Goal: Download file/media: Download file/media

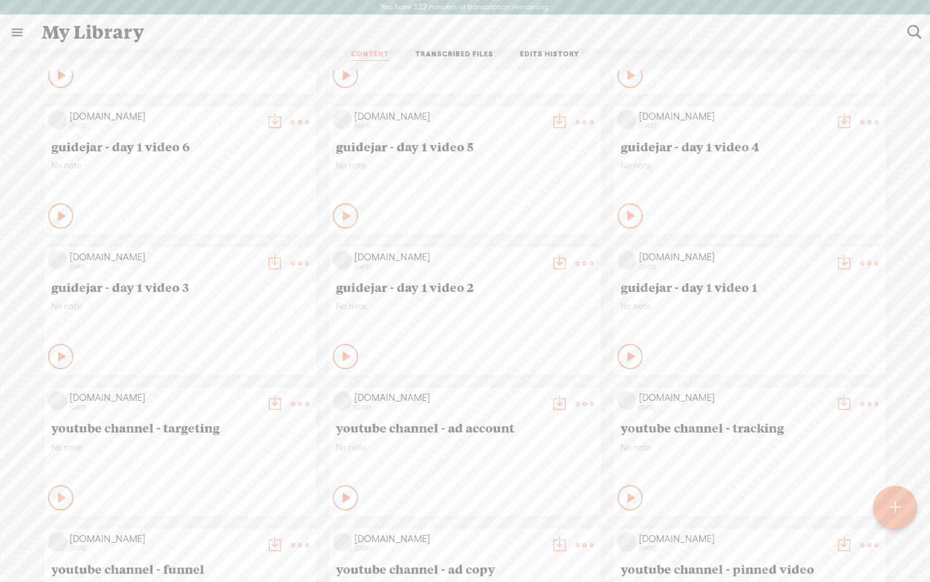
scroll to position [1996, 0]
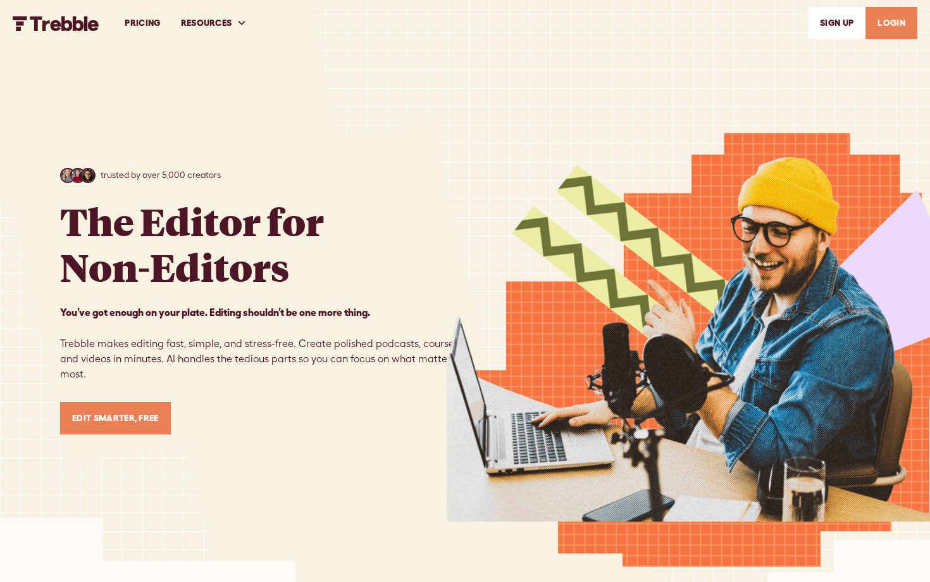
click at [886, 23] on link "LOGIN" at bounding box center [892, 23] width 52 height 32
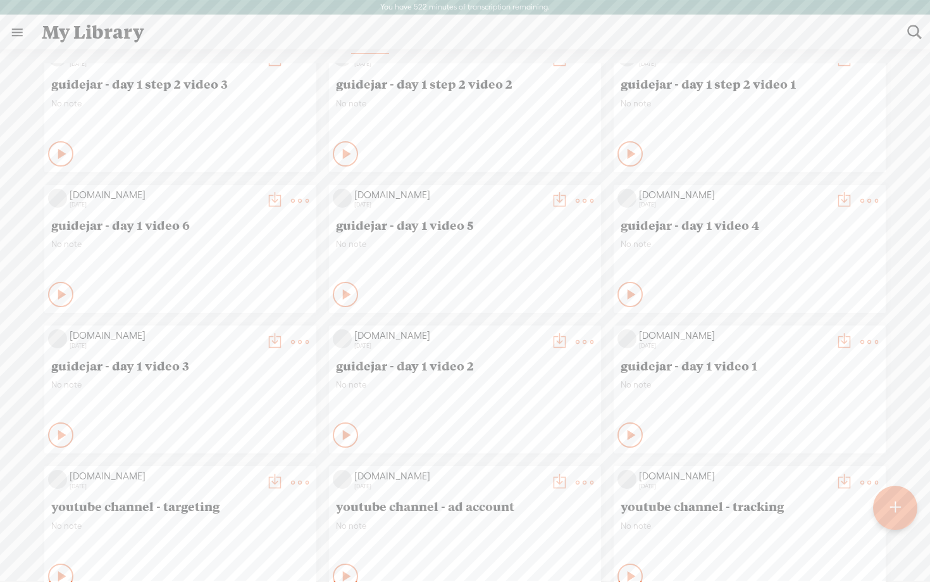
scroll to position [1996, 0]
click at [843, 345] on t at bounding box center [844, 342] width 18 height 18
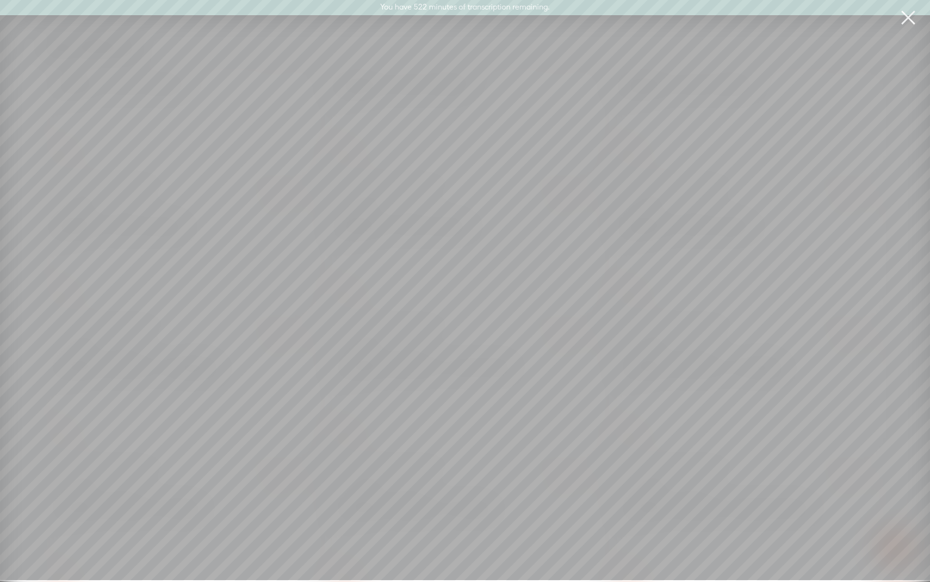
scroll to position [25, 0]
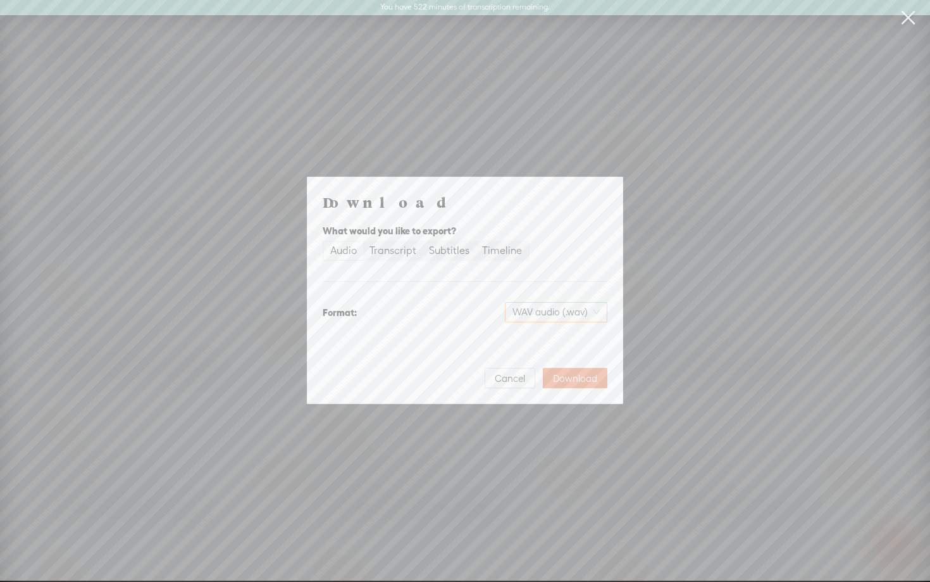
click at [569, 309] on span "WAV audio (.wav)" at bounding box center [556, 312] width 87 height 19
click at [544, 335] on div "MP3 audio (.mp3)" at bounding box center [545, 338] width 103 height 13
click at [571, 377] on span "Download" at bounding box center [575, 378] width 44 height 13
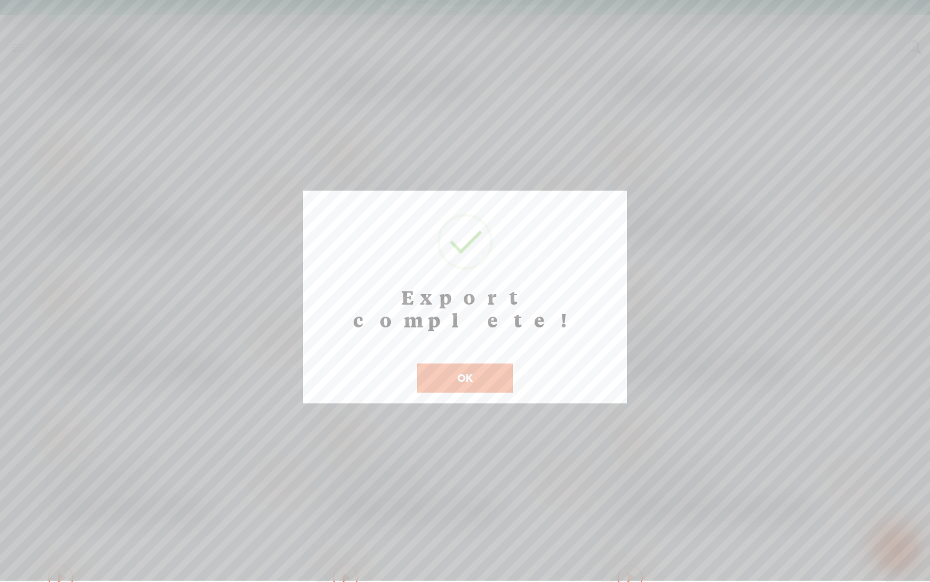
scroll to position [26, 0]
click at [471, 363] on button "OK" at bounding box center [465, 377] width 96 height 29
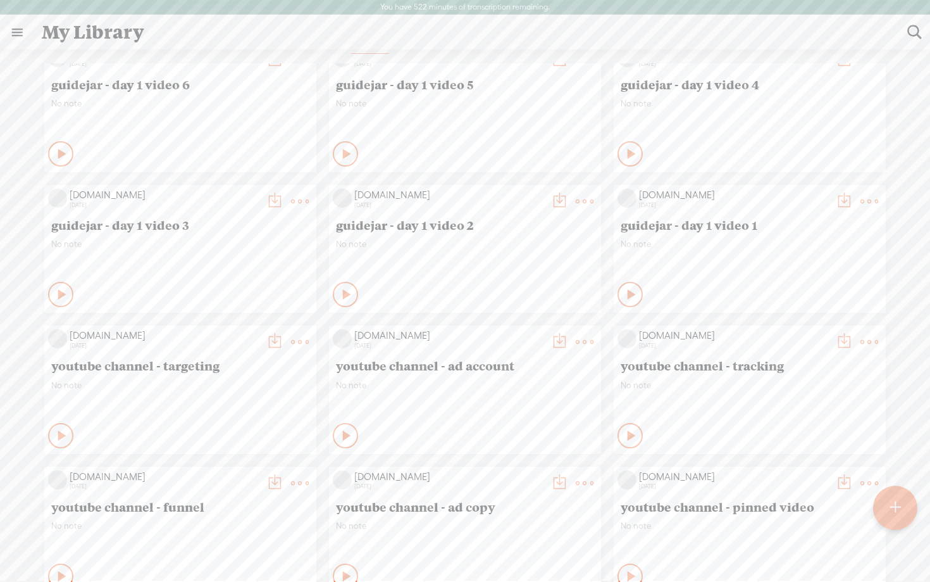
click at [557, 335] on t at bounding box center [560, 342] width 18 height 18
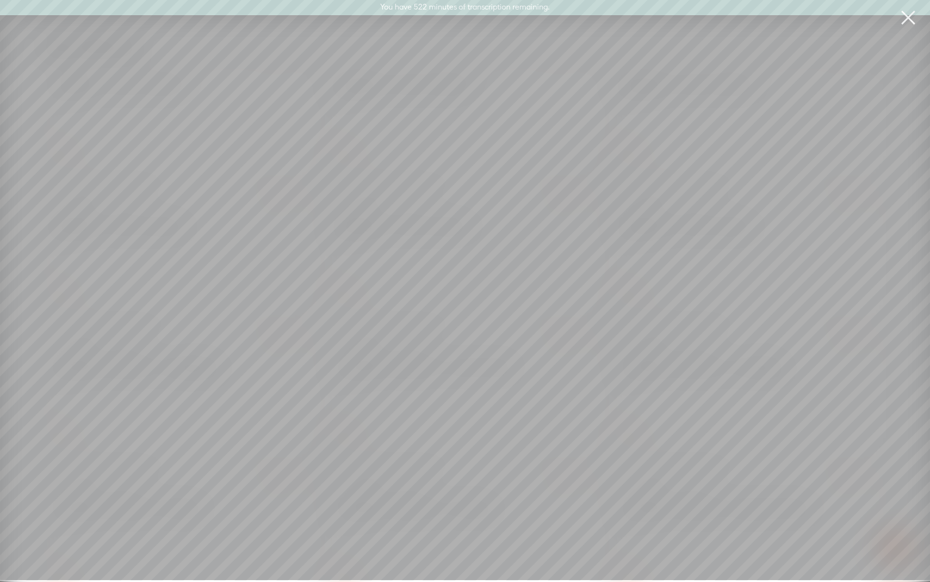
scroll to position [25, 0]
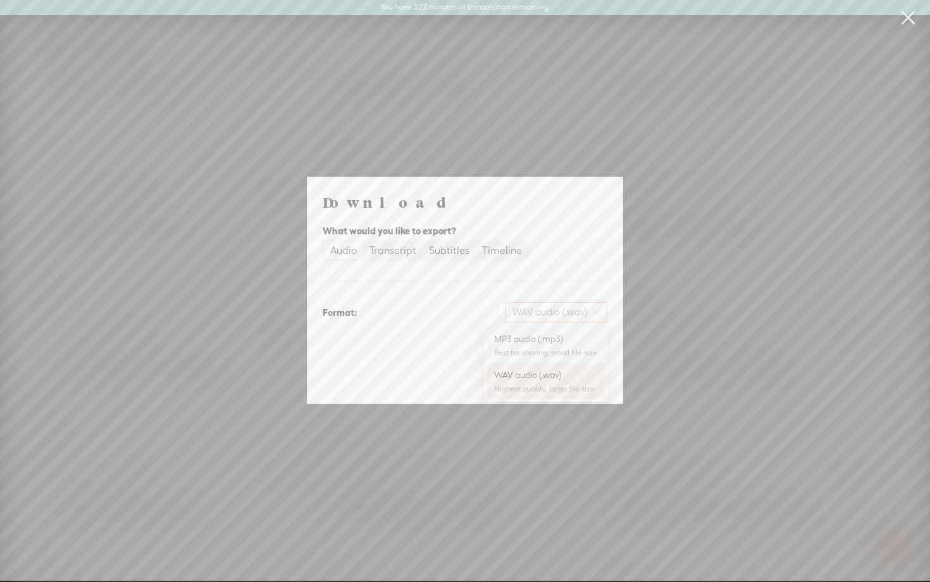
click at [563, 311] on span "WAV audio (.wav)" at bounding box center [556, 312] width 87 height 19
click at [542, 341] on div "MP3 audio (.mp3)" at bounding box center [545, 338] width 103 height 13
click at [568, 377] on span "Download" at bounding box center [575, 378] width 44 height 13
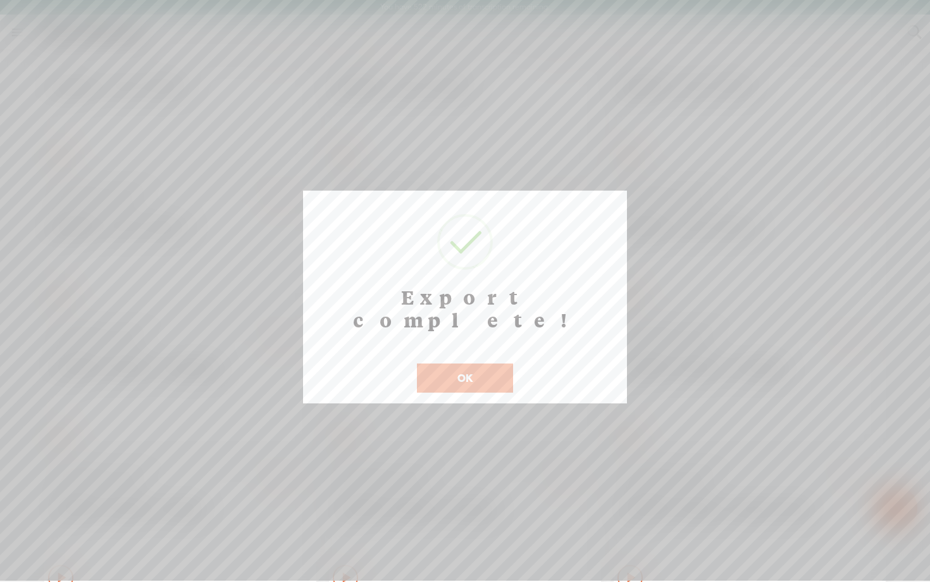
scroll to position [26, 0]
click at [484, 363] on button "OK" at bounding box center [465, 377] width 96 height 29
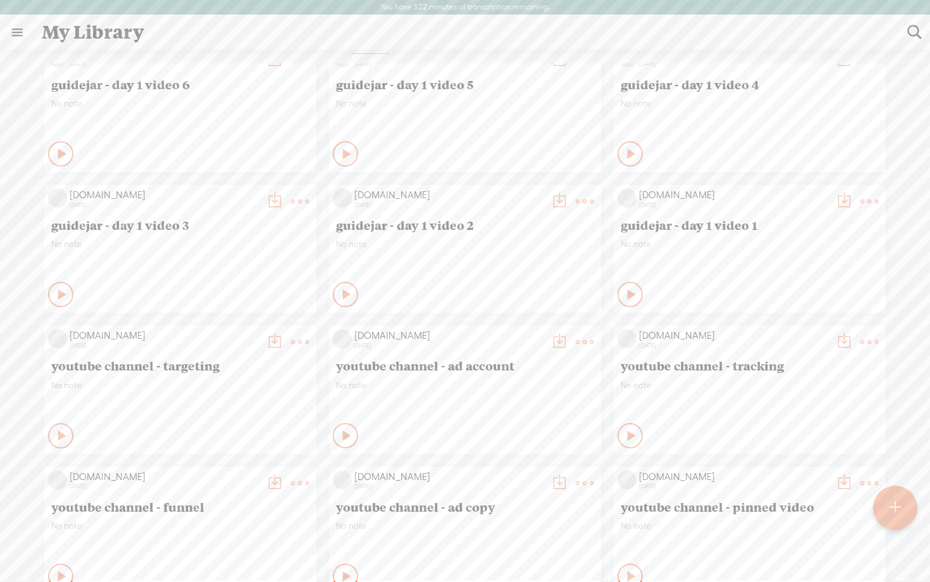
click at [273, 340] on t at bounding box center [275, 342] width 18 height 18
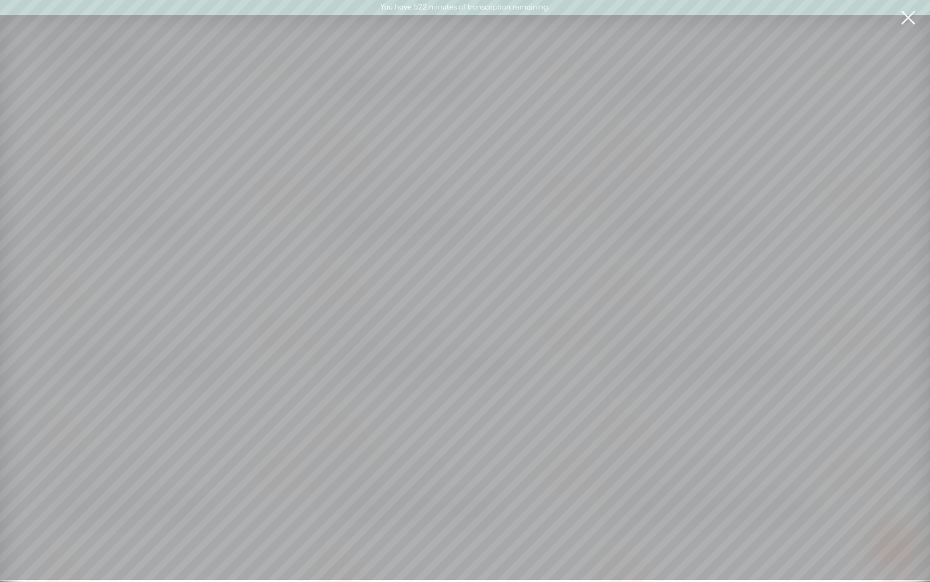
scroll to position [25, 0]
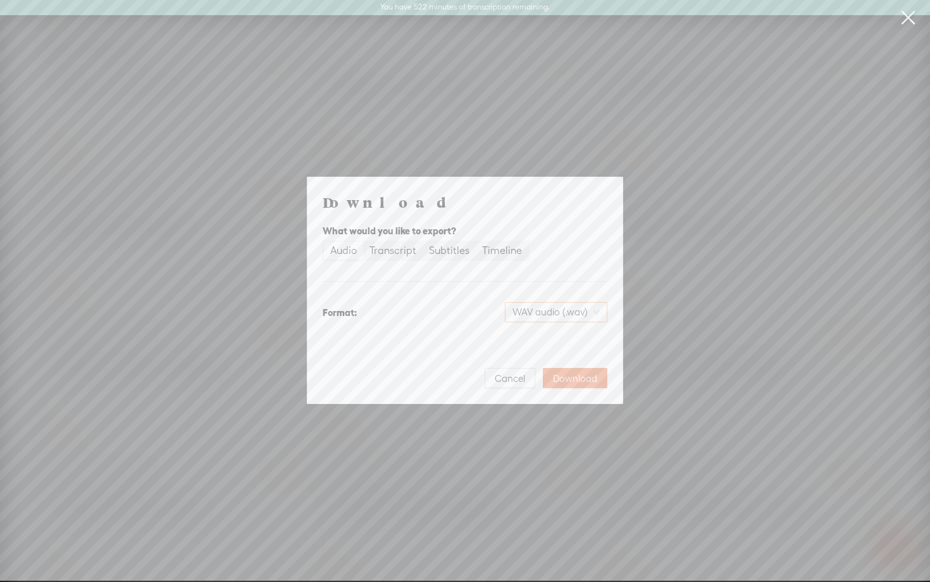
click at [542, 316] on span "WAV audio (.wav)" at bounding box center [556, 312] width 87 height 19
click at [533, 337] on div "MP3 audio (.mp3)" at bounding box center [545, 338] width 103 height 13
click at [574, 380] on span "Download" at bounding box center [575, 378] width 44 height 13
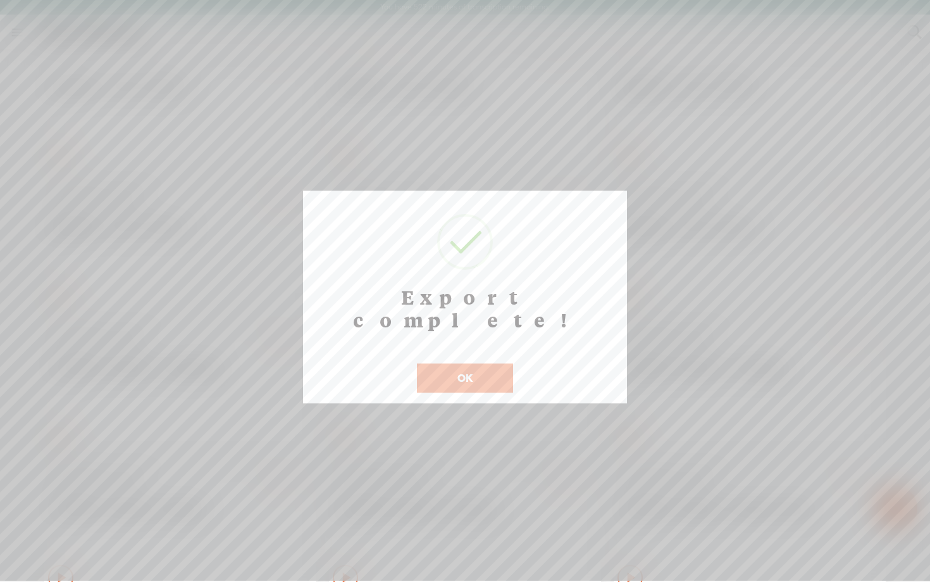
scroll to position [26, 0]
click at [463, 363] on button "OK" at bounding box center [465, 377] width 96 height 29
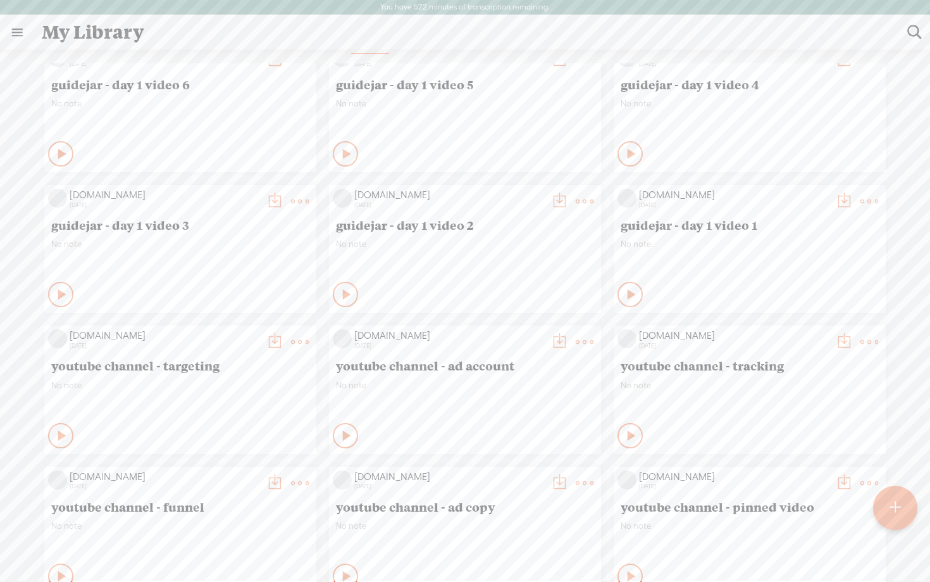
click at [844, 197] on t at bounding box center [844, 201] width 18 height 18
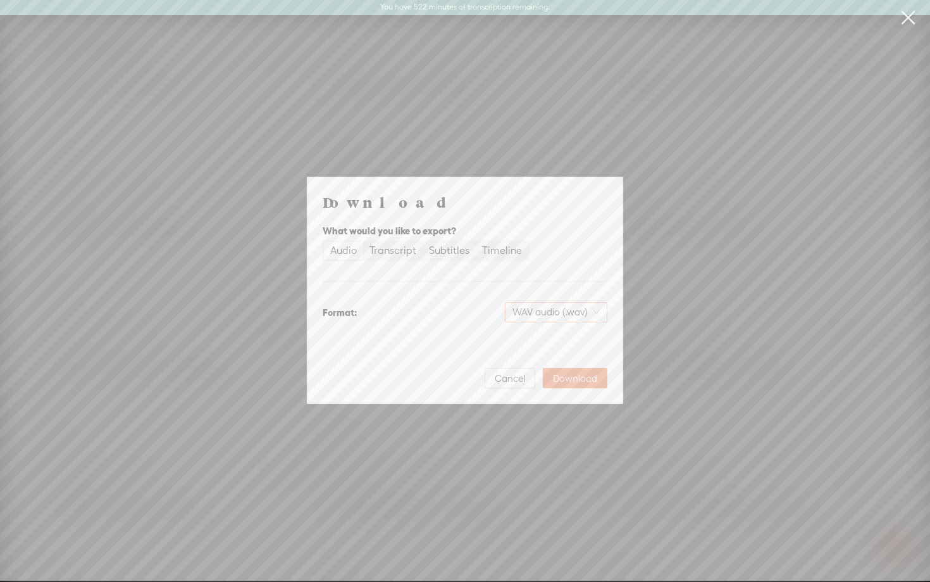
click at [561, 314] on span "WAV audio (.wav)" at bounding box center [556, 312] width 87 height 19
click at [543, 346] on div "MP3 audio (.mp3) Best for sharing, small file size" at bounding box center [545, 345] width 103 height 30
click at [579, 379] on span "Download" at bounding box center [575, 378] width 44 height 13
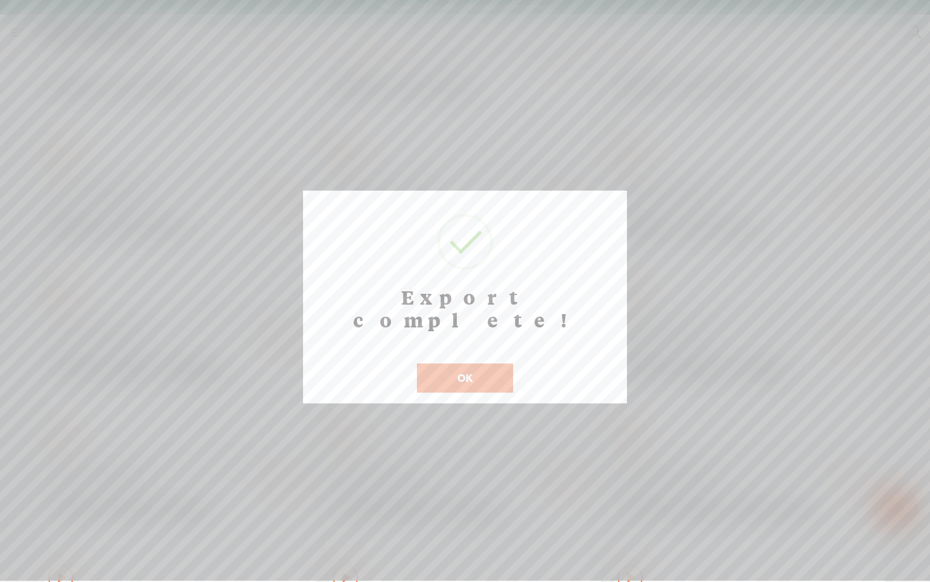
scroll to position [26, 0]
click at [480, 363] on button "OK" at bounding box center [465, 377] width 96 height 29
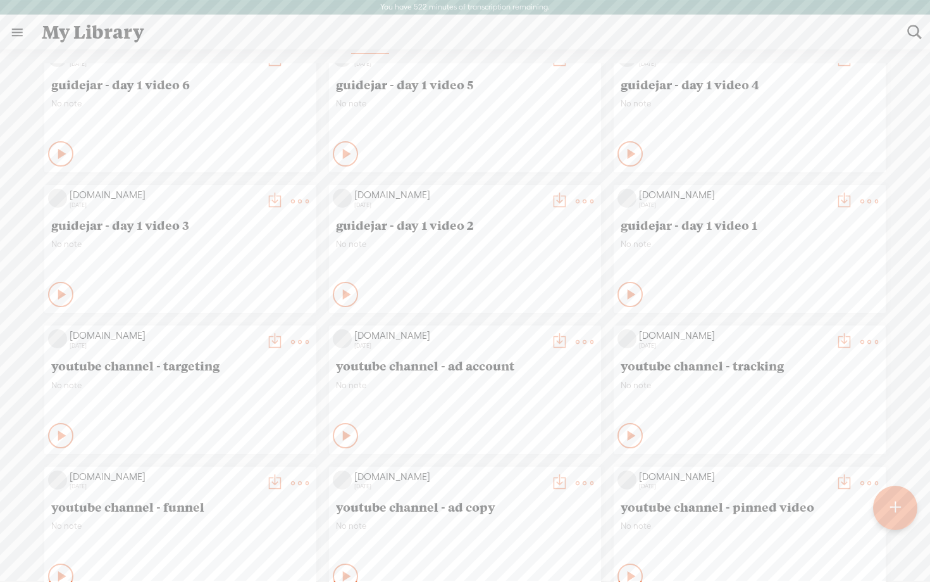
click at [553, 201] on t at bounding box center [560, 201] width 18 height 18
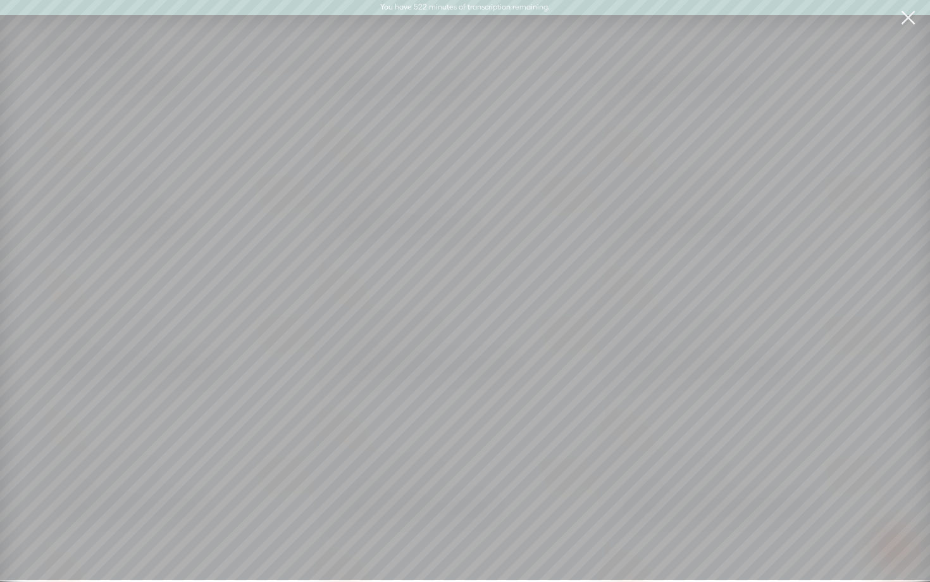
scroll to position [25, 0]
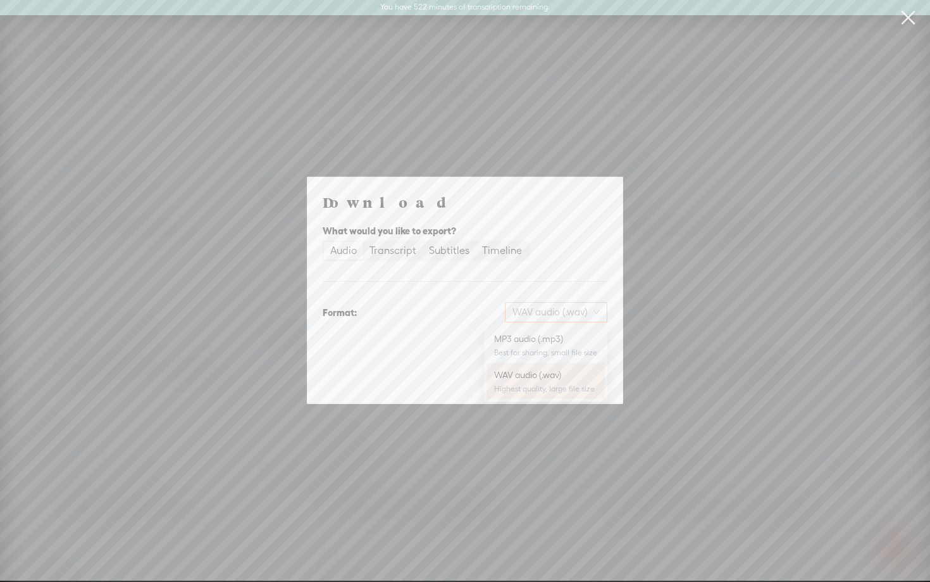
click at [557, 313] on span "WAV audio (.wav)" at bounding box center [556, 312] width 87 height 19
click at [543, 341] on div "MP3 audio (.mp3)" at bounding box center [545, 338] width 103 height 13
click at [575, 381] on span "Download" at bounding box center [575, 378] width 44 height 13
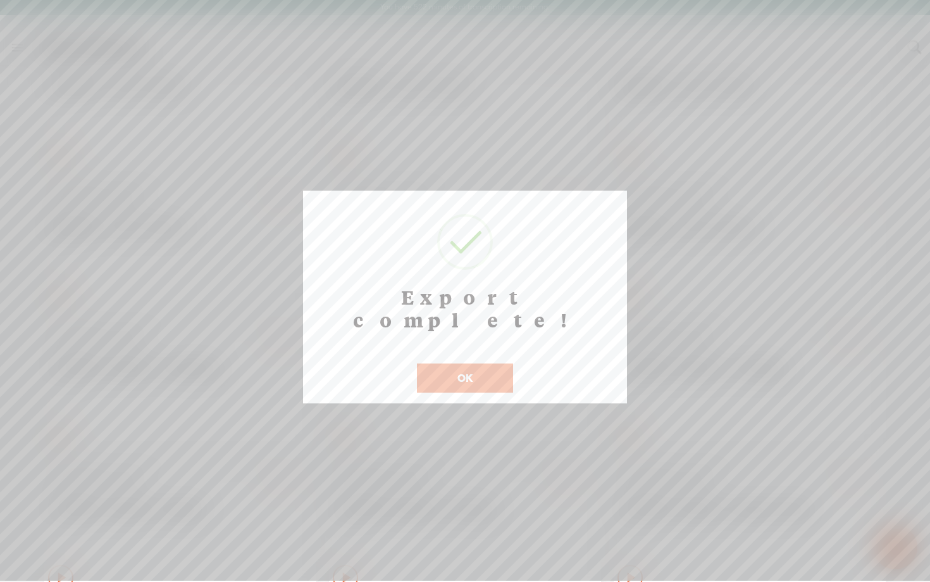
scroll to position [26, 0]
click at [483, 363] on button "OK" at bounding box center [465, 377] width 96 height 29
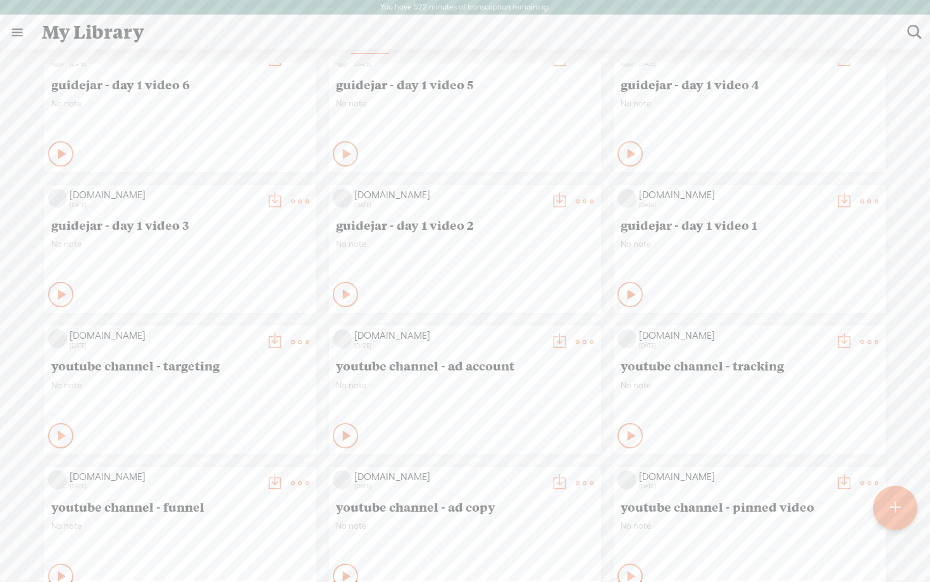
click at [273, 196] on t at bounding box center [275, 201] width 18 height 18
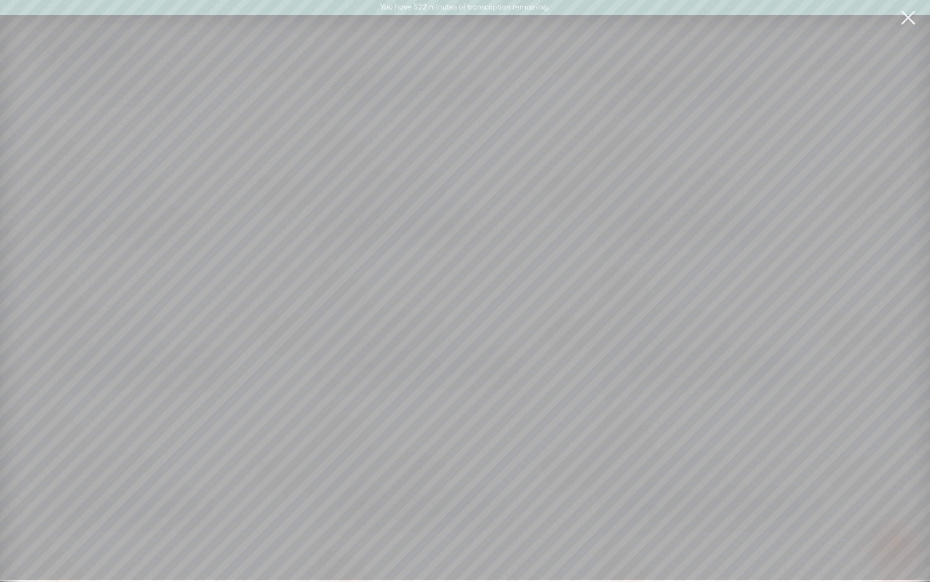
scroll to position [25, 0]
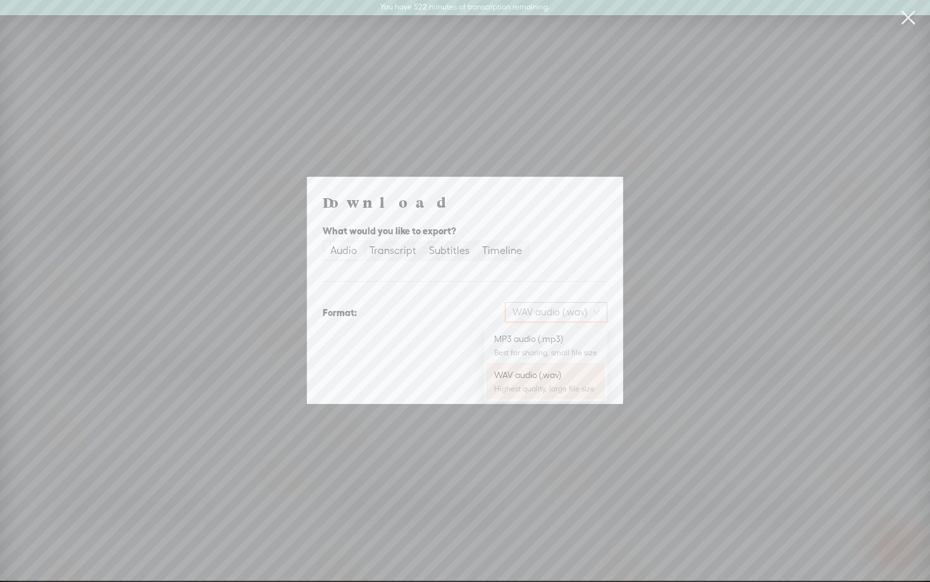
click at [582, 309] on span "WAV audio (.wav)" at bounding box center [556, 312] width 87 height 19
click at [558, 340] on div "MP3 audio (.mp3)" at bounding box center [545, 338] width 103 height 13
click at [572, 377] on span "Download" at bounding box center [575, 378] width 44 height 13
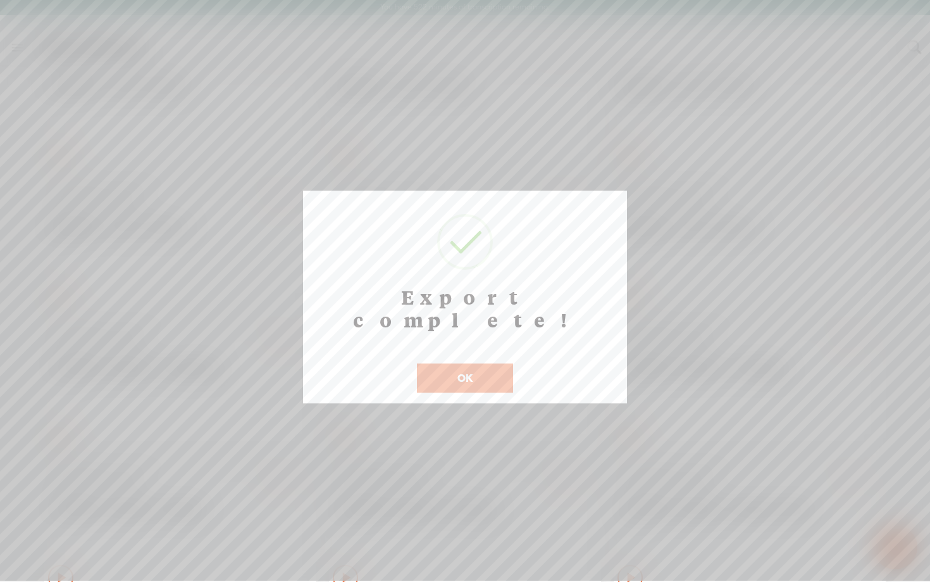
scroll to position [26, 0]
click at [463, 363] on button "OK" at bounding box center [465, 377] width 96 height 29
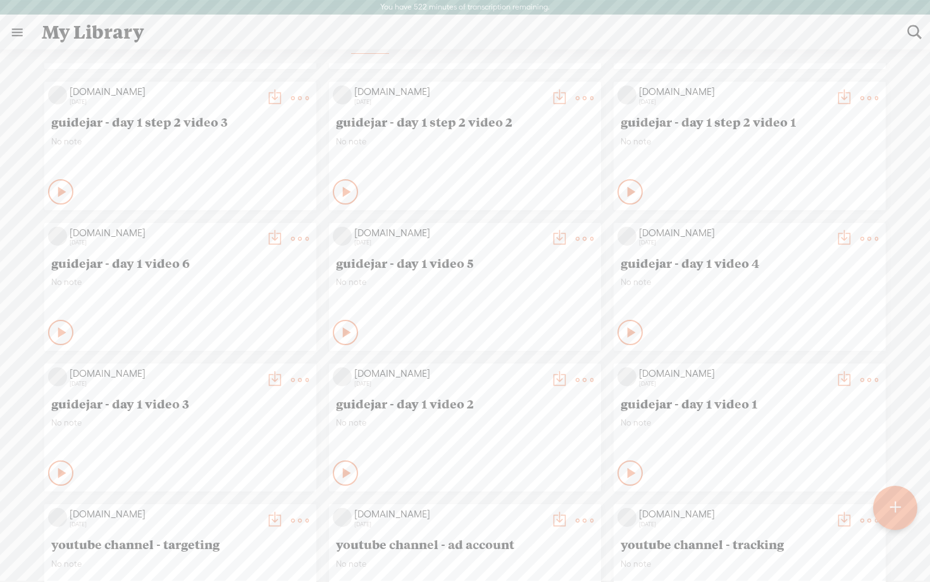
scroll to position [1783, 0]
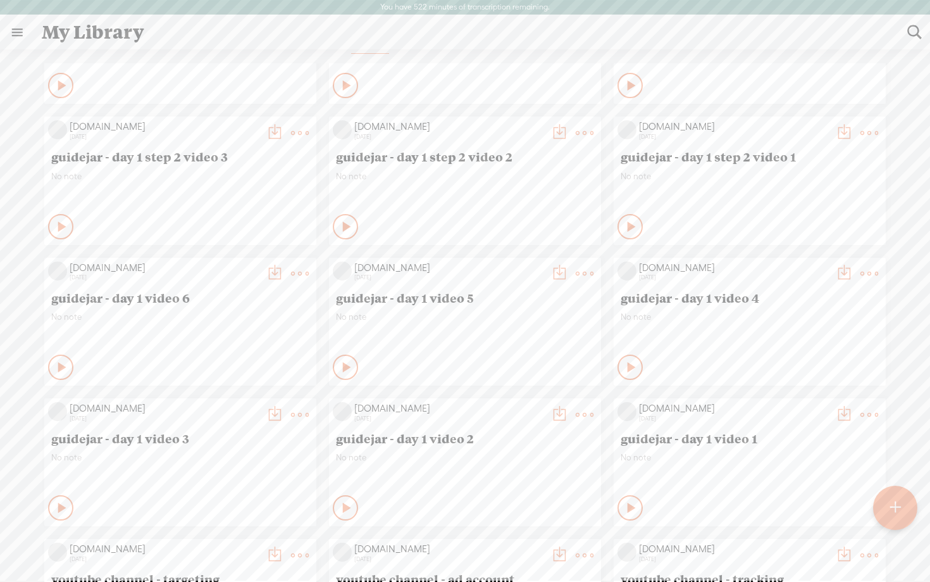
click at [846, 273] on t at bounding box center [844, 274] width 18 height 18
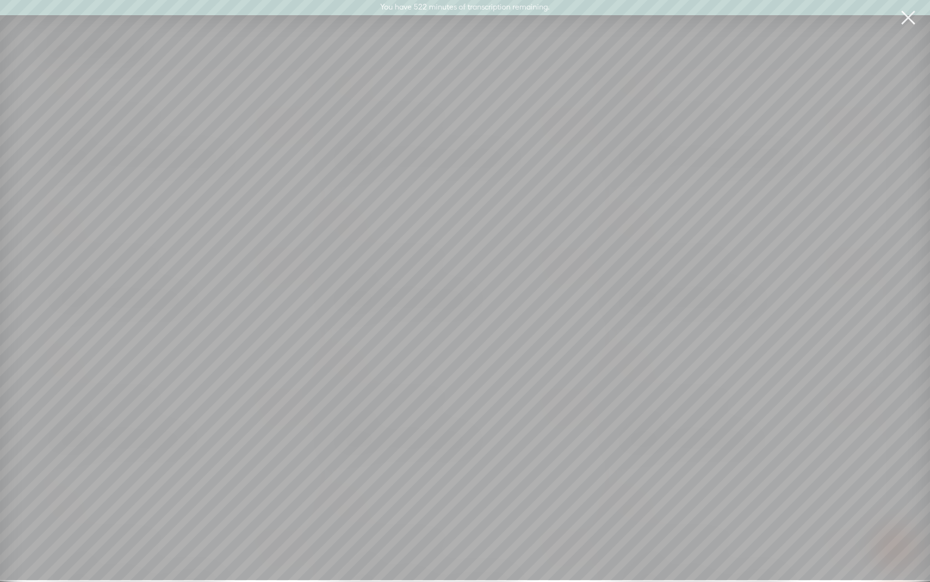
scroll to position [25, 0]
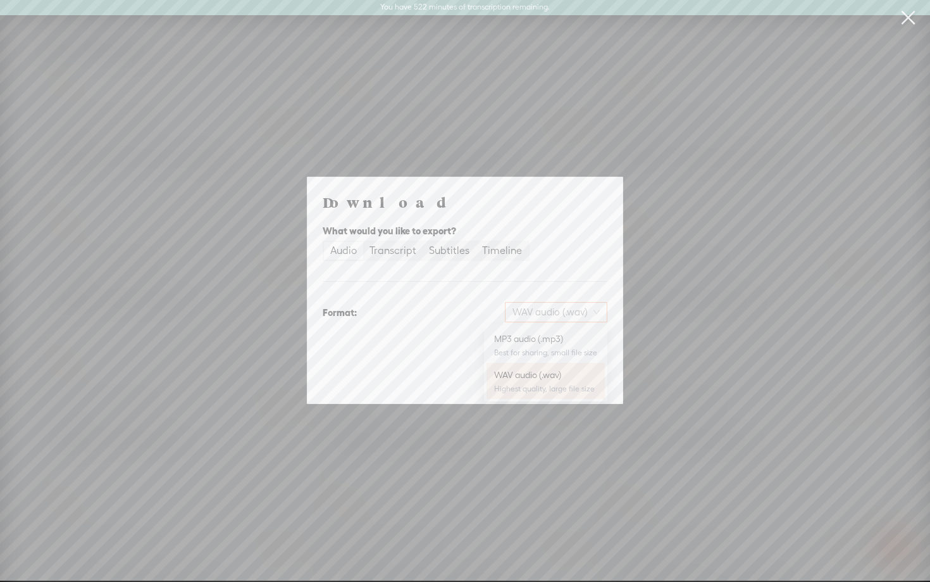
click at [551, 311] on span "WAV audio (.wav)" at bounding box center [556, 312] width 87 height 19
click at [535, 337] on div "MP3 audio (.mp3)" at bounding box center [545, 338] width 103 height 13
click at [574, 380] on span "Download" at bounding box center [575, 378] width 44 height 13
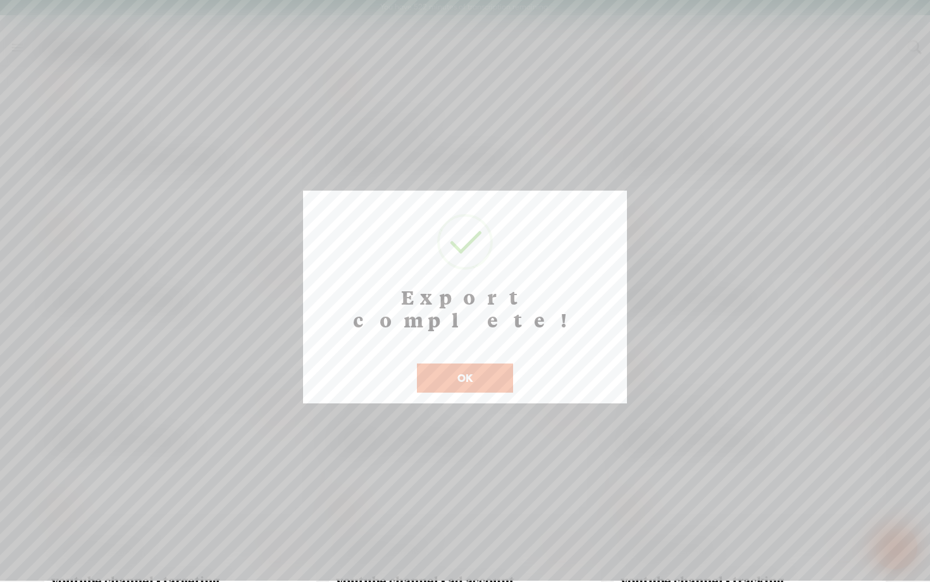
scroll to position [26, 0]
click at [468, 363] on button "OK" at bounding box center [465, 377] width 96 height 29
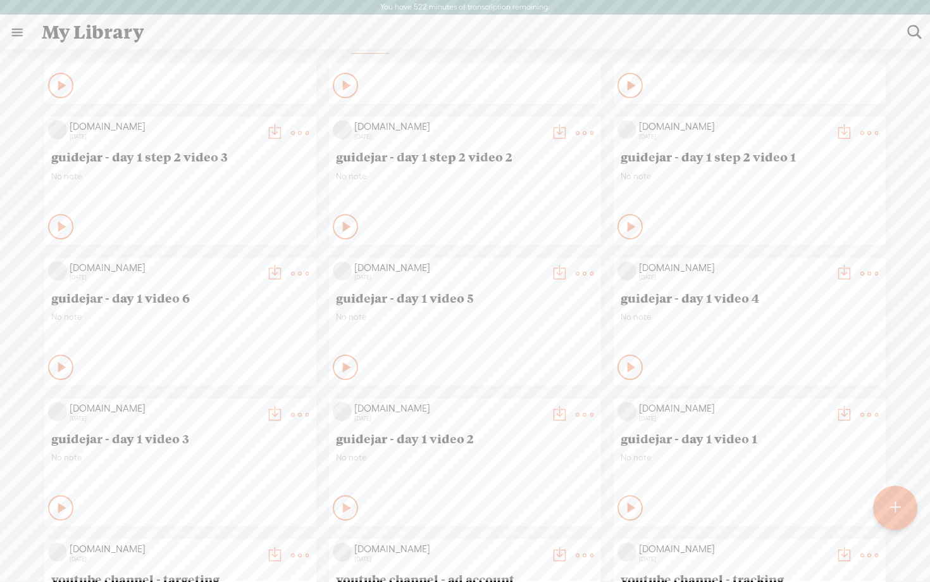
click at [558, 272] on t at bounding box center [560, 274] width 18 height 18
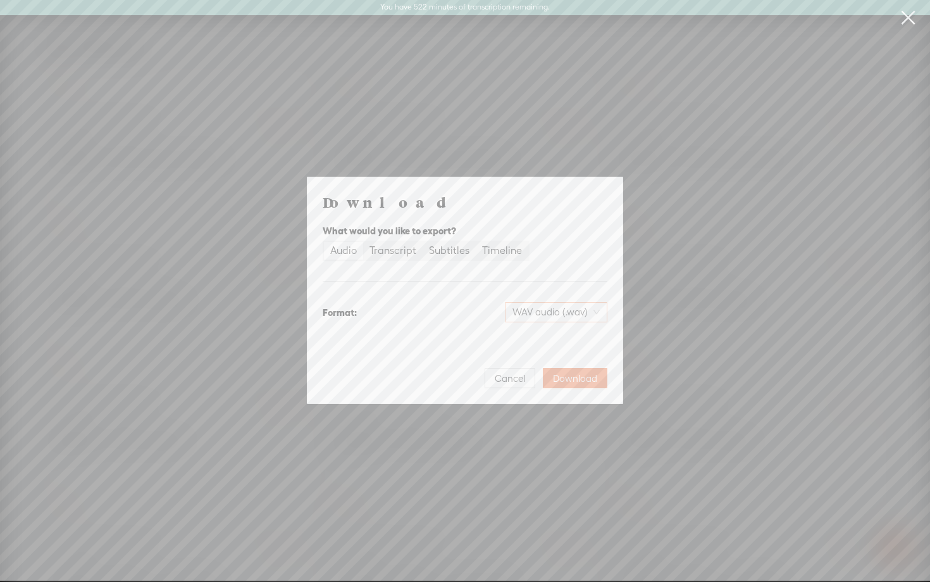
click at [547, 310] on span "WAV audio (.wav)" at bounding box center [556, 312] width 87 height 19
click at [535, 335] on div "MP3 audio (.mp3)" at bounding box center [545, 338] width 103 height 13
click at [565, 381] on span "Download" at bounding box center [575, 378] width 44 height 13
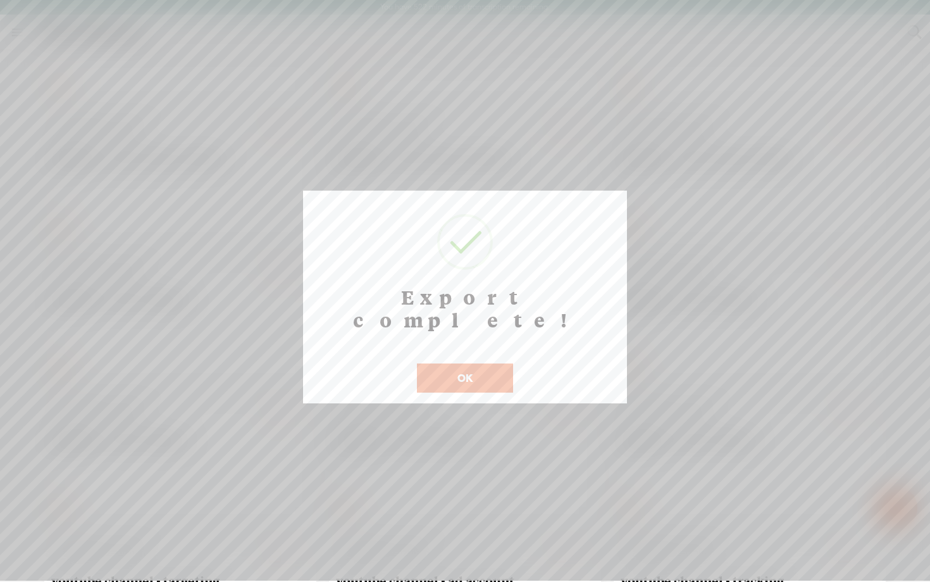
scroll to position [26, 0]
click at [456, 363] on button "OK" at bounding box center [465, 377] width 96 height 29
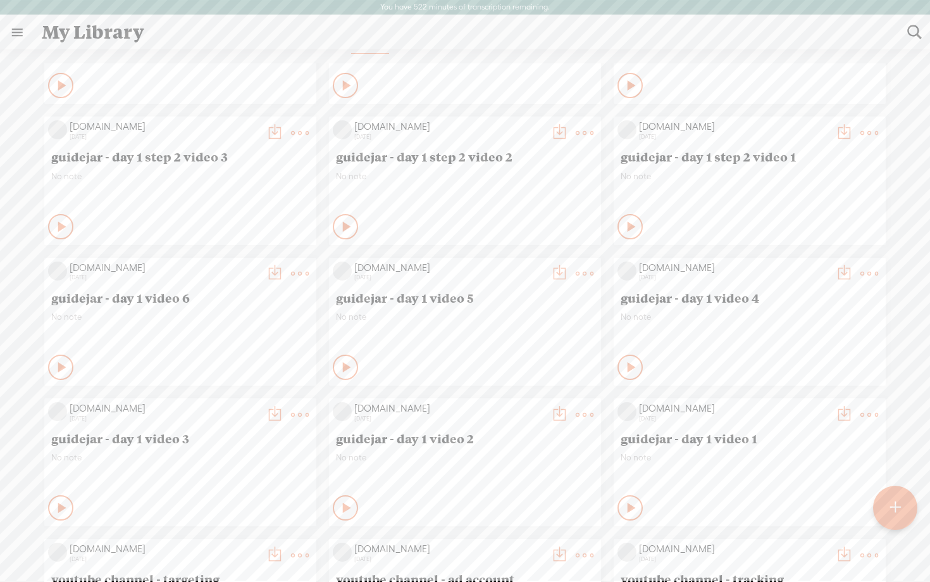
click at [273, 270] on t at bounding box center [275, 274] width 18 height 18
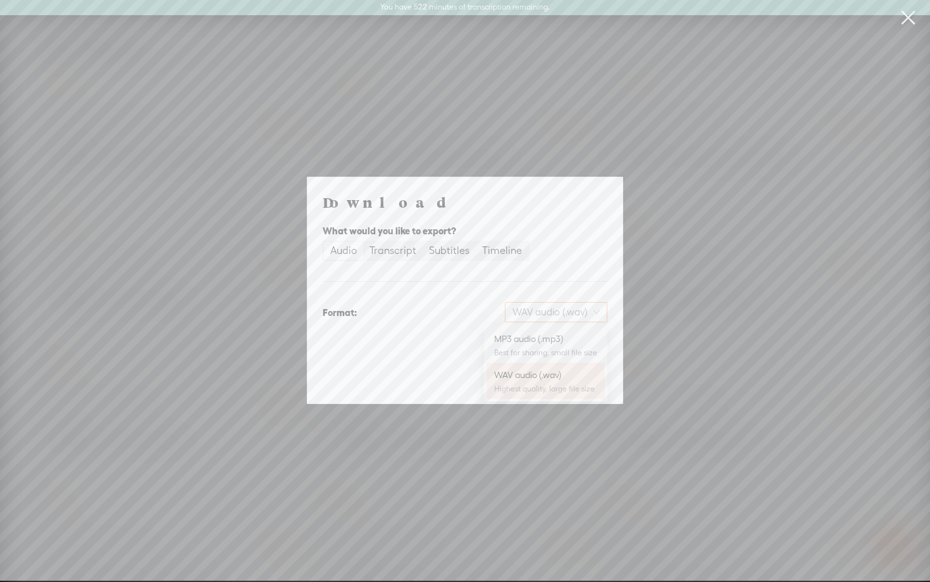
click at [541, 316] on span "WAV audio (.wav)" at bounding box center [556, 312] width 87 height 19
click at [538, 339] on div "MP3 audio (.mp3)" at bounding box center [545, 338] width 103 height 13
click at [565, 377] on span "Download" at bounding box center [575, 378] width 44 height 13
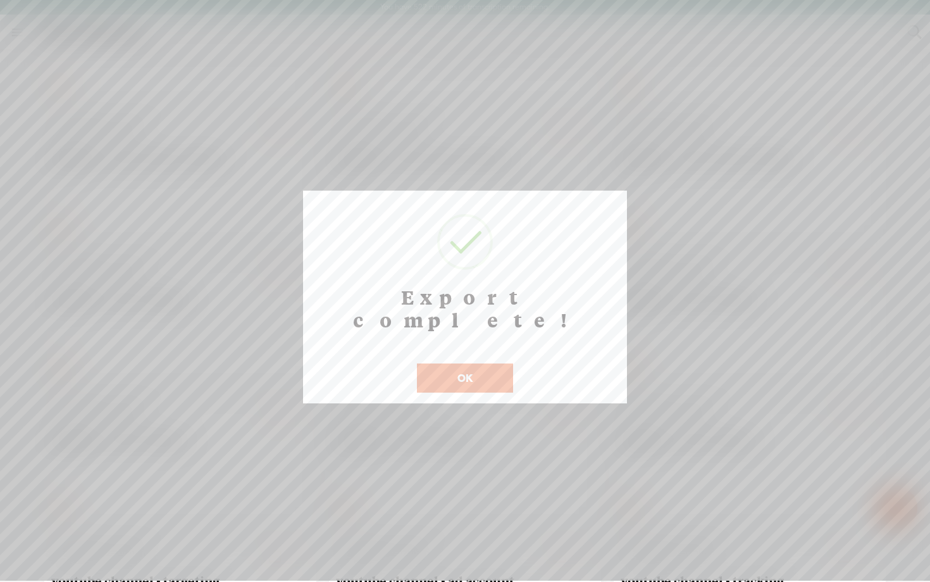
scroll to position [26, 0]
click at [458, 363] on button "OK" at bounding box center [465, 377] width 96 height 29
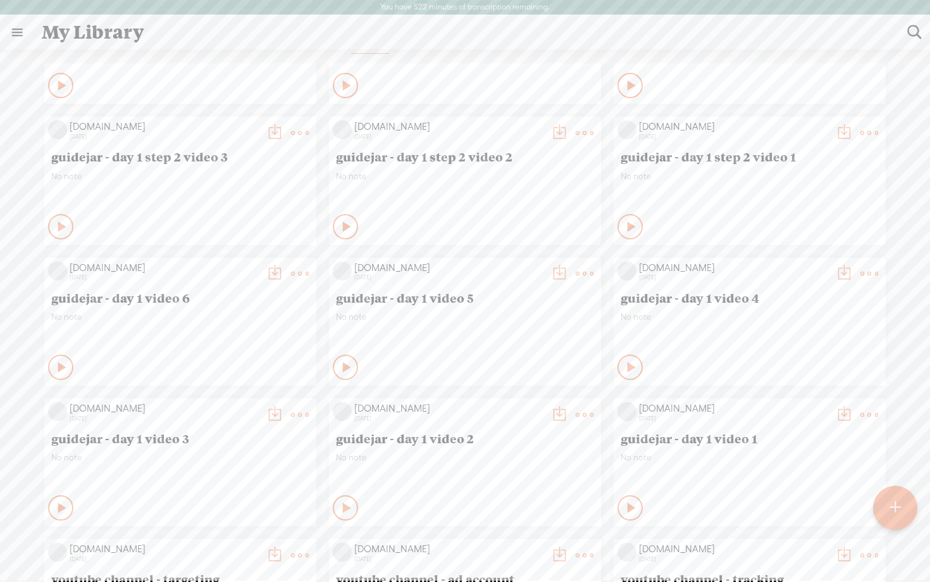
click at [839, 133] on t at bounding box center [844, 133] width 18 height 18
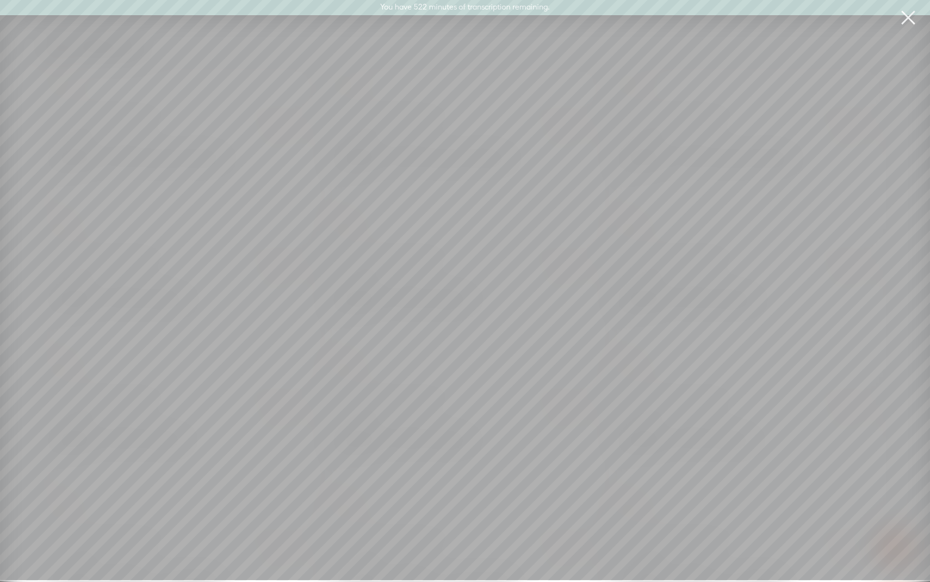
scroll to position [25, 0]
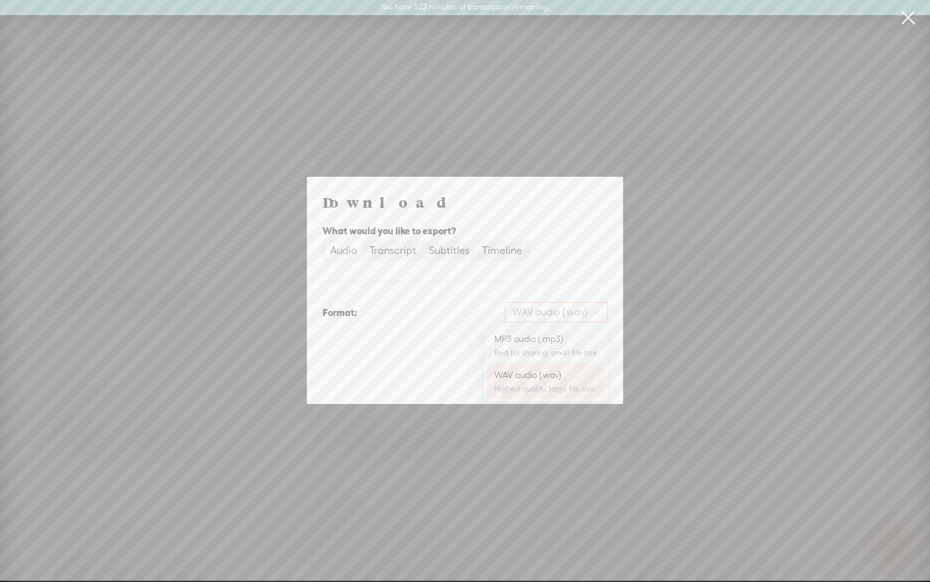
click at [590, 308] on span "WAV audio (.wav)" at bounding box center [556, 312] width 87 height 19
click at [566, 334] on div "MP3 audio (.mp3)" at bounding box center [545, 338] width 103 height 13
click at [575, 378] on span "Download" at bounding box center [575, 378] width 44 height 13
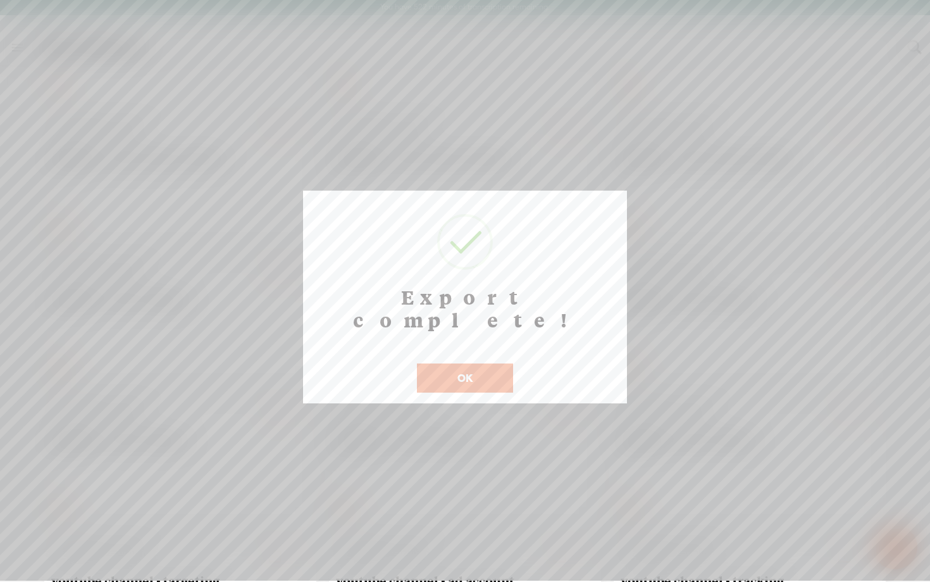
scroll to position [26, 0]
click at [456, 363] on button "OK" at bounding box center [465, 377] width 96 height 29
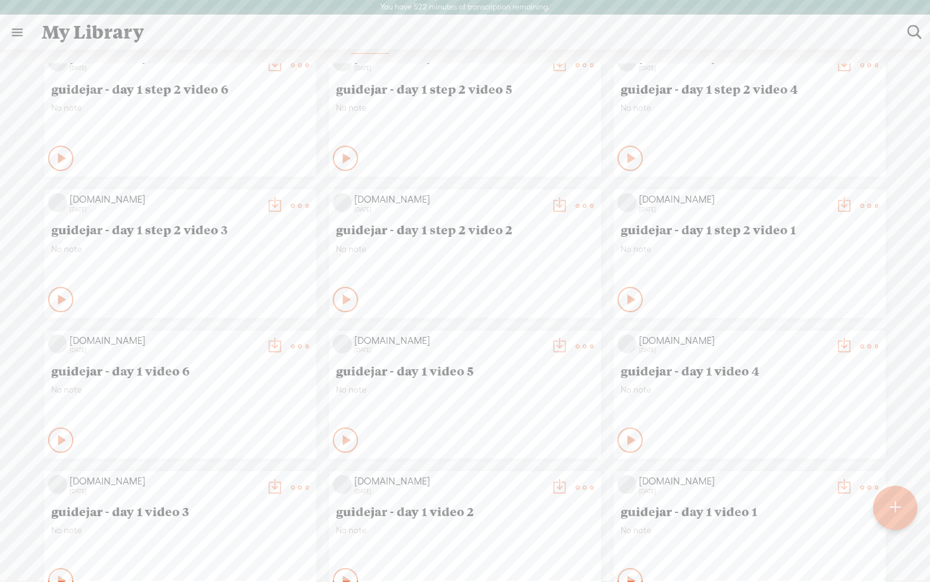
scroll to position [1711, 0]
click at [842, 196] on t at bounding box center [844, 205] width 18 height 18
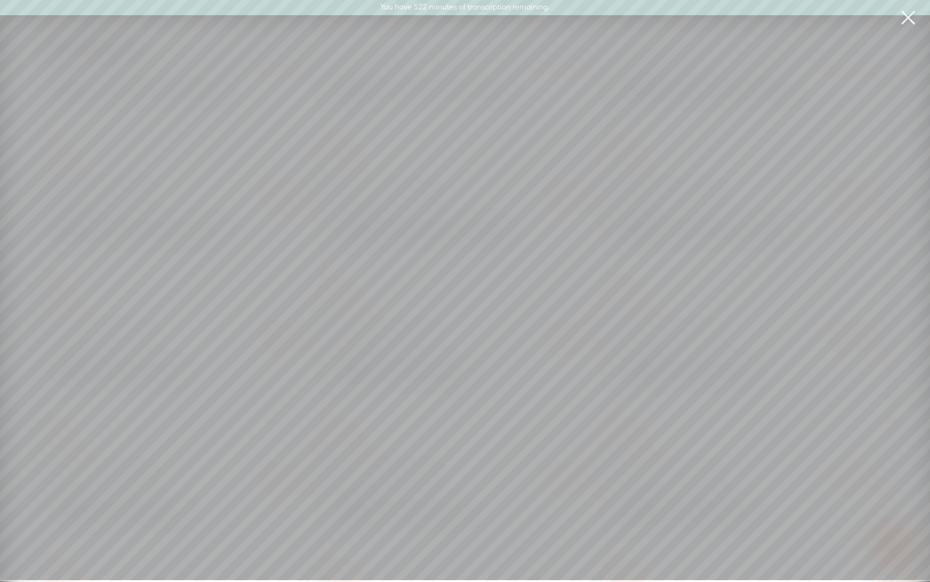
scroll to position [25, 0]
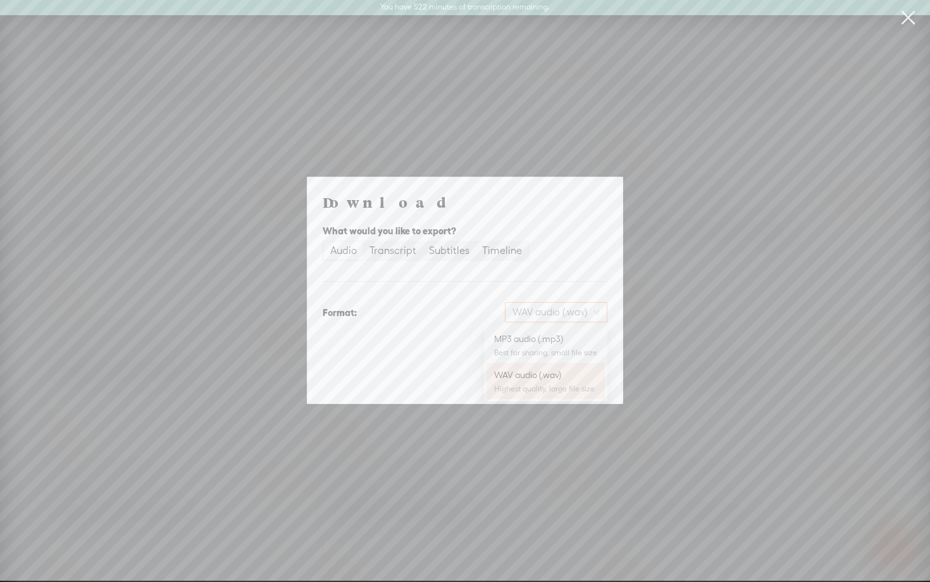
click at [573, 308] on span "WAV audio (.wav)" at bounding box center [556, 312] width 87 height 19
click at [553, 337] on div "MP3 audio (.mp3)" at bounding box center [545, 338] width 103 height 13
click at [579, 378] on span "Download" at bounding box center [575, 378] width 44 height 13
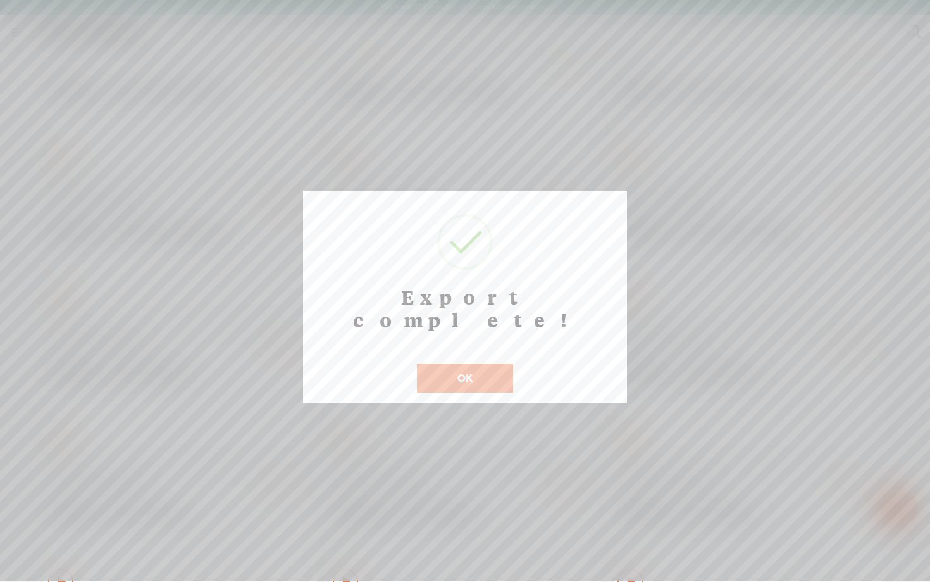
scroll to position [26, 0]
click at [485, 363] on button "OK" at bounding box center [465, 377] width 96 height 29
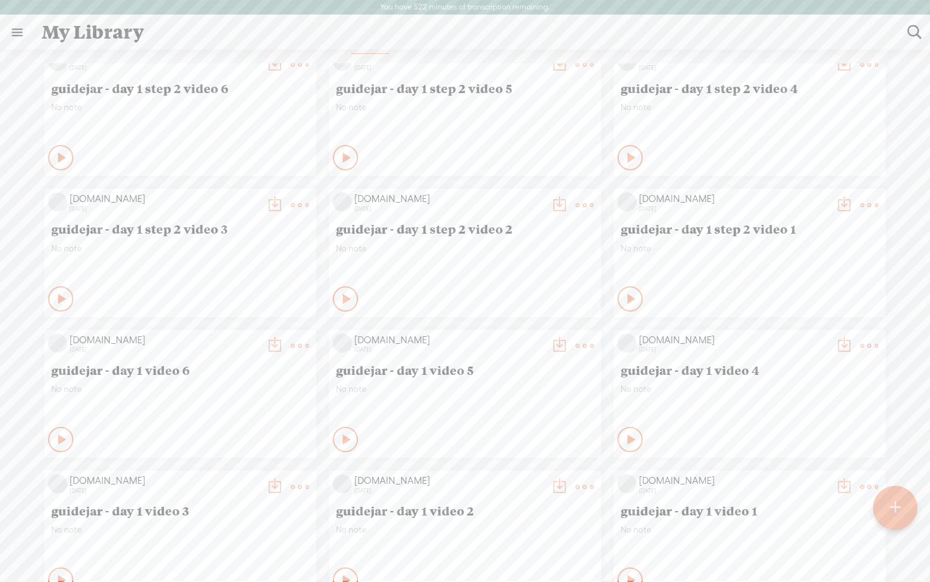
click at [871, 198] on t at bounding box center [870, 205] width 18 height 18
click at [797, 254] on link "Edit" at bounding box center [809, 247] width 127 height 29
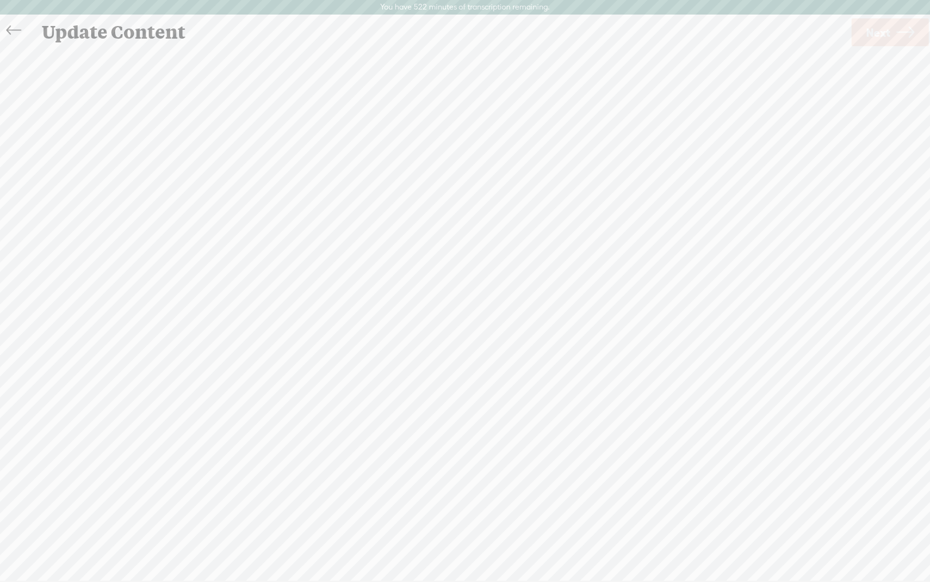
scroll to position [1, 0]
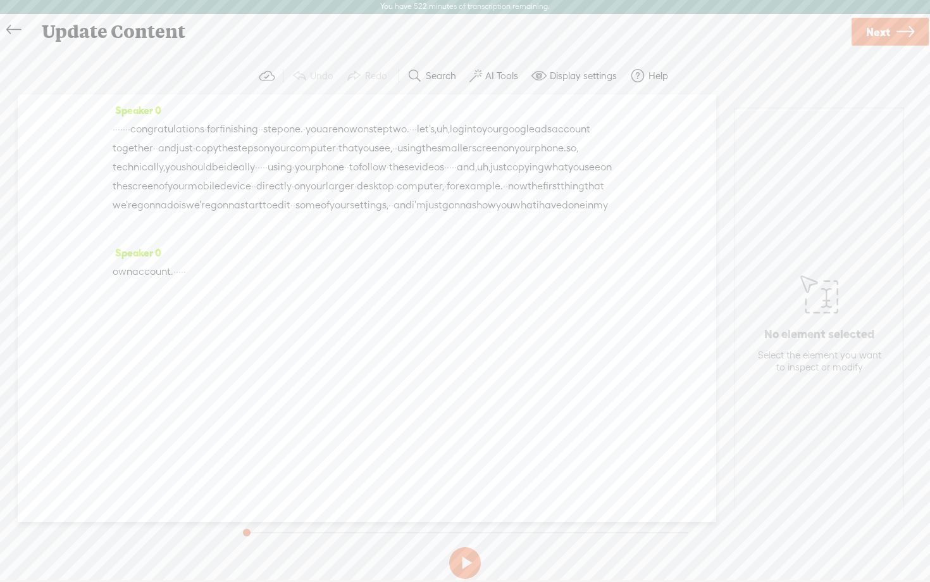
click at [887, 32] on span "Next" at bounding box center [878, 32] width 24 height 32
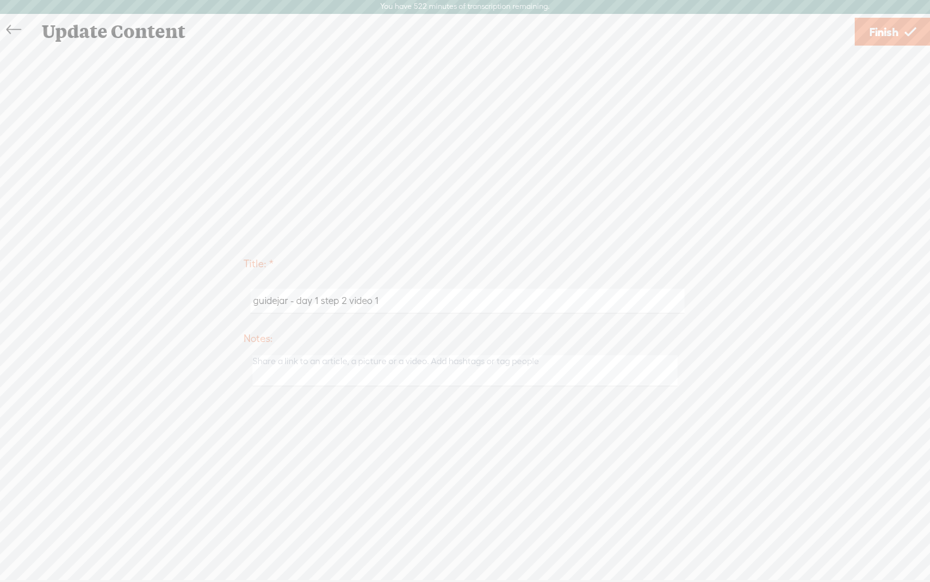
click at [887, 32] on span "Finish" at bounding box center [884, 32] width 29 height 32
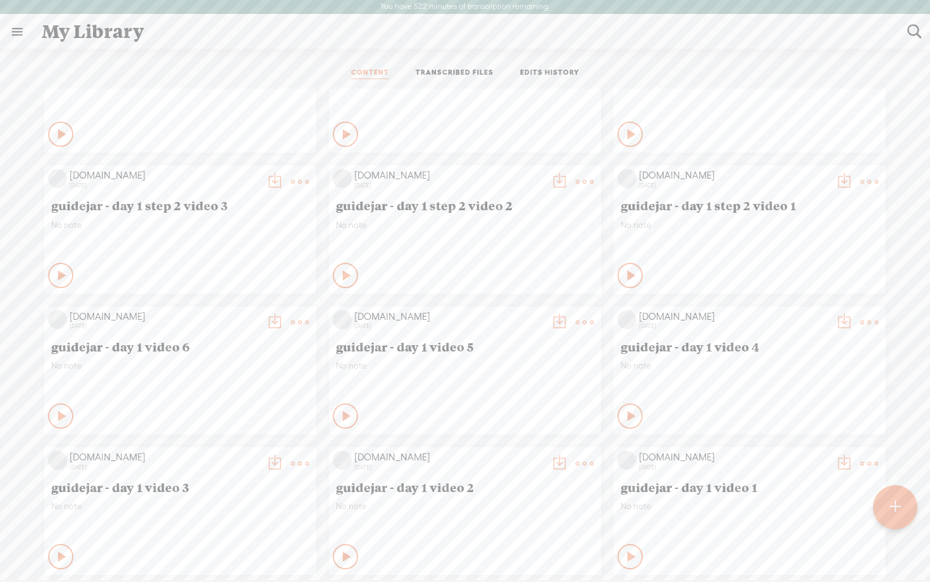
scroll to position [1761, 0]
click at [840, 180] on t at bounding box center [844, 181] width 18 height 18
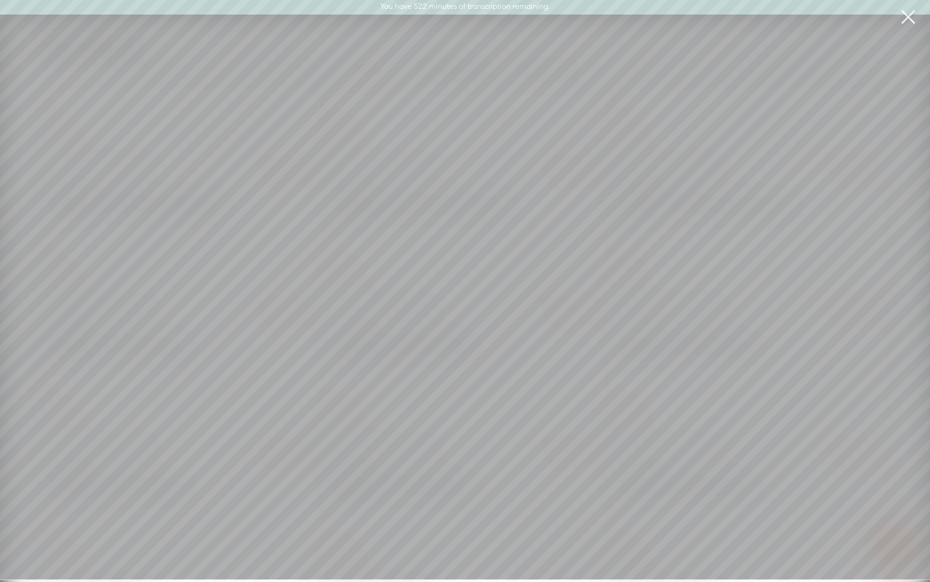
scroll to position [0, 0]
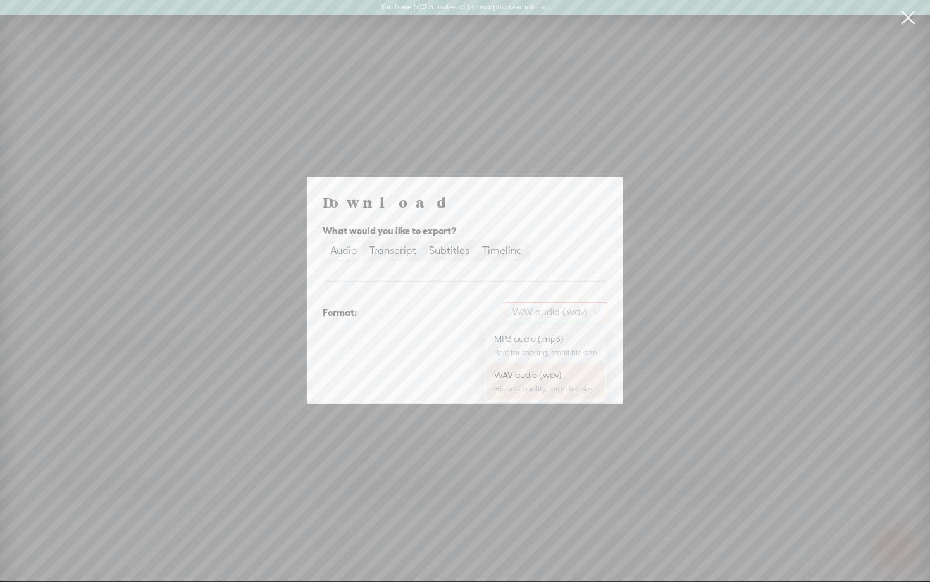
click at [575, 313] on span "WAV audio (.wav)" at bounding box center [556, 312] width 87 height 19
click at [549, 340] on div "MP3 audio (.mp3)" at bounding box center [545, 338] width 103 height 13
click at [578, 382] on span "Download" at bounding box center [575, 378] width 44 height 13
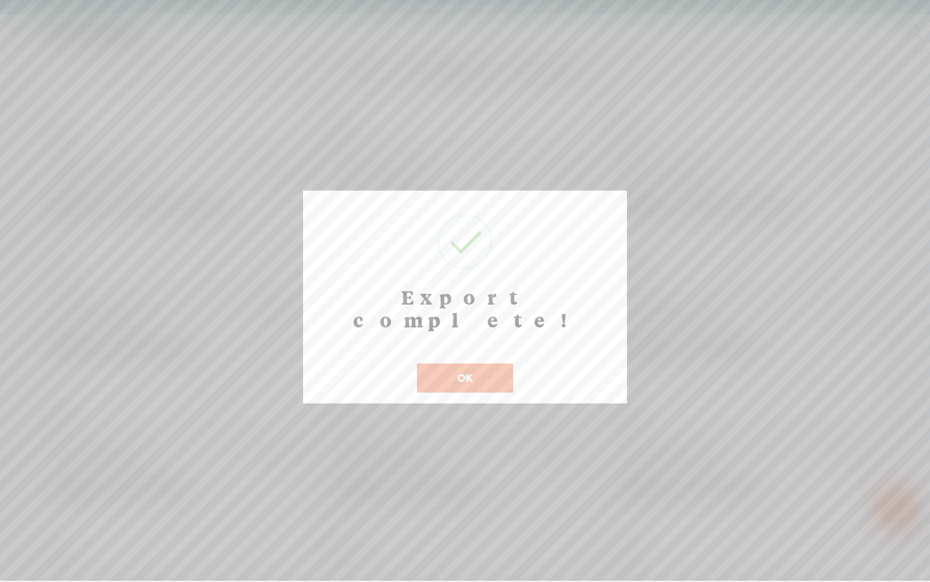
click at [930, 294] on div at bounding box center [465, 290] width 930 height 580
click at [492, 363] on button "OK" at bounding box center [465, 377] width 96 height 29
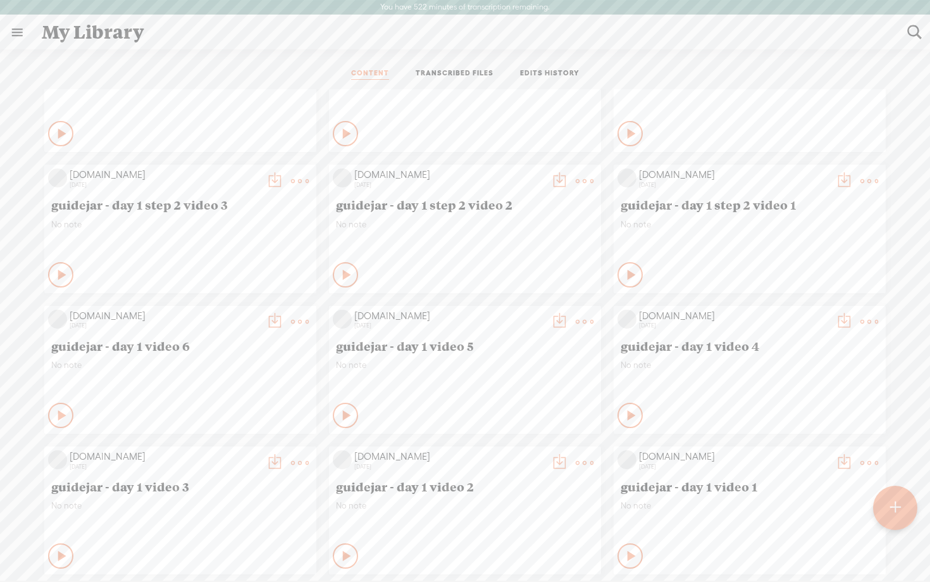
click at [556, 179] on t at bounding box center [560, 181] width 18 height 18
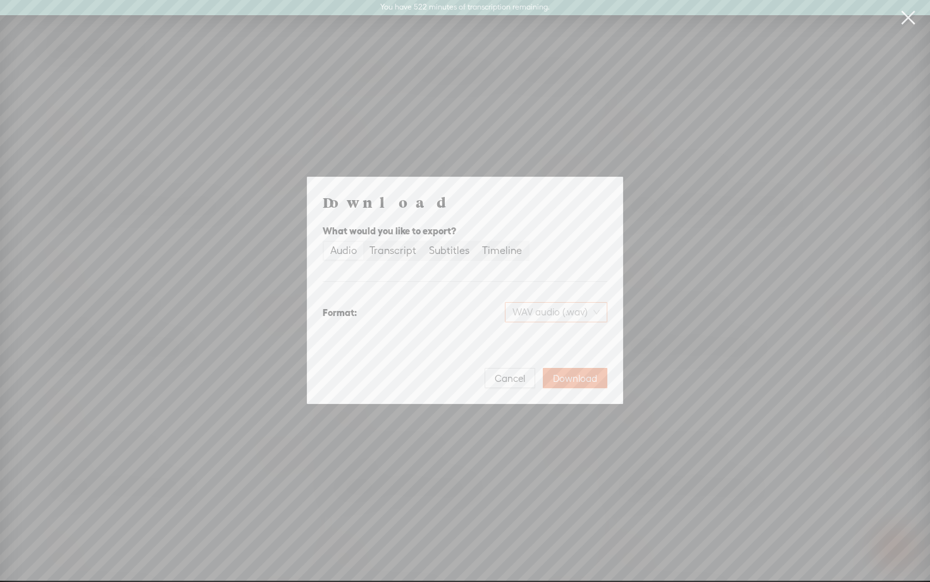
click at [551, 311] on span "WAV audio (.wav)" at bounding box center [556, 312] width 87 height 19
click at [537, 346] on div "MP3 audio (.mp3) Best for sharing, small file size" at bounding box center [545, 345] width 103 height 30
click at [580, 380] on span "Download" at bounding box center [575, 378] width 44 height 13
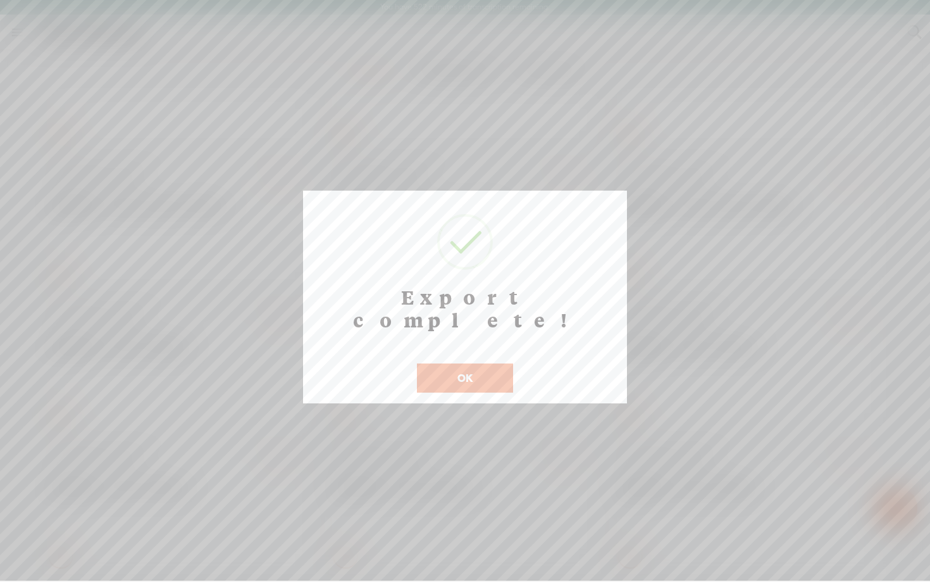
click at [475, 363] on button "OK" at bounding box center [465, 377] width 96 height 29
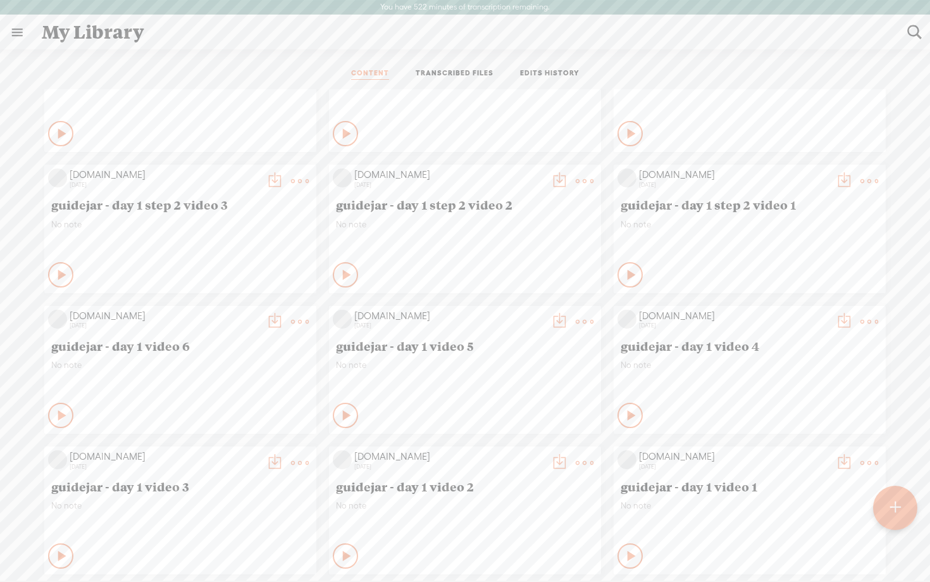
click at [270, 183] on t at bounding box center [275, 181] width 18 height 18
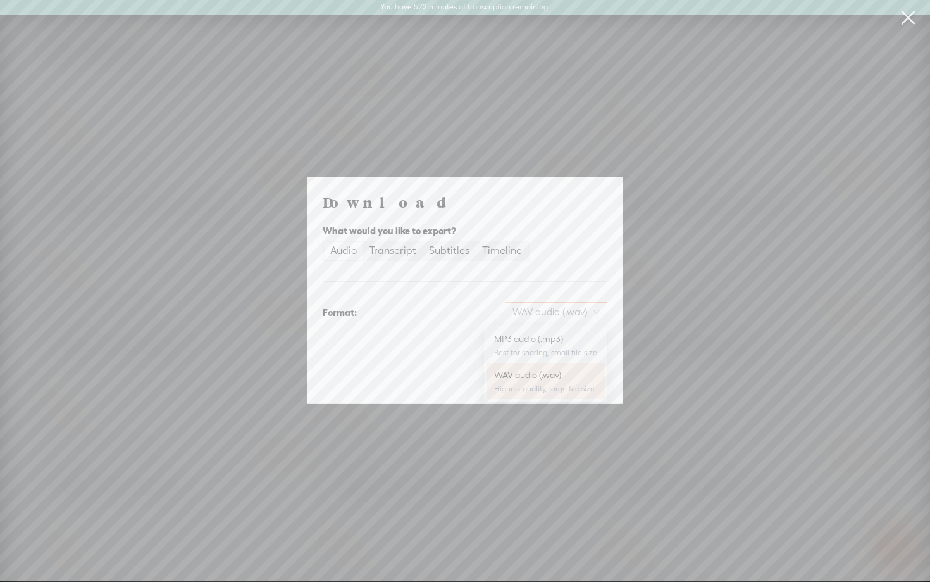
click at [541, 315] on span "WAV audio (.wav)" at bounding box center [556, 312] width 87 height 19
click at [541, 348] on div "Best for sharing, small file size" at bounding box center [545, 352] width 103 height 10
click at [573, 382] on span "Download" at bounding box center [575, 378] width 44 height 13
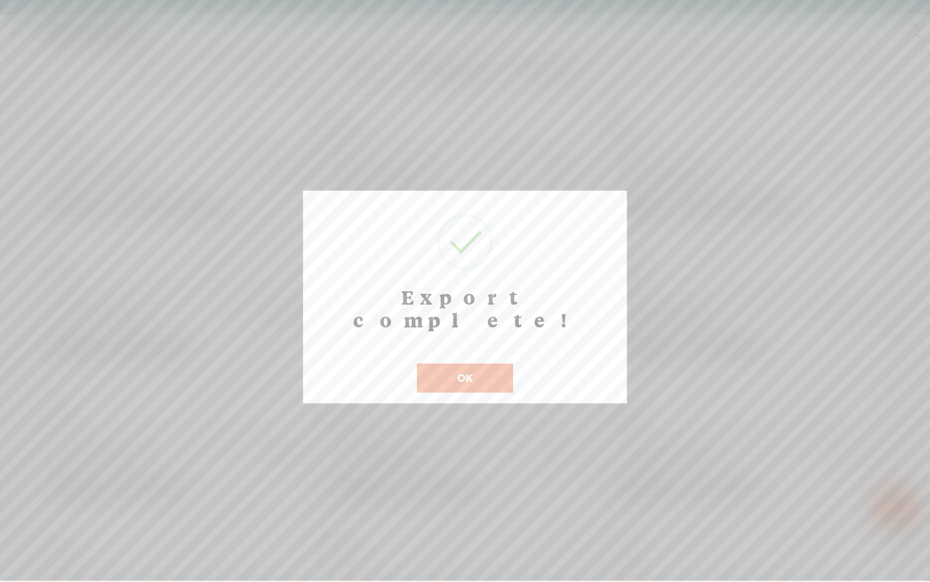
click at [484, 363] on button "OK" at bounding box center [465, 377] width 96 height 29
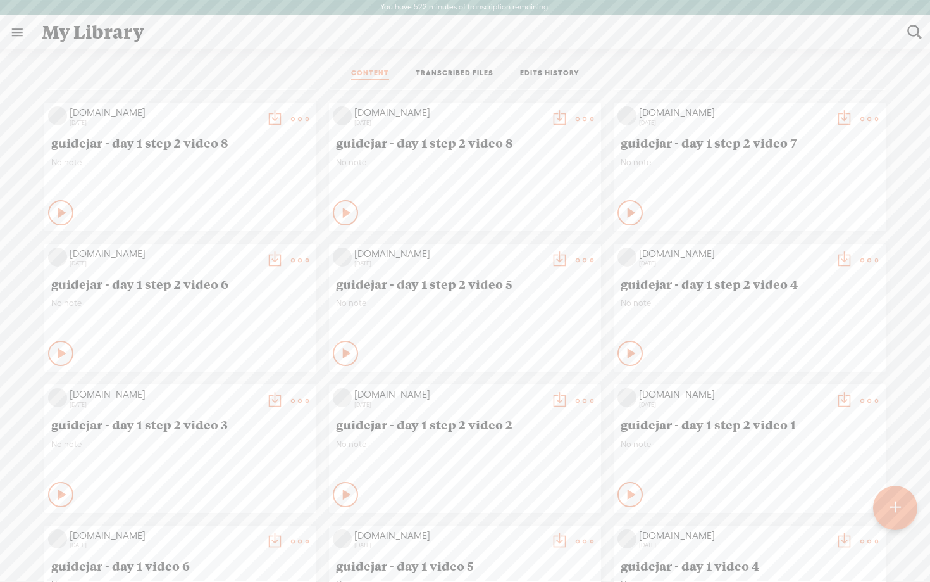
scroll to position [1535, 0]
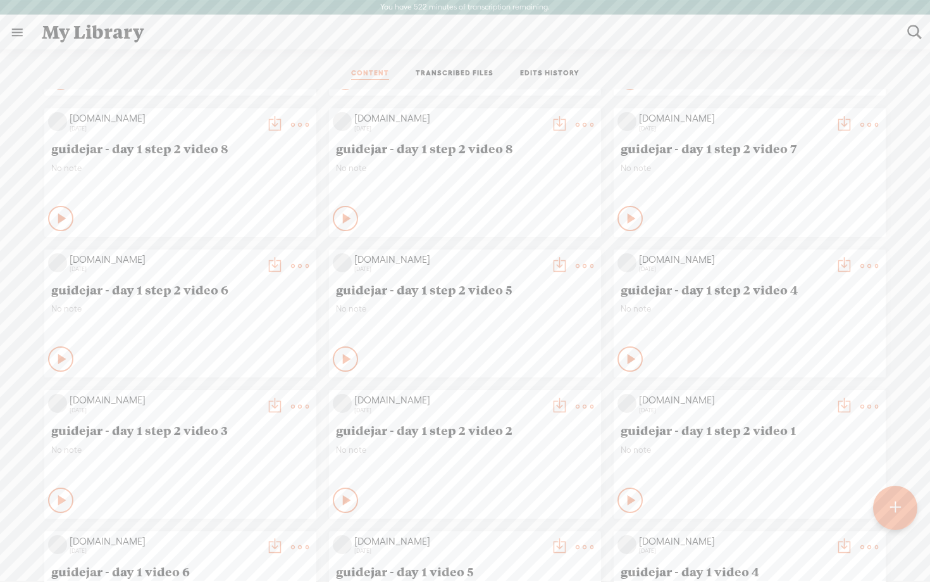
click at [844, 266] on t at bounding box center [844, 266] width 18 height 18
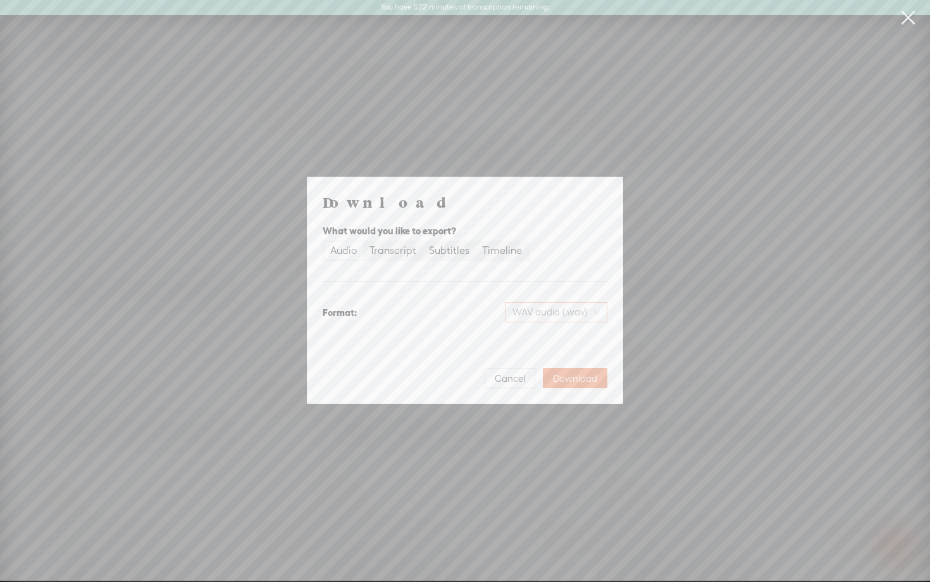
click at [551, 316] on span "WAV audio (.wav)" at bounding box center [556, 312] width 87 height 19
click at [539, 336] on div "MP3 audio (.mp3)" at bounding box center [545, 338] width 103 height 13
click at [565, 382] on span "Download" at bounding box center [575, 378] width 44 height 13
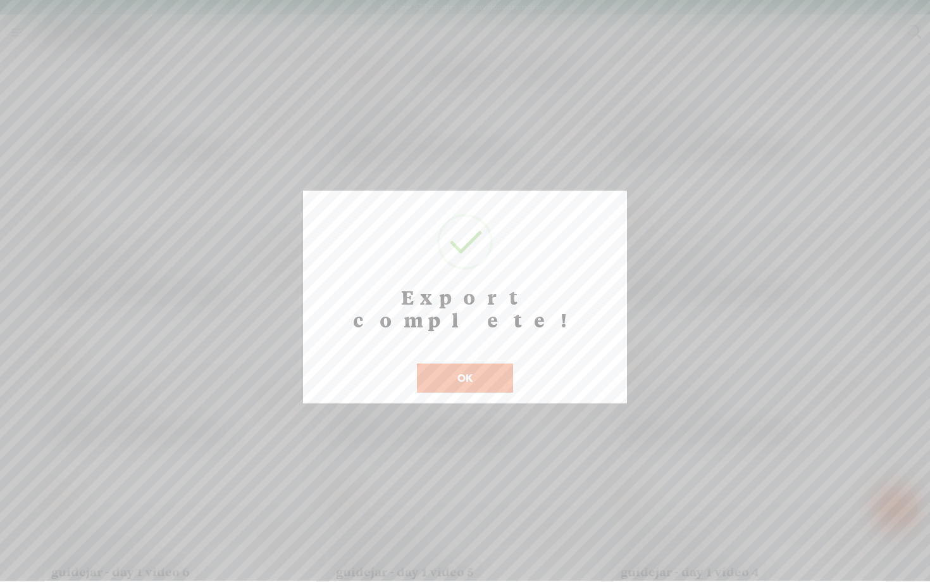
click at [448, 363] on button "OK" at bounding box center [465, 377] width 96 height 29
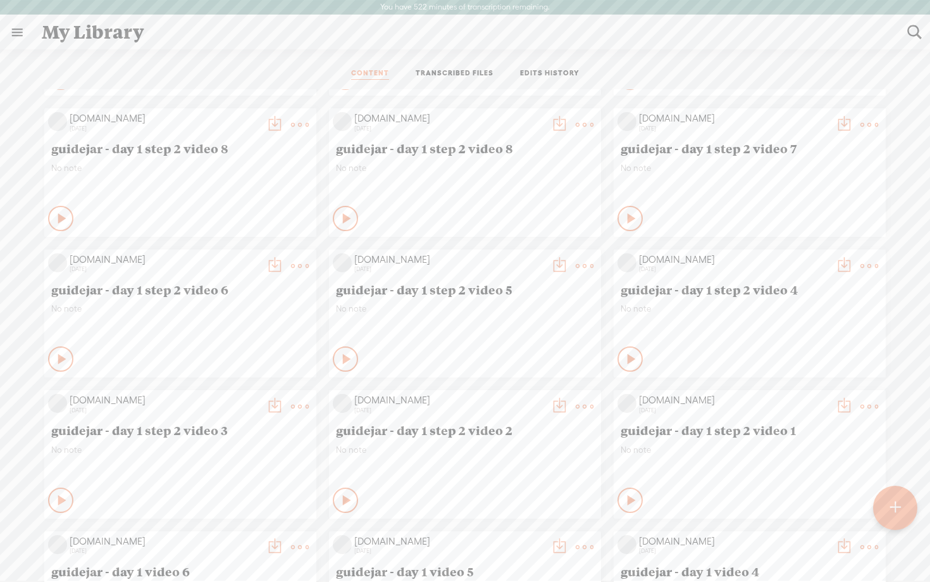
click at [556, 263] on t at bounding box center [560, 266] width 18 height 18
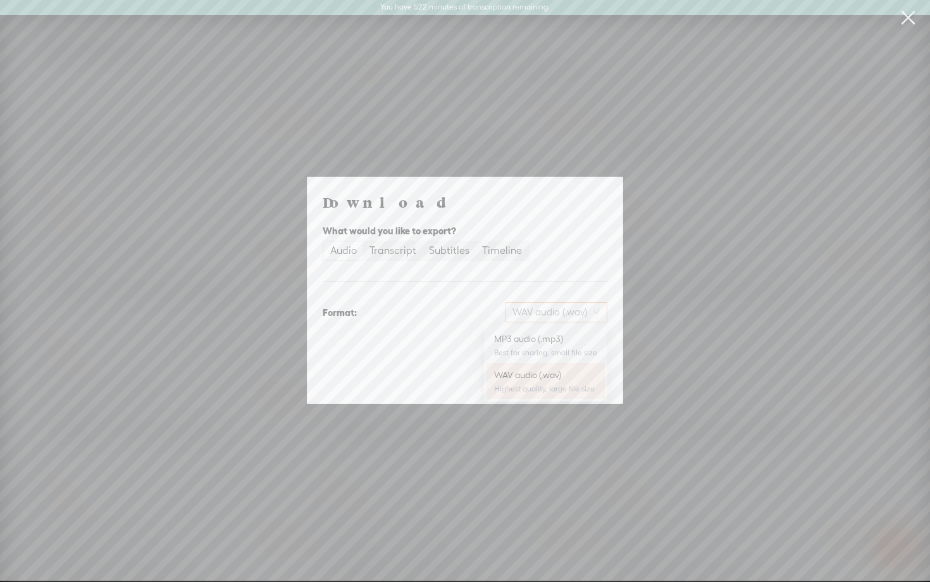
click at [539, 311] on span "WAV audio (.wav)" at bounding box center [556, 312] width 87 height 19
click at [523, 346] on div "MP3 audio (.mp3) Best for sharing, small file size" at bounding box center [545, 345] width 103 height 30
click at [577, 382] on span "Download" at bounding box center [575, 378] width 44 height 13
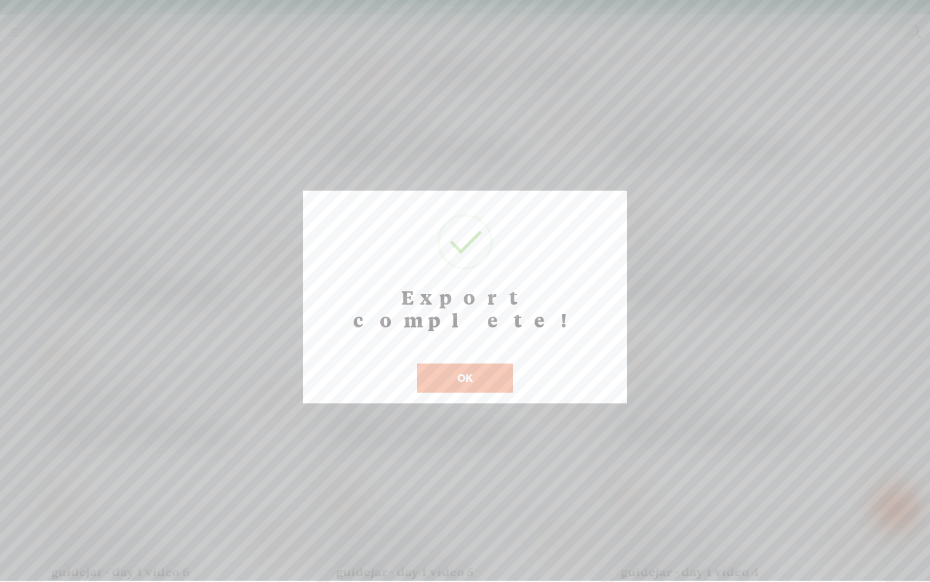
click at [471, 363] on button "OK" at bounding box center [465, 377] width 96 height 29
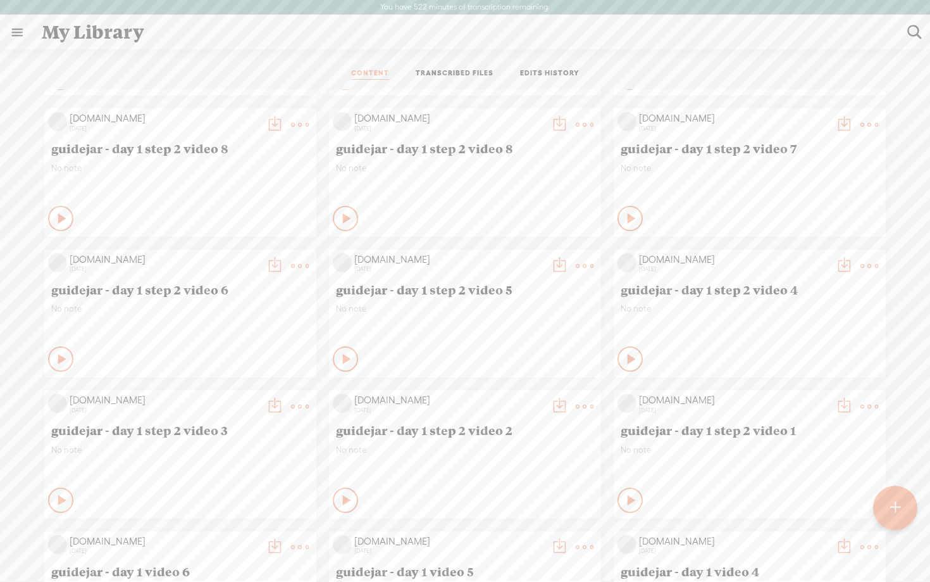
click at [273, 262] on t at bounding box center [275, 266] width 18 height 18
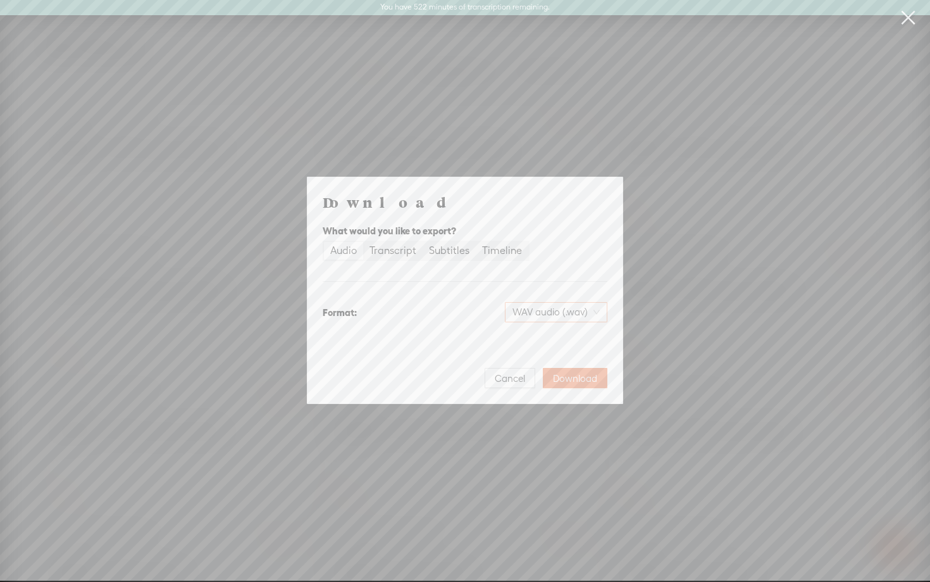
click at [539, 318] on span "WAV audio (.wav)" at bounding box center [556, 312] width 87 height 19
click at [539, 346] on div "MP3 audio (.mp3) Best for sharing, small file size" at bounding box center [545, 345] width 103 height 30
click at [559, 379] on span "Download" at bounding box center [575, 378] width 44 height 13
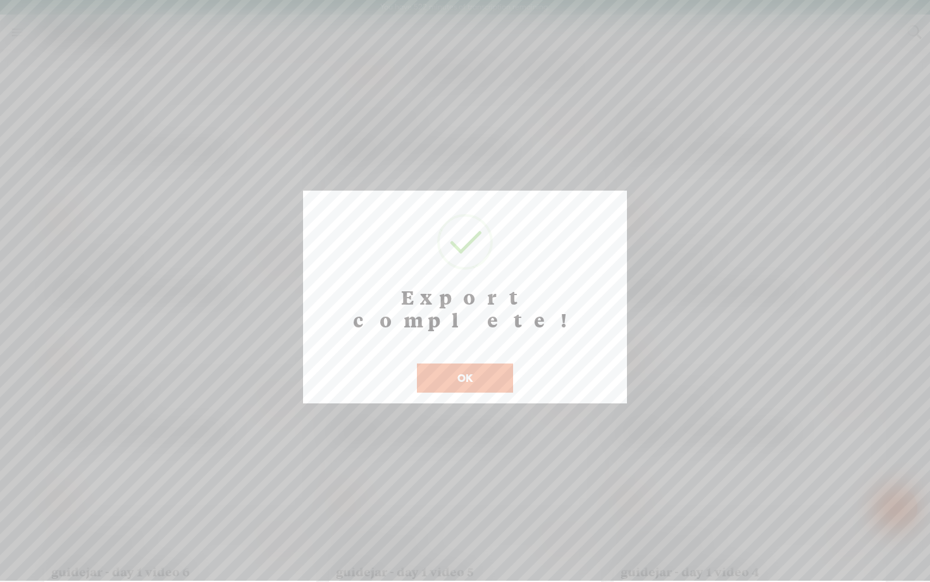
click at [476, 363] on button "OK" at bounding box center [465, 377] width 96 height 29
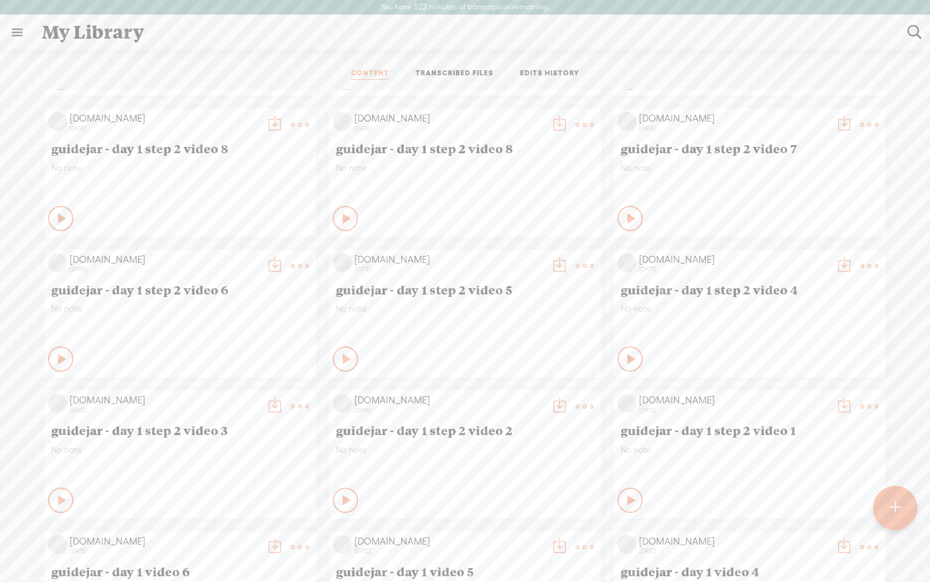
click at [836, 120] on t at bounding box center [844, 125] width 18 height 18
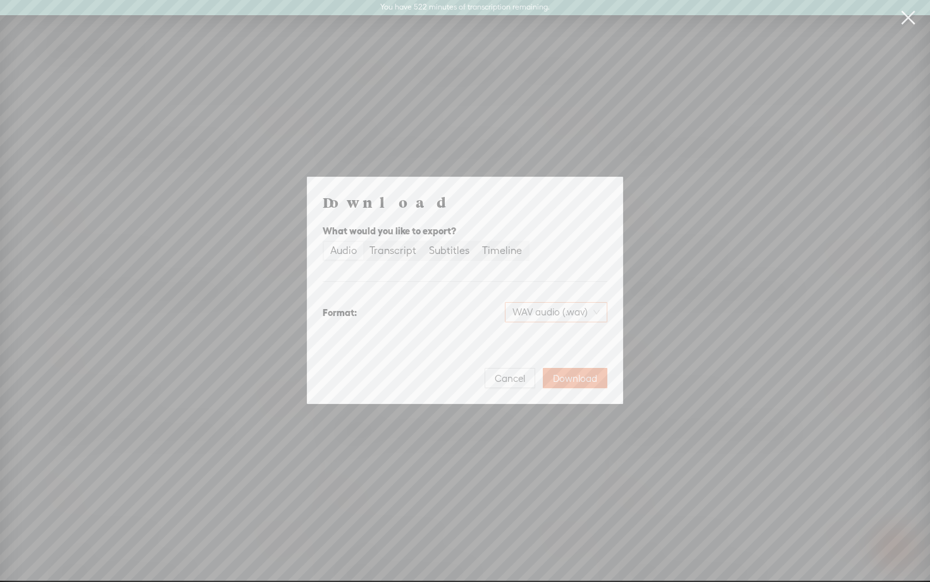
click at [519, 320] on span "WAV audio (.wav)" at bounding box center [556, 312] width 87 height 19
click at [513, 344] on div "MP3 audio (.mp3)" at bounding box center [545, 338] width 103 height 13
click at [586, 372] on span "Download" at bounding box center [575, 378] width 44 height 13
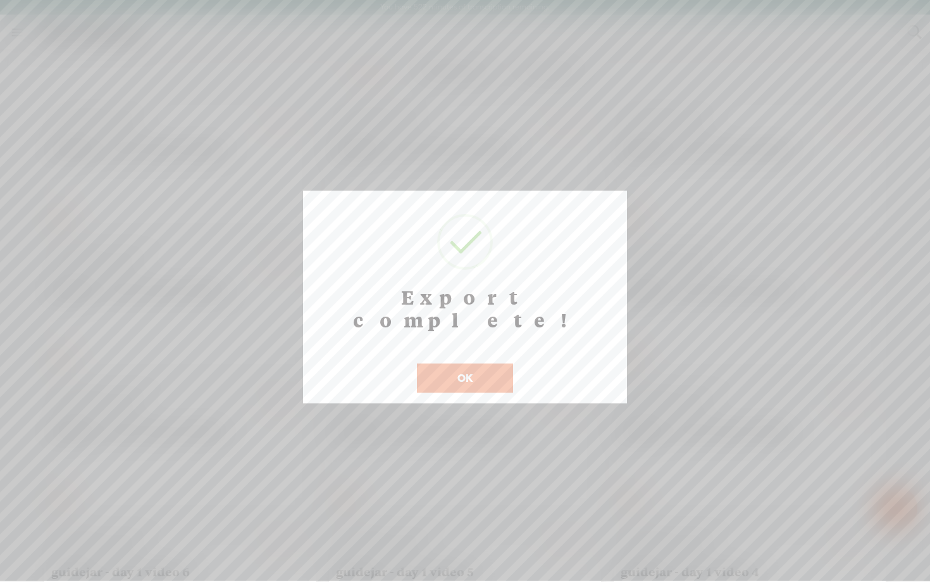
click at [468, 368] on button "OK" at bounding box center [465, 377] width 96 height 29
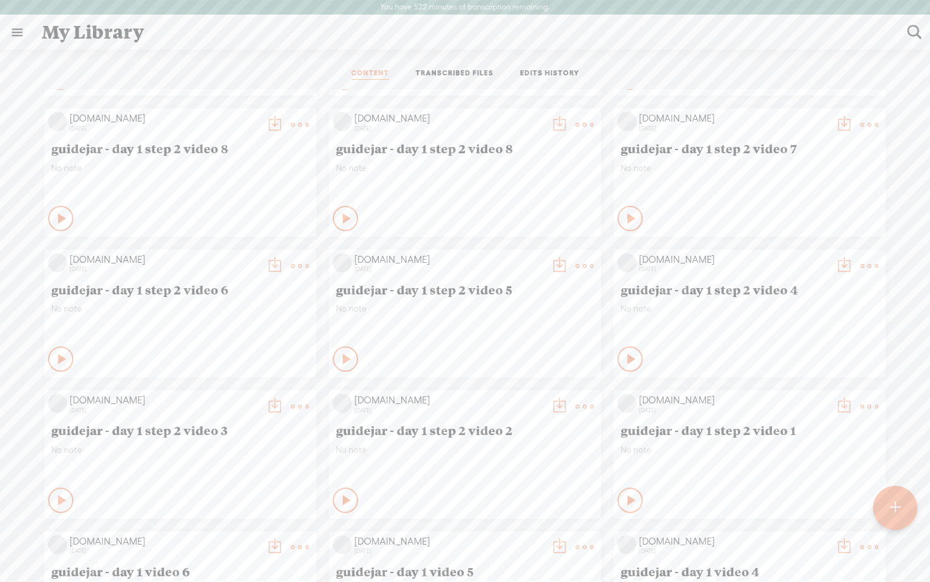
click at [557, 121] on t at bounding box center [560, 125] width 18 height 18
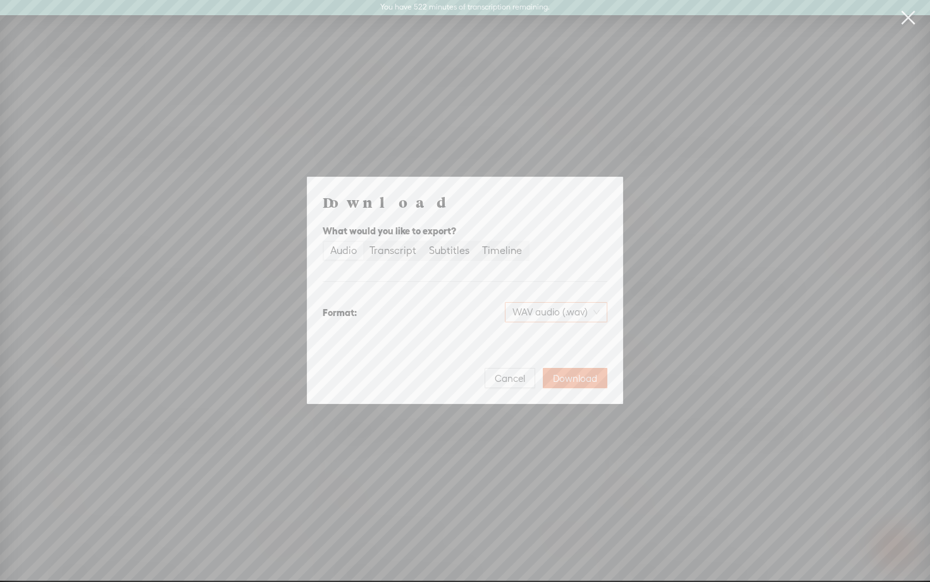
click at [546, 313] on span "WAV audio (.wav)" at bounding box center [556, 312] width 87 height 19
click at [538, 347] on div "MP3 audio (.mp3) Best for sharing, small file size" at bounding box center [545, 345] width 103 height 30
click at [572, 378] on span "Download" at bounding box center [575, 378] width 44 height 13
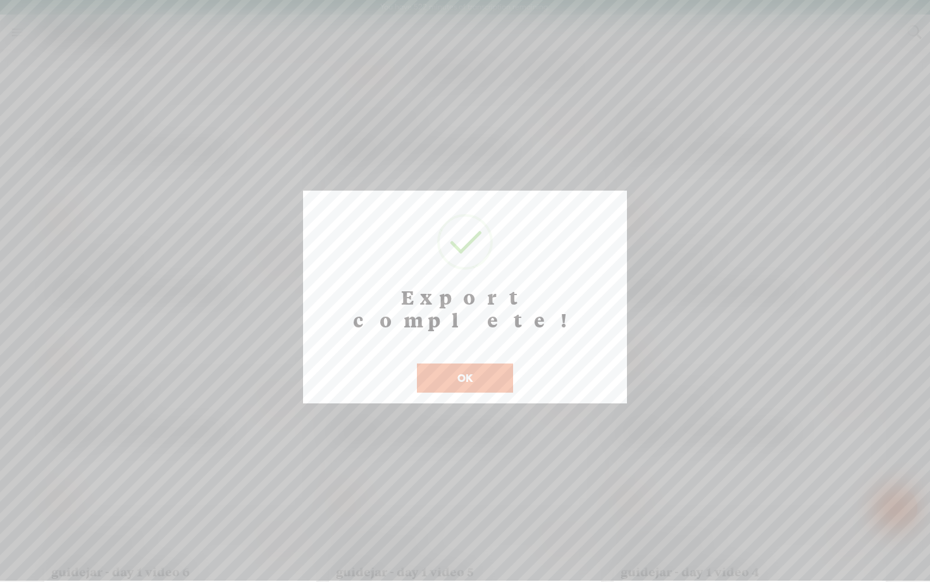
click at [441, 363] on button "OK" at bounding box center [465, 377] width 96 height 29
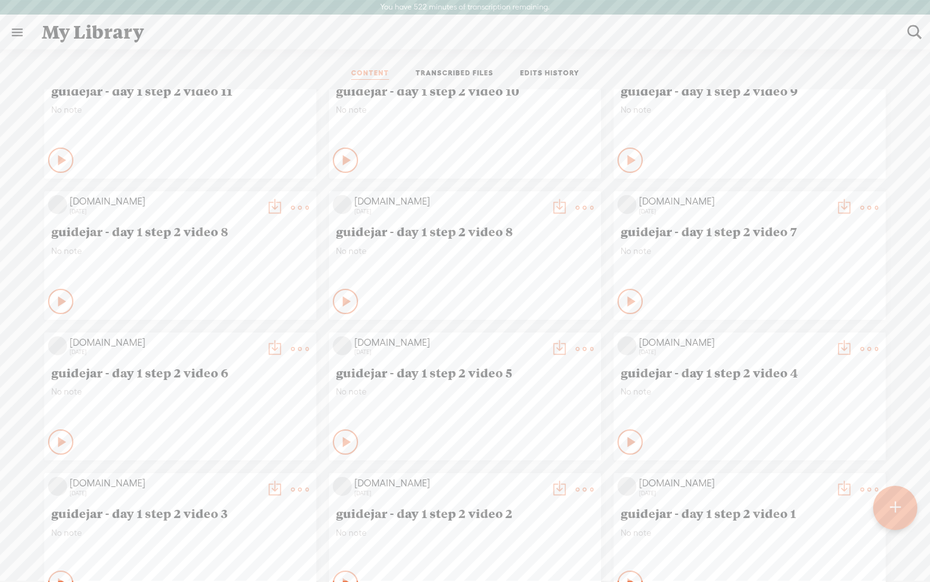
scroll to position [1451, 0]
click at [336, 306] on div "Play Content" at bounding box center [345, 302] width 25 height 25
click at [58, 303] on icon at bounding box center [62, 303] width 13 height 13
click at [346, 304] on icon at bounding box center [347, 303] width 13 height 13
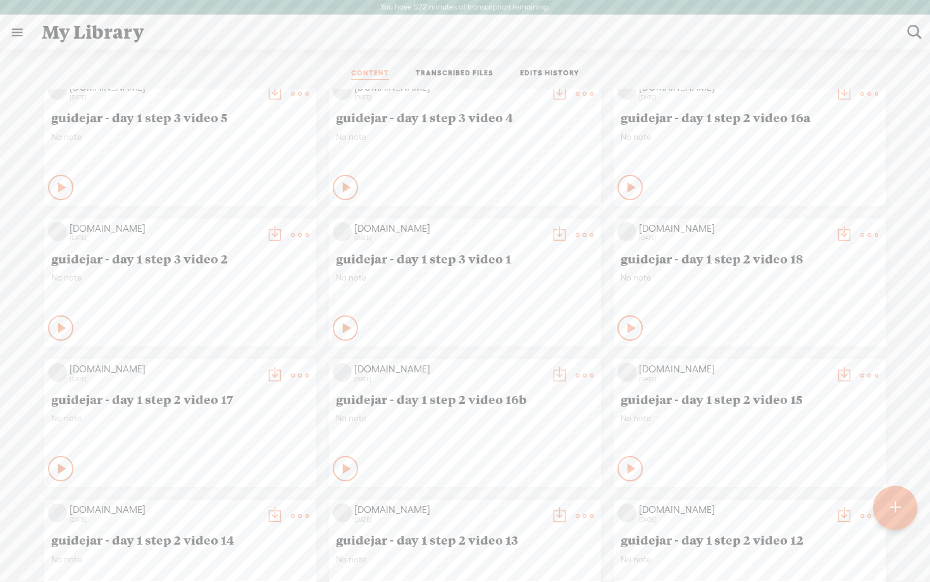
scroll to position [861, 0]
click at [870, 234] on t at bounding box center [870, 236] width 18 height 18
click at [816, 281] on link "Edit" at bounding box center [809, 278] width 127 height 29
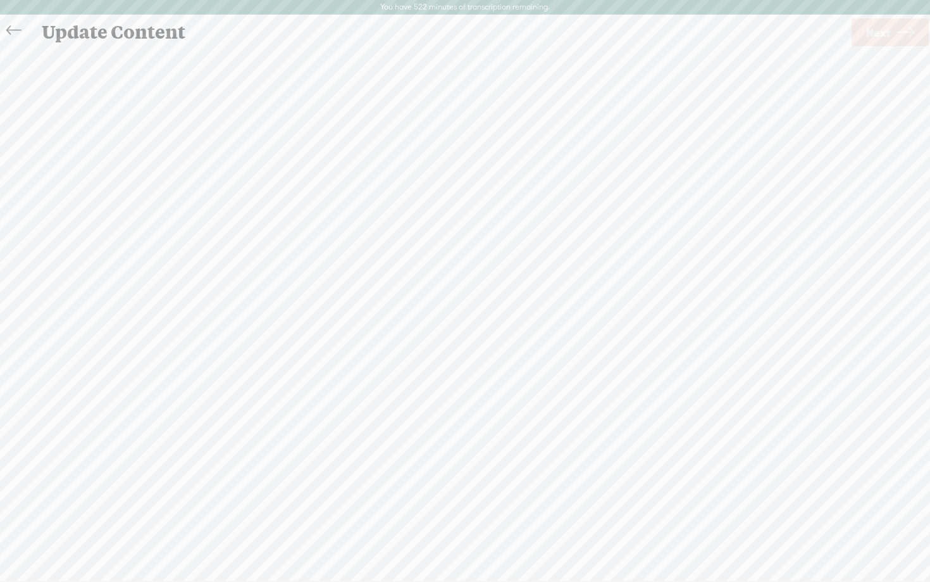
scroll to position [1, 0]
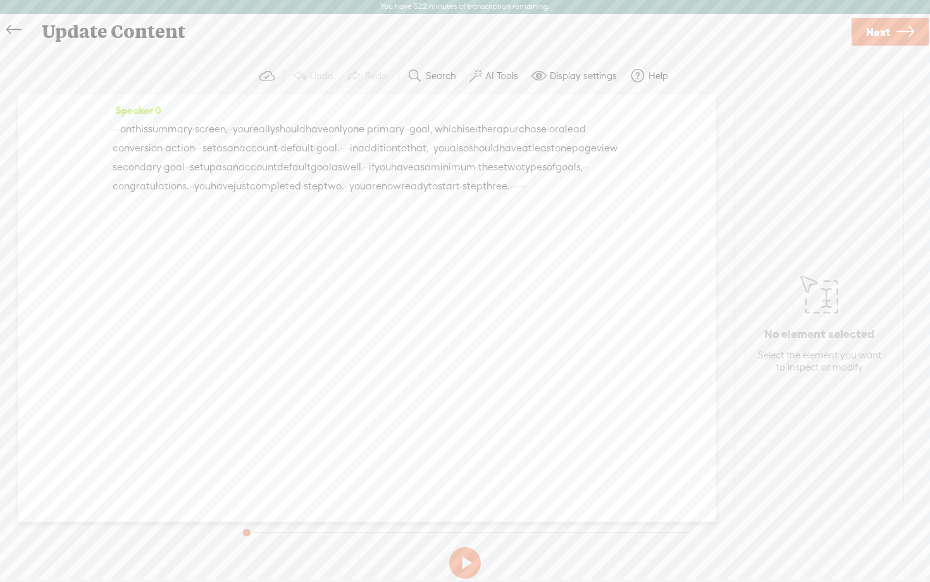
click at [895, 34] on link "Next" at bounding box center [890, 32] width 77 height 28
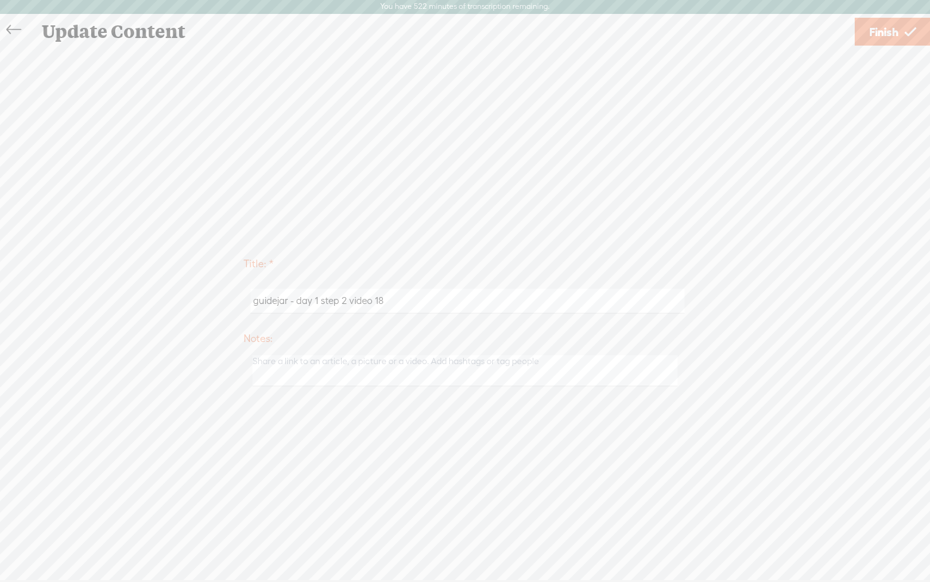
click at [466, 306] on input "guidejar - day 1 step 2 video 18" at bounding box center [468, 301] width 434 height 25
type input "guidejar - day 1 step 2 video 19"
click at [777, 196] on div "Title: * guidejar - day 1 step 2 video 19 Notes: Save as a draft content Publis…" at bounding box center [465, 320] width 905 height 546
click at [880, 34] on span "Finish" at bounding box center [884, 32] width 29 height 32
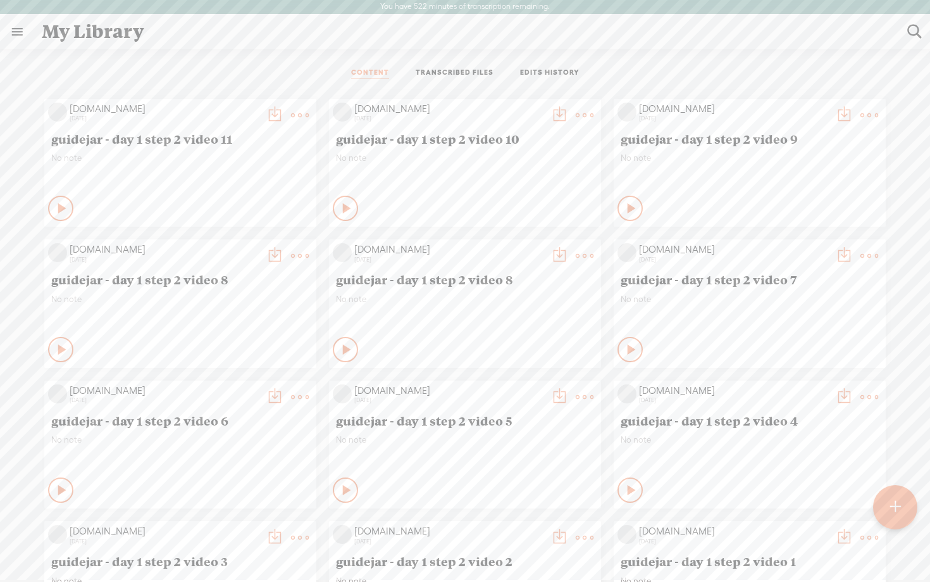
scroll to position [1402, 0]
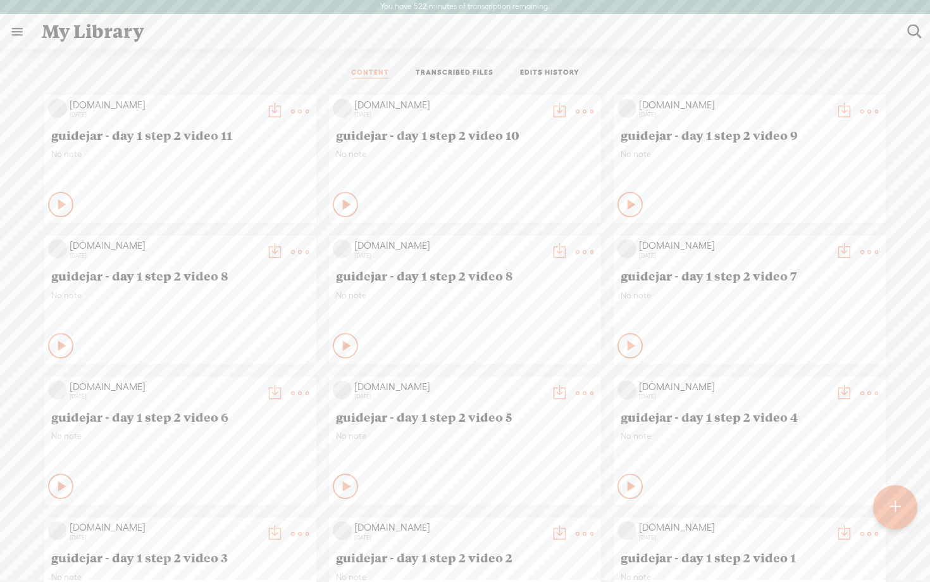
click at [269, 243] on t at bounding box center [275, 252] width 18 height 18
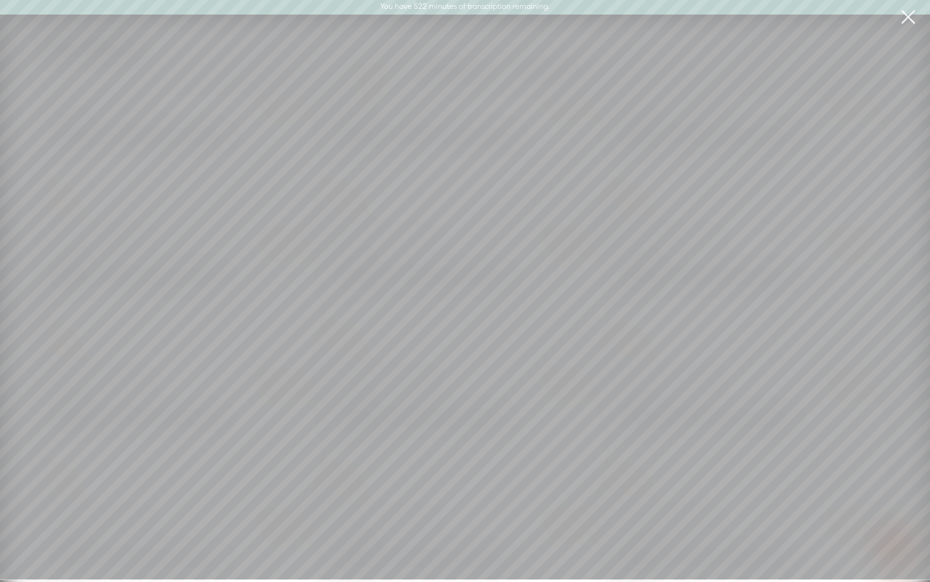
scroll to position [0, 0]
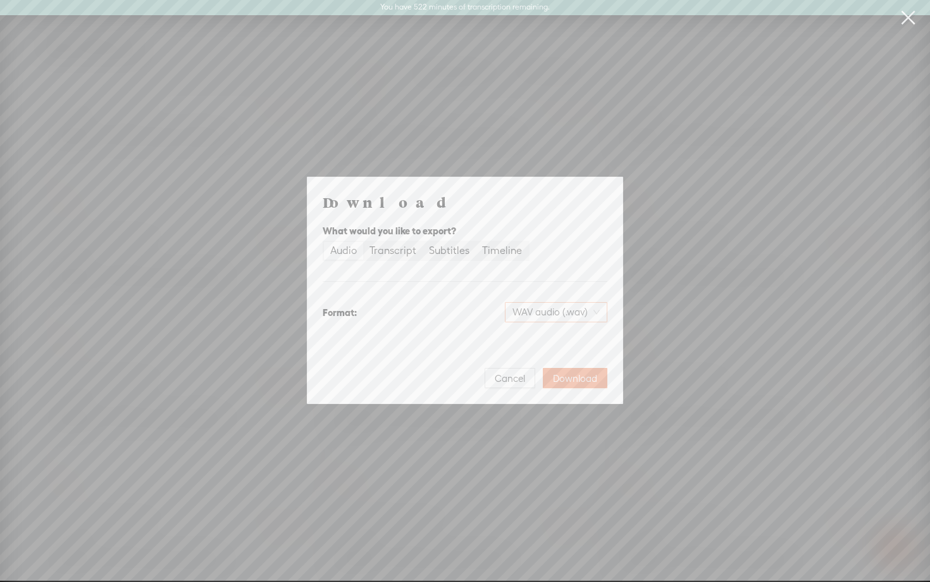
click at [575, 309] on span "WAV audio (.wav)" at bounding box center [556, 312] width 87 height 19
click at [561, 350] on div "Best for sharing, small file size" at bounding box center [545, 352] width 103 height 10
click at [566, 378] on span "Download" at bounding box center [575, 378] width 44 height 13
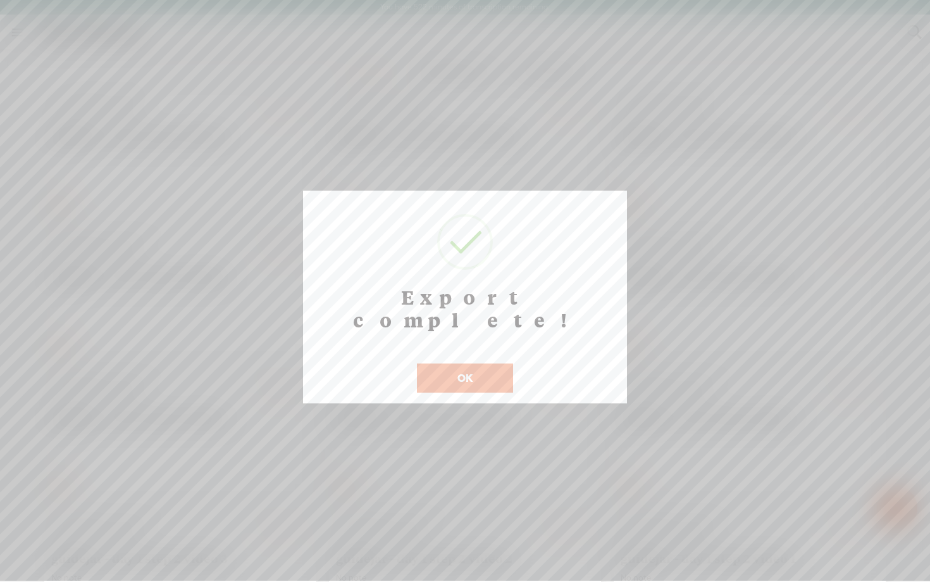
click at [484, 363] on button "OK" at bounding box center [465, 377] width 96 height 29
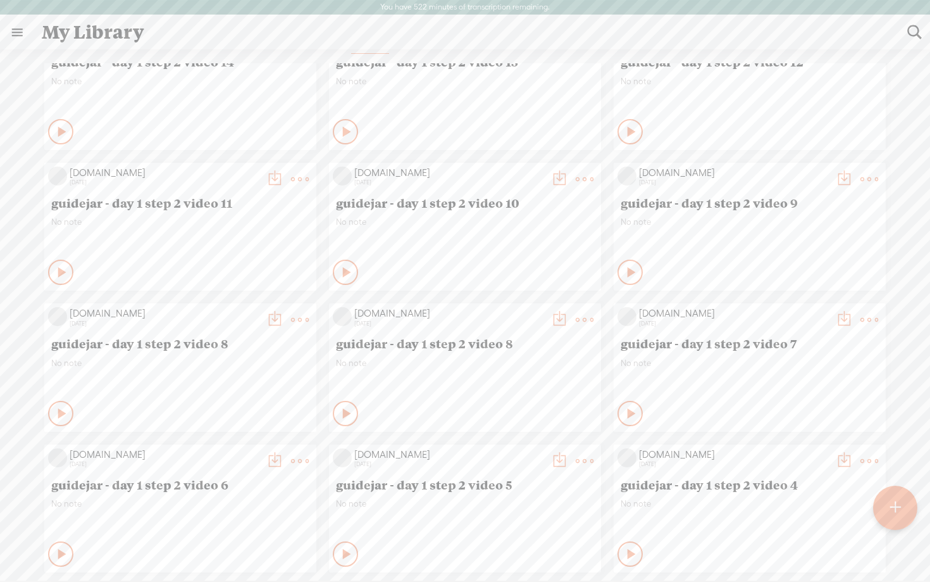
scroll to position [1316, 0]
click at [292, 315] on t at bounding box center [300, 318] width 18 height 18
click at [224, 364] on link "Edit" at bounding box center [240, 360] width 127 height 29
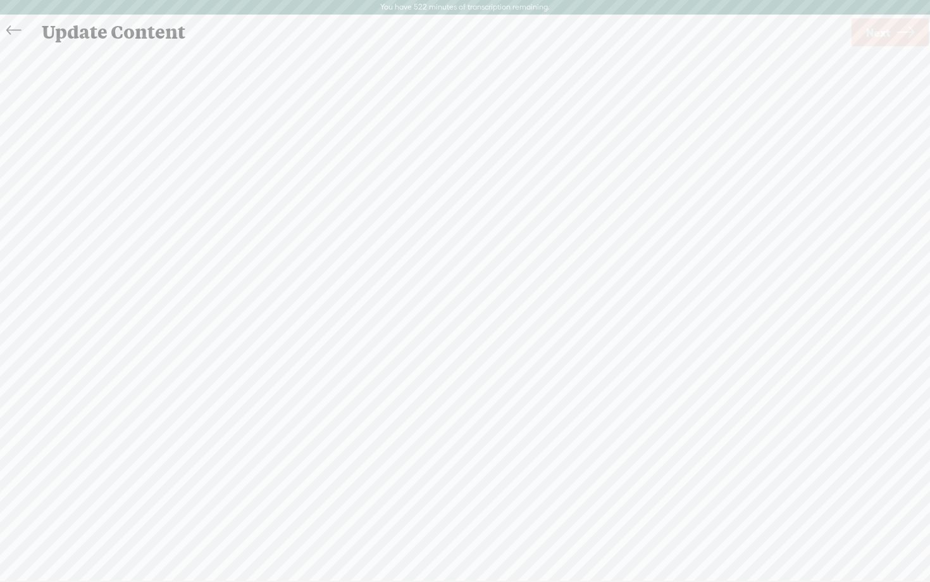
scroll to position [1, 0]
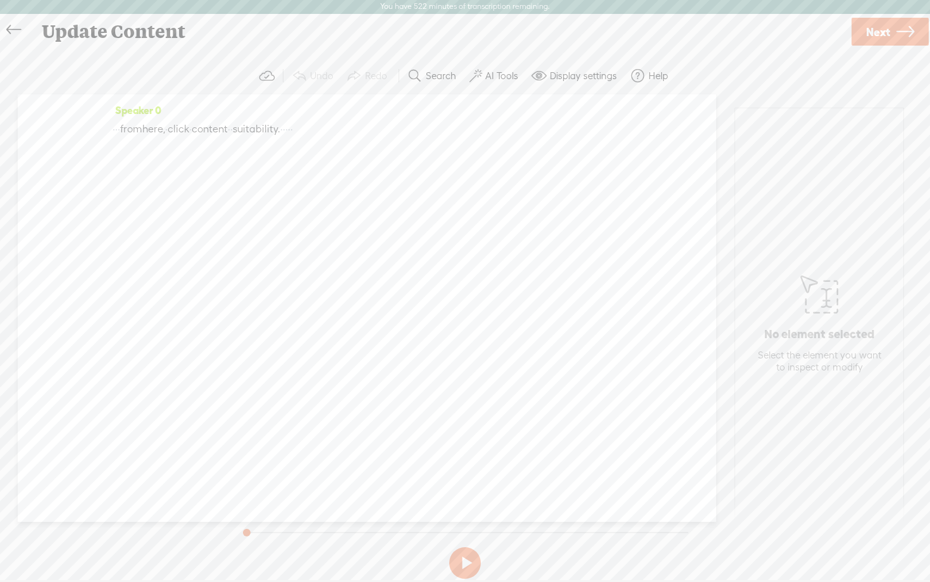
click at [882, 36] on span "Next" at bounding box center [878, 32] width 24 height 32
click at [456, 306] on input "guidejar - day 1 step 2 video 8" at bounding box center [468, 301] width 434 height 25
type input "guidejar - day 1 step 2 video 9"
click at [726, 226] on div "Title: * guidejar - day 1 step 2 video 9 Notes: Save as a draft content Publish…" at bounding box center [465, 320] width 905 height 546
click at [885, 28] on span "Finish" at bounding box center [884, 32] width 29 height 32
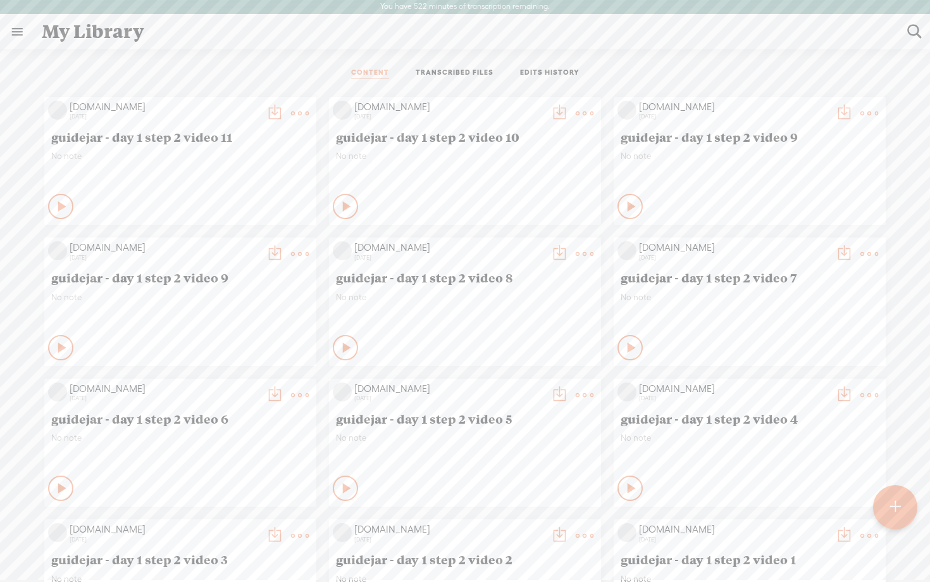
scroll to position [1431, 0]
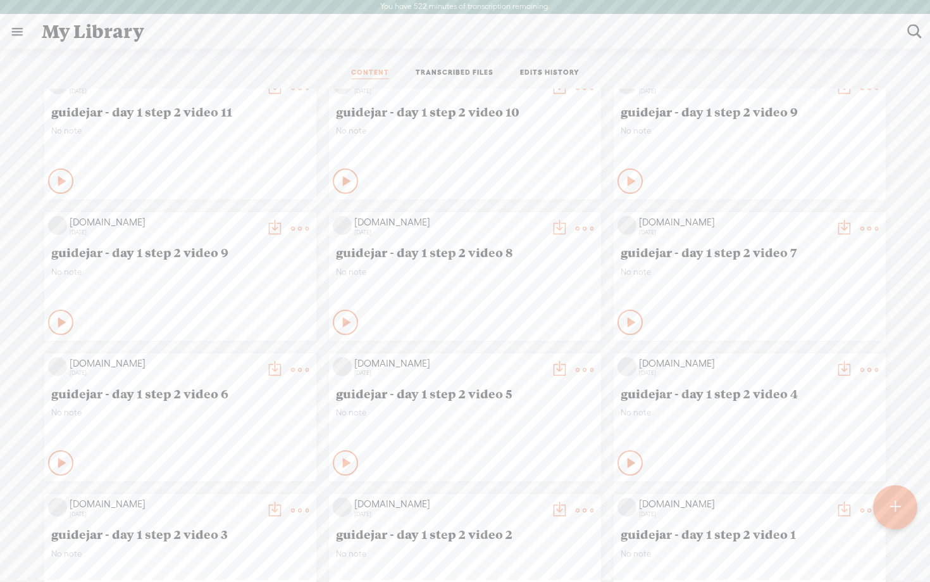
click at [273, 226] on t at bounding box center [275, 229] width 18 height 18
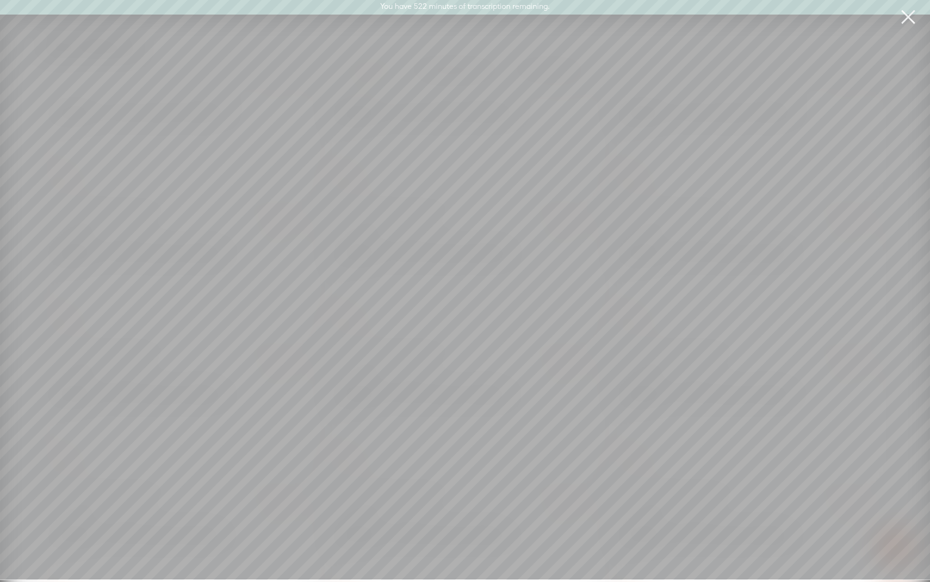
scroll to position [0, 0]
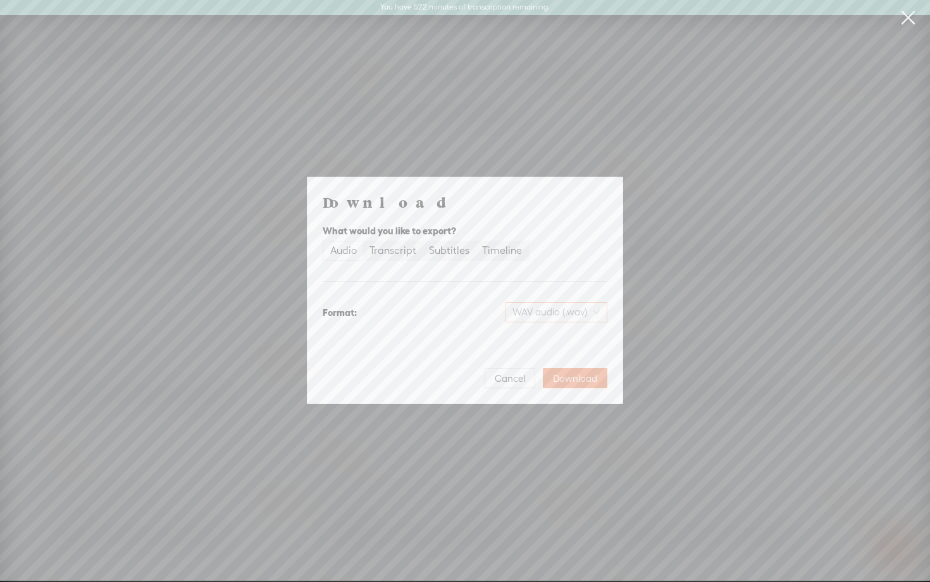
click at [562, 307] on span "WAV audio (.wav)" at bounding box center [556, 312] width 87 height 19
click at [547, 349] on div "Best for sharing, small file size" at bounding box center [545, 352] width 103 height 10
click at [565, 377] on span "Download" at bounding box center [575, 378] width 44 height 13
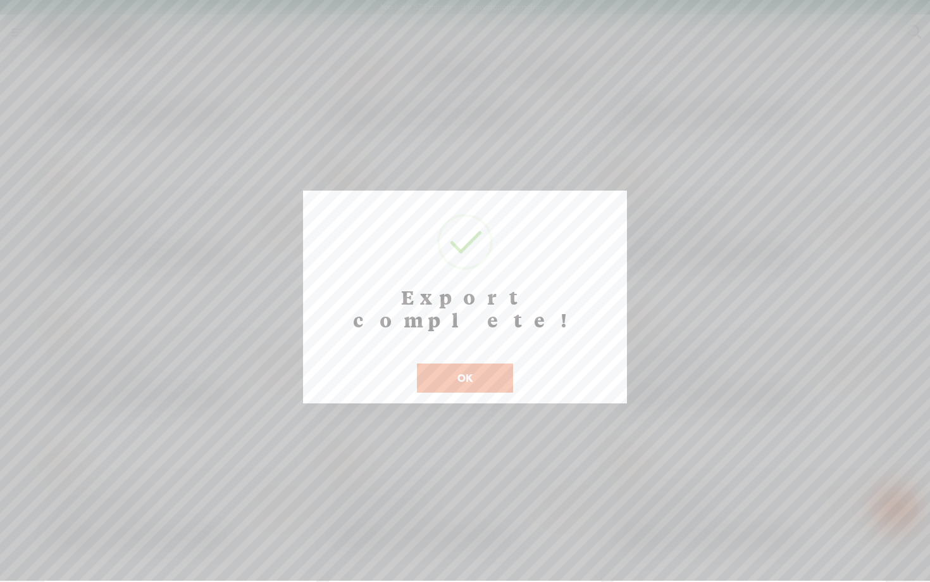
click at [556, 159] on div at bounding box center [465, 290] width 930 height 580
click at [454, 363] on button "OK" at bounding box center [465, 377] width 96 height 29
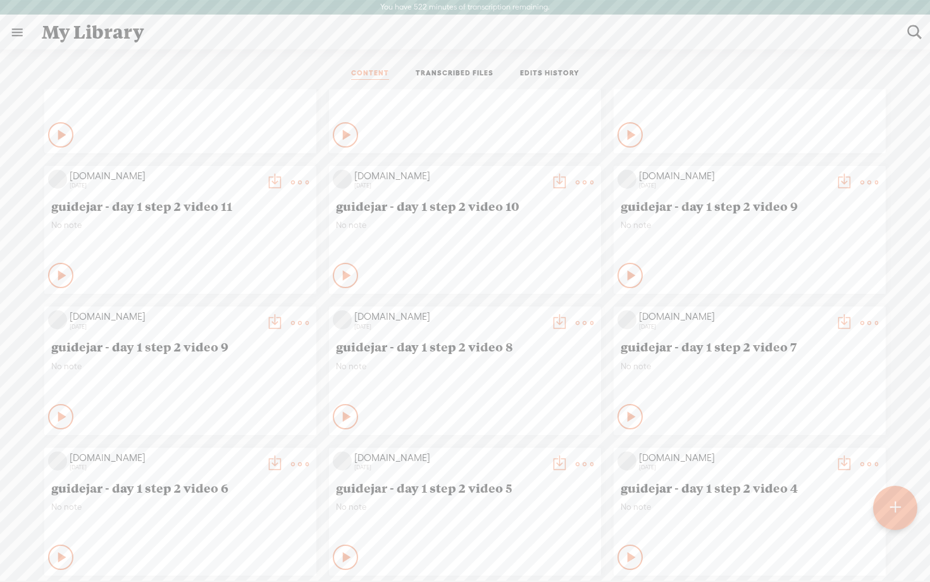
scroll to position [1336, 0]
click at [868, 180] on t at bounding box center [870, 184] width 18 height 18
click at [803, 225] on link "Edit" at bounding box center [809, 225] width 127 height 29
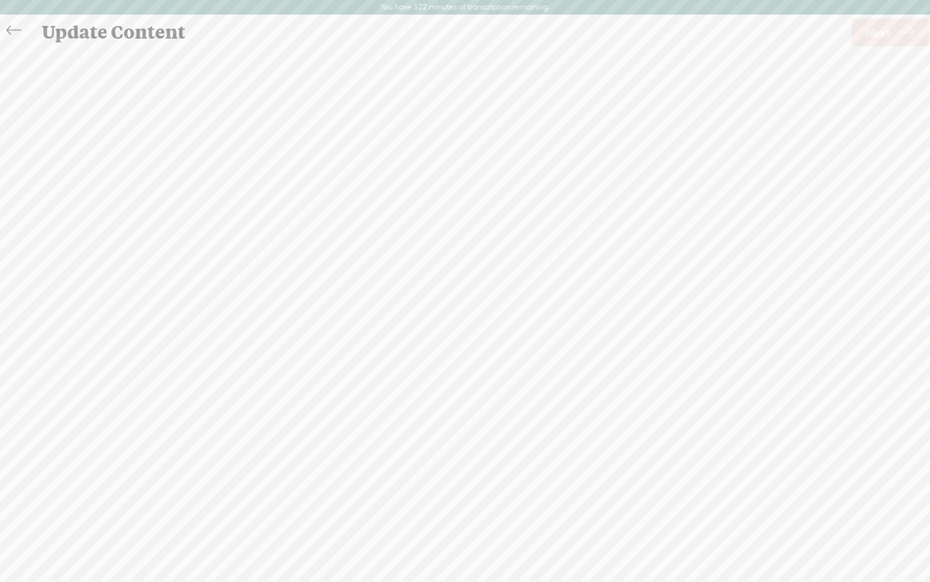
scroll to position [1, 0]
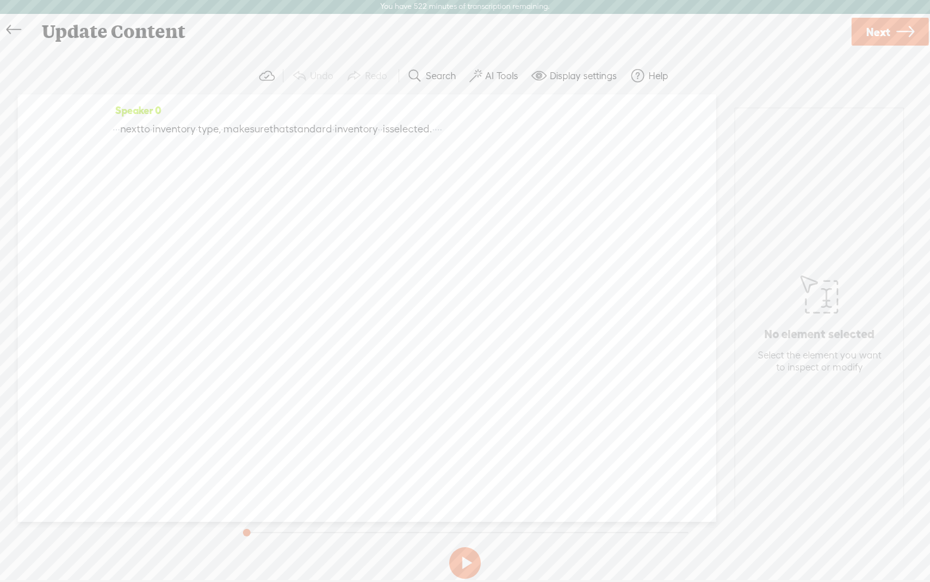
click at [904, 33] on icon at bounding box center [906, 32] width 18 height 32
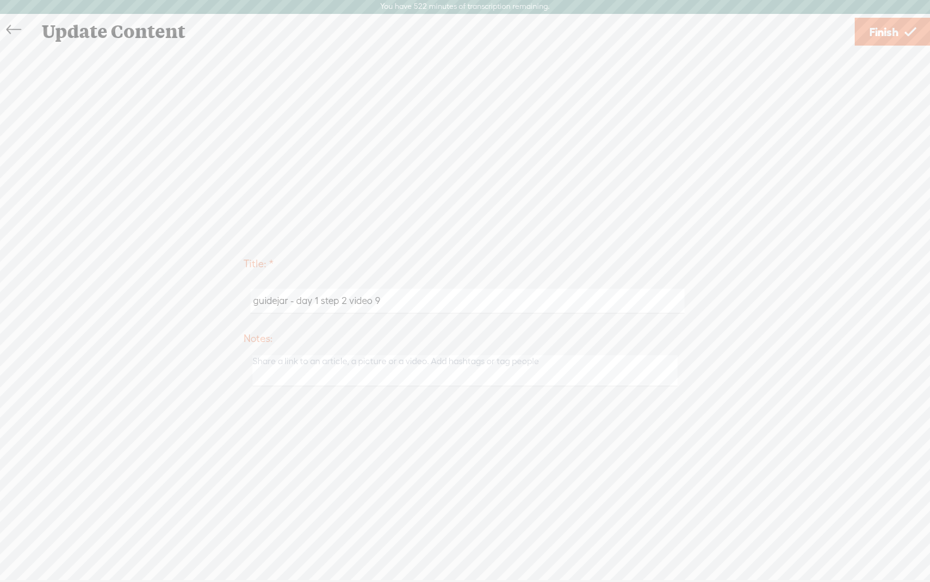
click at [375, 297] on input "guidejar - day 1 step 2 video 9" at bounding box center [468, 301] width 434 height 25
type input "guidejar - day 1 step 2 video 9a"
click at [884, 38] on span "Finish" at bounding box center [884, 32] width 29 height 32
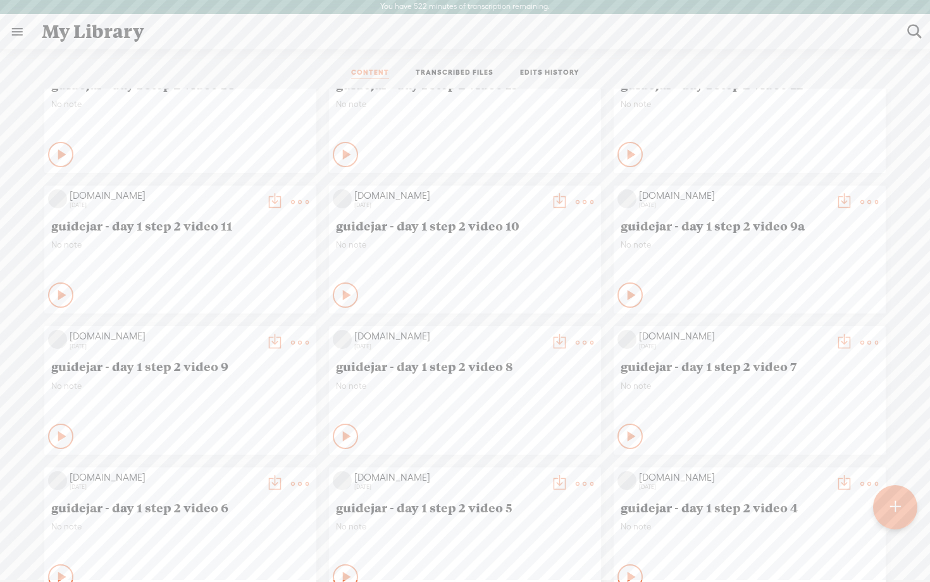
scroll to position [1319, 0]
click at [842, 199] on t at bounding box center [844, 200] width 18 height 18
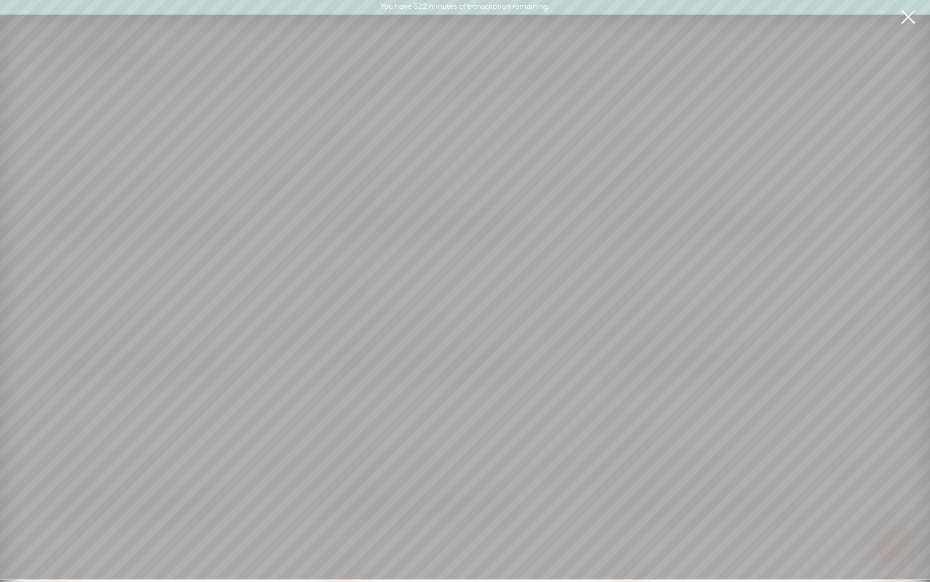
scroll to position [0, 0]
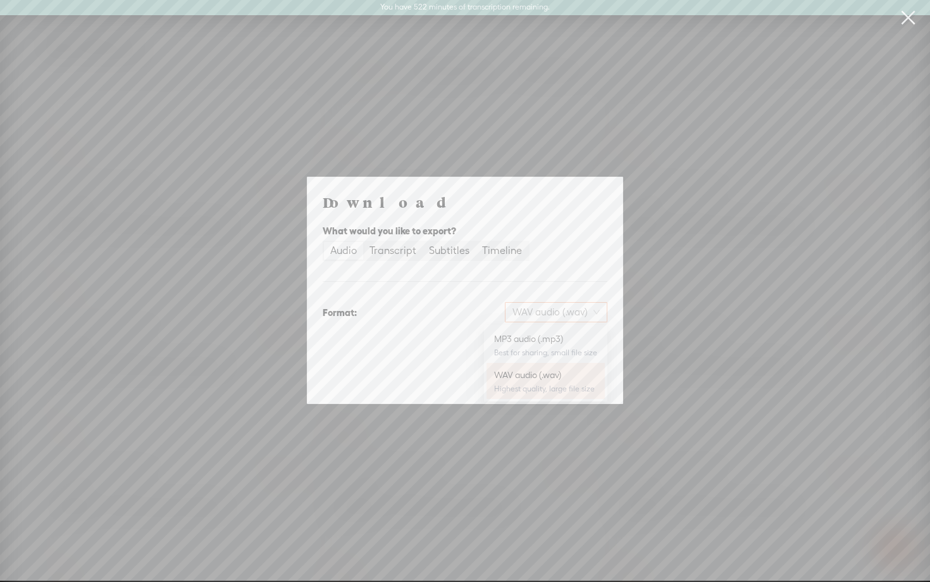
click at [597, 312] on span "WAV audio (.wav)" at bounding box center [556, 312] width 87 height 19
click at [540, 347] on div "MP3 audio (.mp3) Best for sharing, small file size" at bounding box center [545, 345] width 103 height 30
click at [568, 379] on span "Download" at bounding box center [575, 378] width 44 height 13
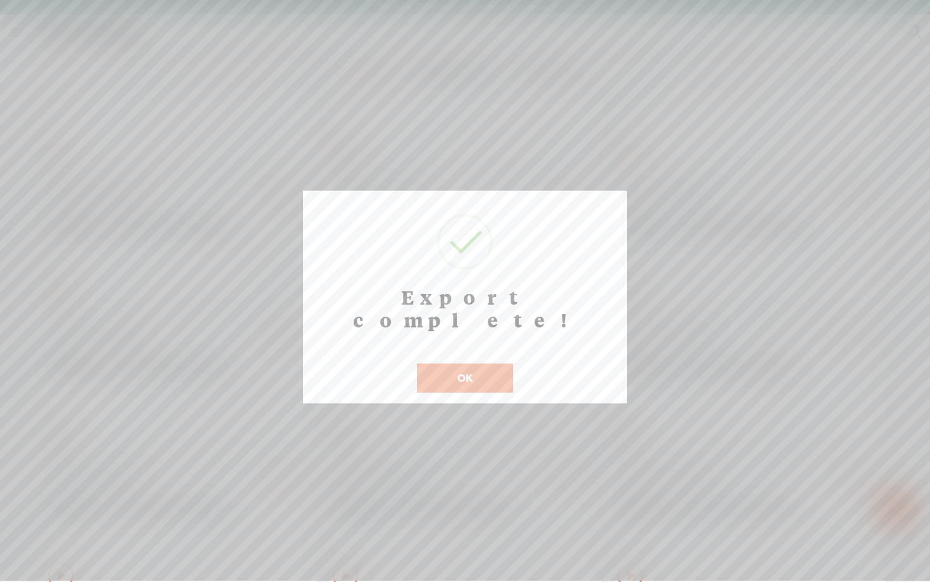
click at [468, 363] on button "OK" at bounding box center [465, 377] width 96 height 29
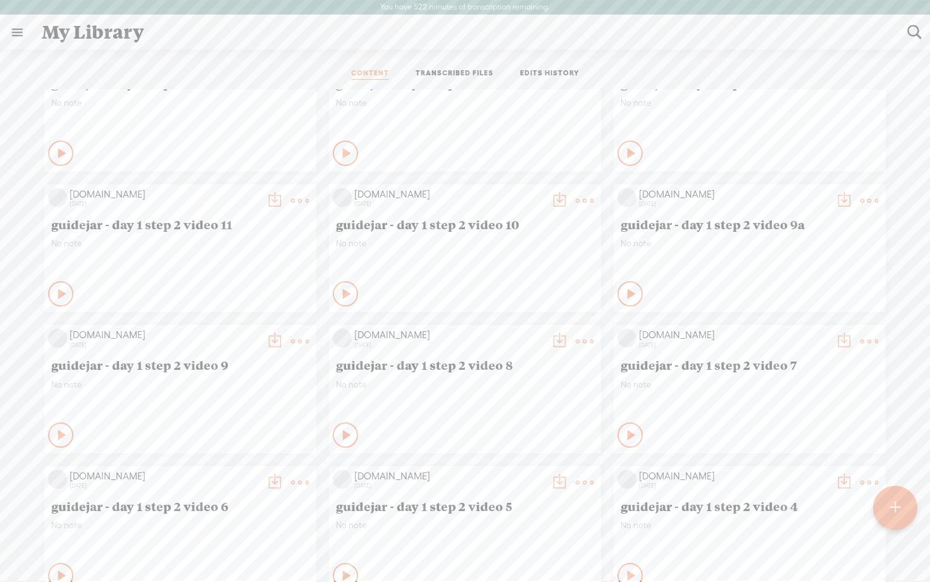
click at [496, 300] on div "Private" at bounding box center [481, 293] width 233 height 19
click at [556, 199] on t at bounding box center [560, 201] width 18 height 18
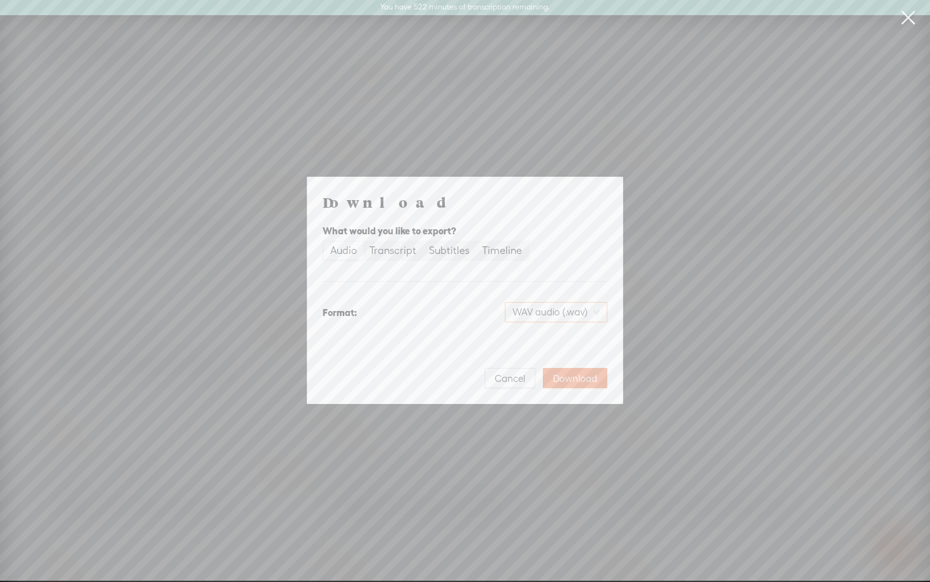
click at [557, 311] on span "WAV audio (.wav)" at bounding box center [556, 312] width 87 height 19
click at [540, 351] on div "Best for sharing, small file size" at bounding box center [545, 352] width 103 height 10
click at [572, 377] on span "Download" at bounding box center [575, 378] width 44 height 13
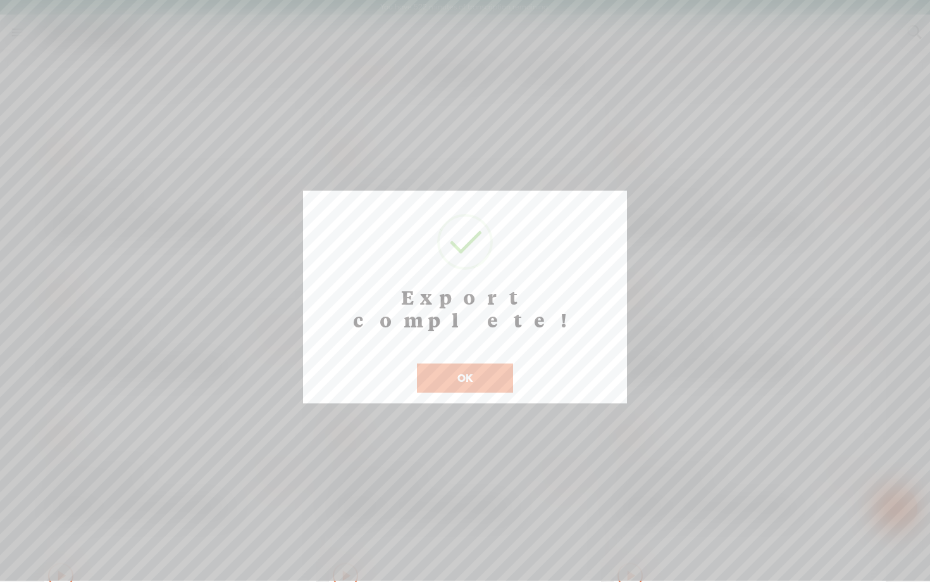
click at [464, 363] on button "OK" at bounding box center [465, 377] width 96 height 29
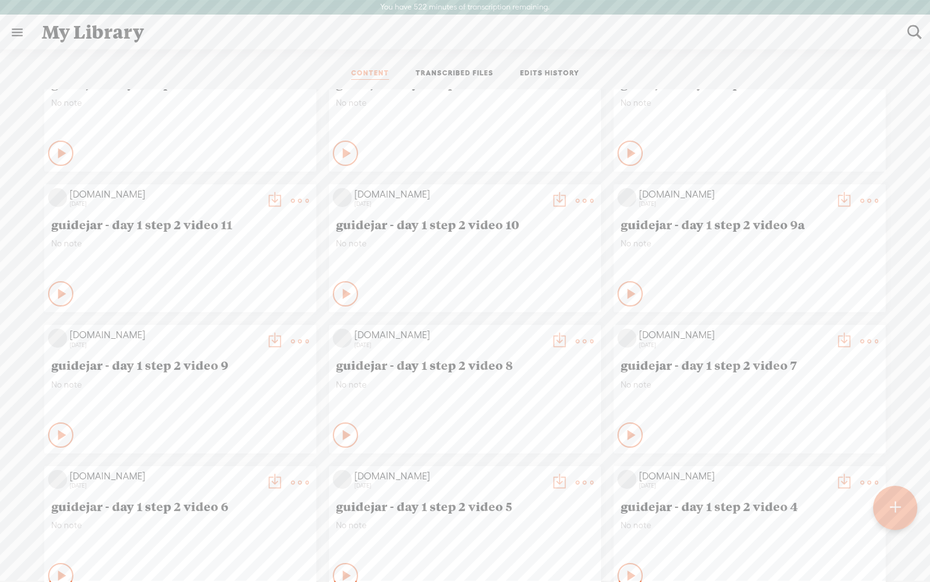
click at [274, 199] on t at bounding box center [275, 201] width 18 height 18
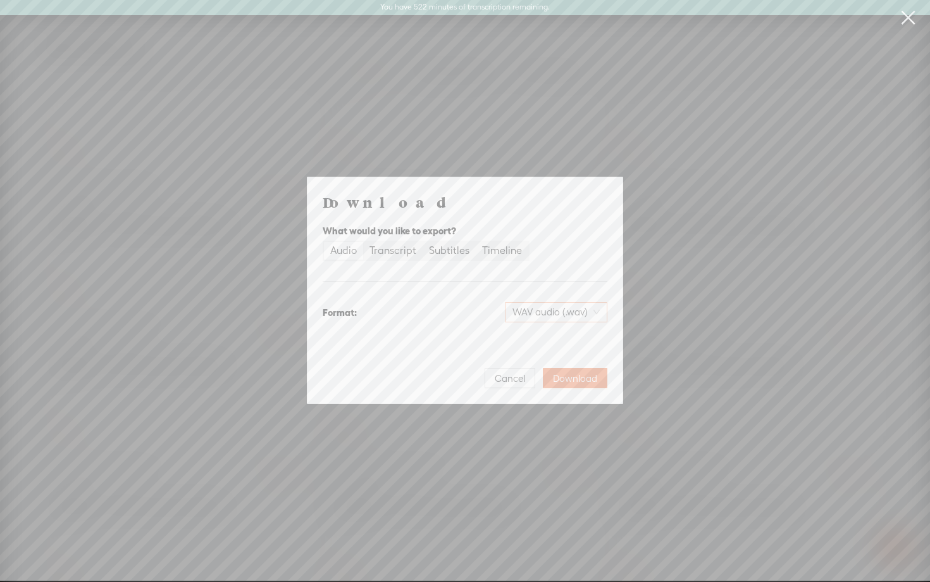
click at [567, 309] on span "WAV audio (.wav)" at bounding box center [556, 312] width 87 height 19
click at [551, 332] on div "MP3 audio (.mp3) Best for sharing, small file size" at bounding box center [545, 345] width 103 height 30
click at [567, 373] on span "Download" at bounding box center [575, 378] width 44 height 13
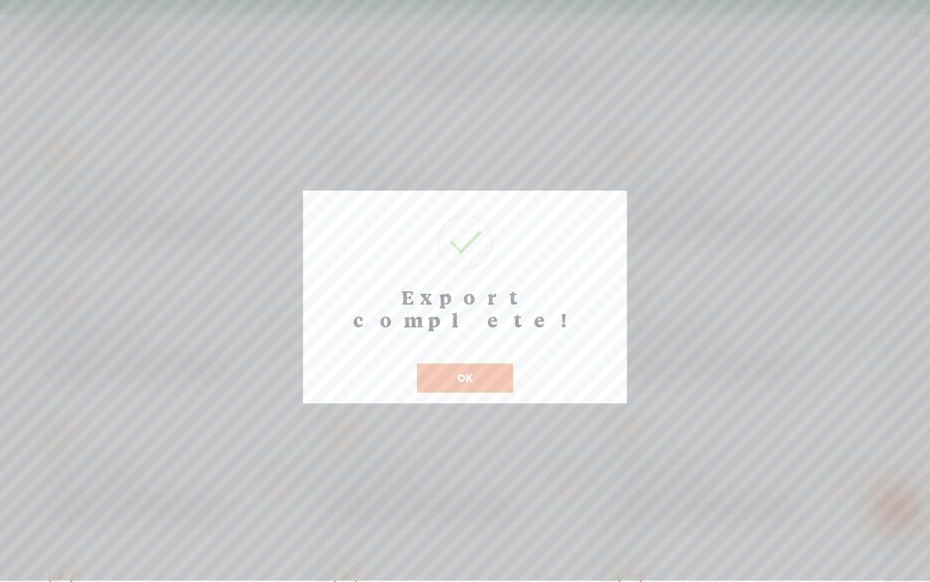
click at [496, 363] on button "OK" at bounding box center [465, 377] width 96 height 29
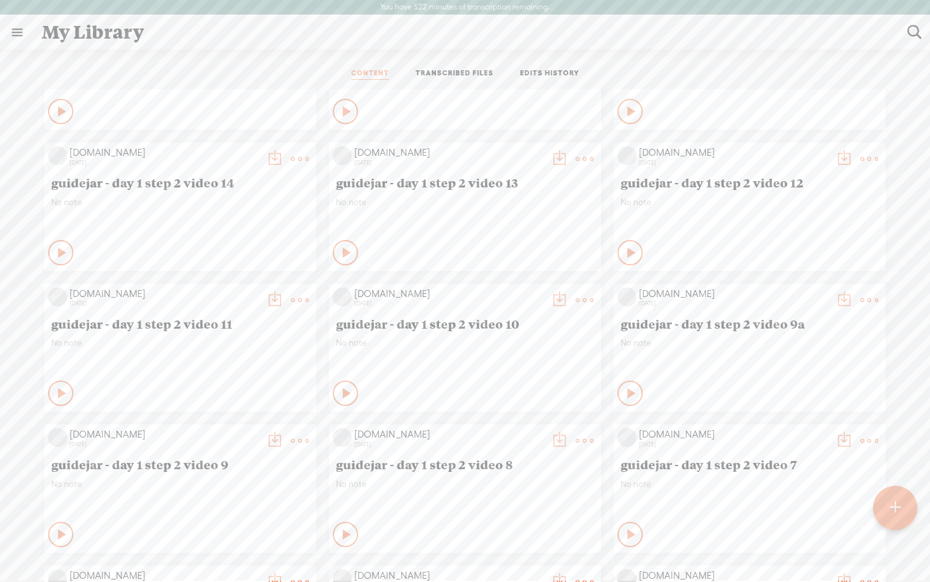
scroll to position [1213, 0]
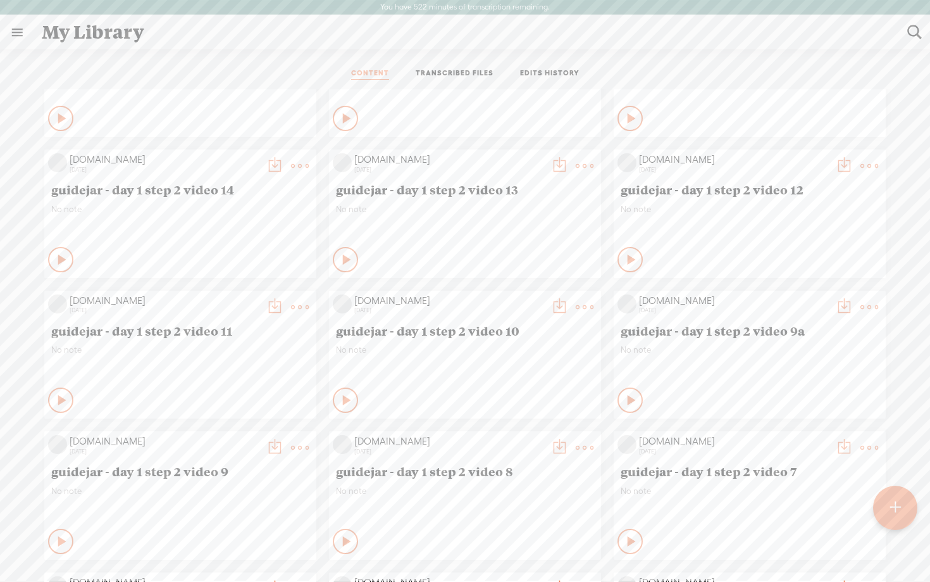
click at [848, 164] on t at bounding box center [844, 166] width 18 height 18
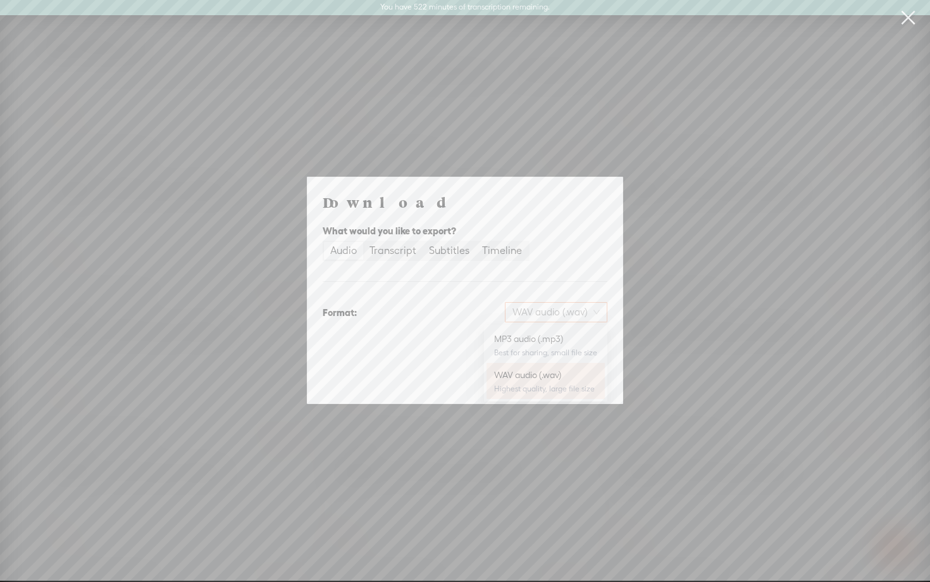
click at [525, 321] on span "WAV audio (.wav)" at bounding box center [556, 312] width 87 height 19
click at [524, 344] on div "MP3 audio (.mp3)" at bounding box center [545, 338] width 103 height 13
click at [589, 377] on span "Download" at bounding box center [575, 378] width 44 height 13
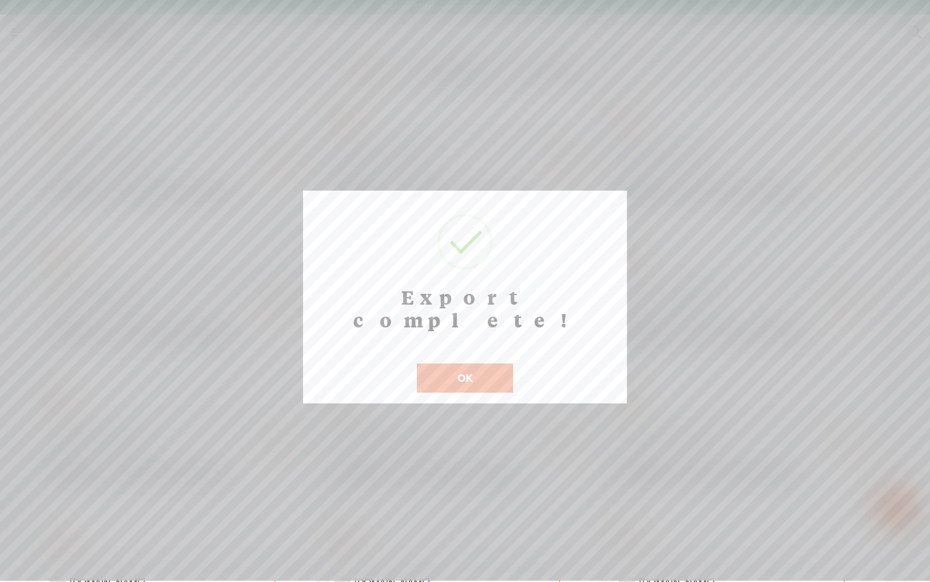
click at [475, 363] on button "OK" at bounding box center [465, 377] width 96 height 29
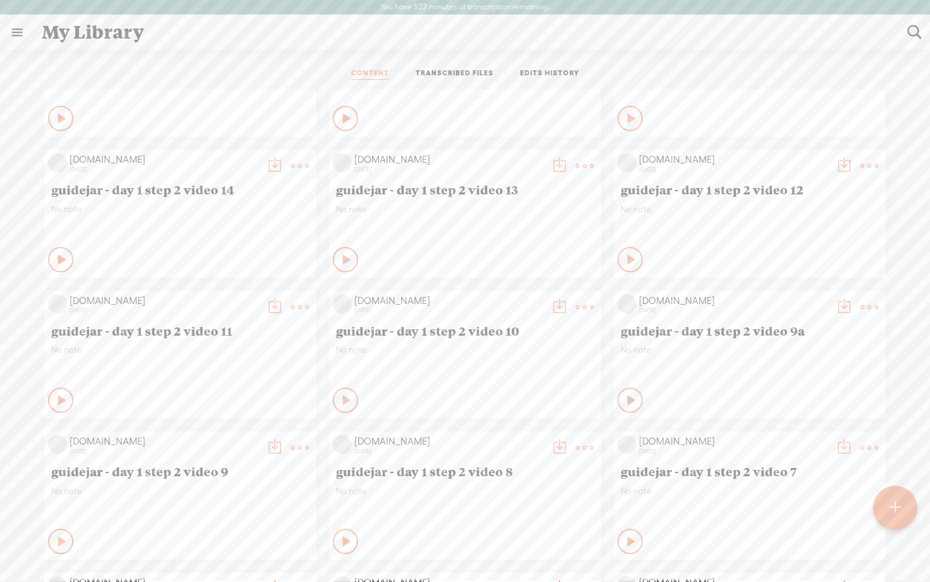
click at [520, 229] on div "No note" at bounding box center [465, 223] width 258 height 38
click at [555, 163] on t at bounding box center [560, 166] width 18 height 18
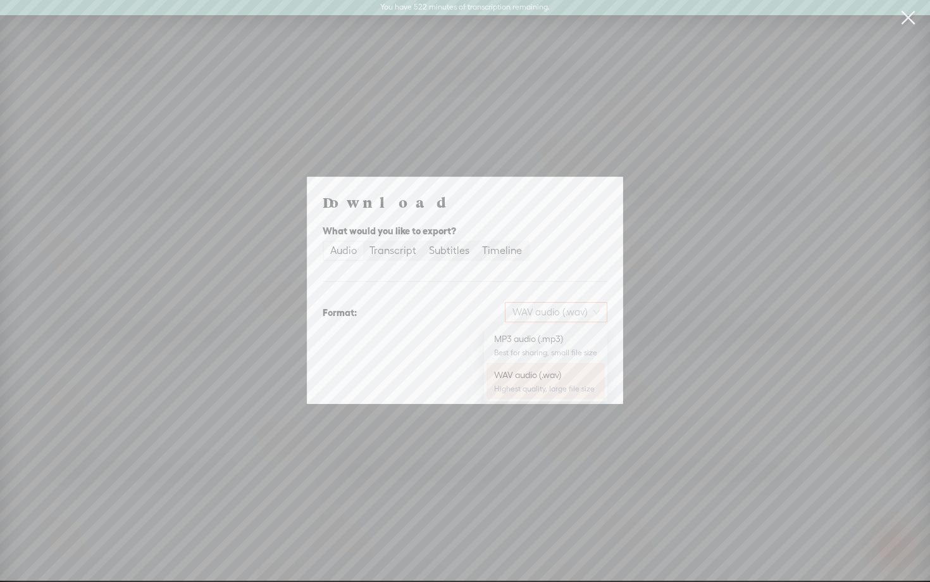
click at [556, 307] on span "WAV audio (.wav)" at bounding box center [556, 312] width 87 height 19
click at [547, 344] on div "MP3 audio (.mp3)" at bounding box center [545, 338] width 103 height 13
click at [575, 385] on button "Download" at bounding box center [575, 378] width 65 height 20
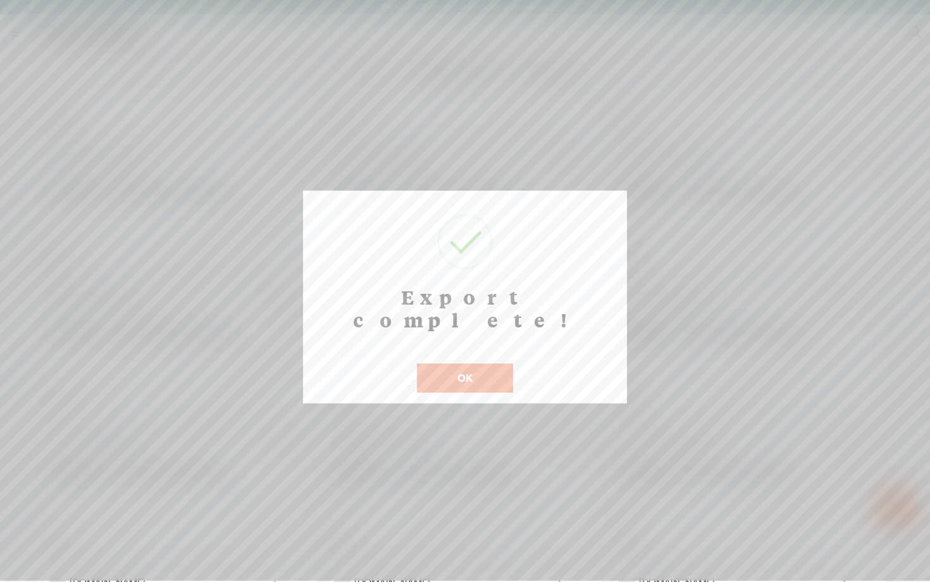
click at [487, 363] on button "OK" at bounding box center [465, 377] width 96 height 29
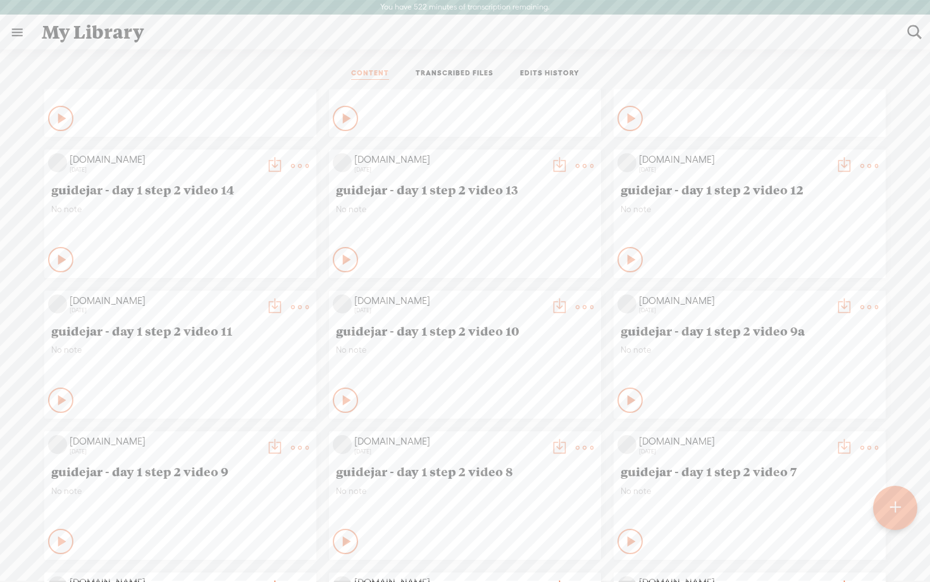
click at [211, 253] on div "Private" at bounding box center [196, 259] width 233 height 19
click at [273, 168] on t at bounding box center [275, 166] width 18 height 18
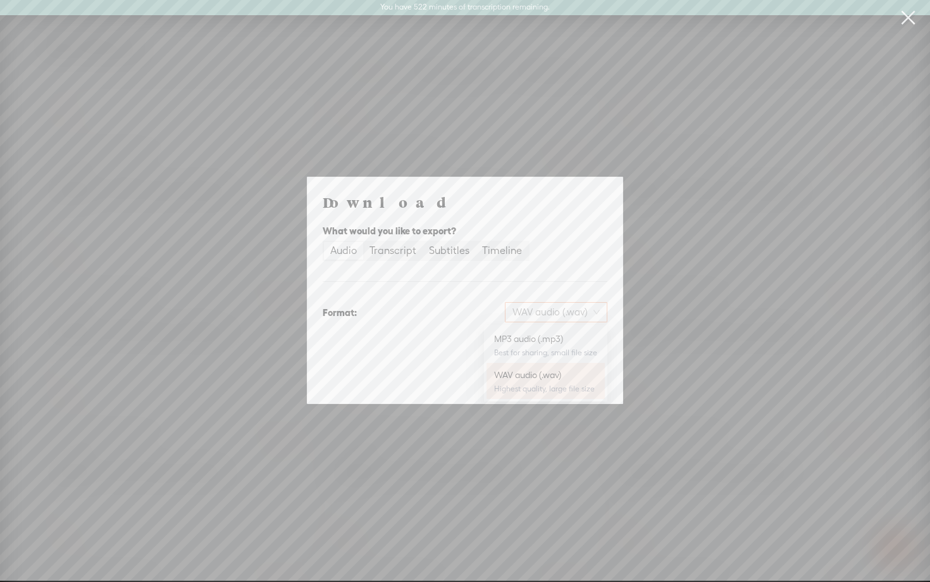
click at [536, 312] on span "WAV audio (.wav)" at bounding box center [556, 312] width 87 height 19
click at [535, 342] on div "MP3 audio (.mp3)" at bounding box center [545, 338] width 103 height 13
click at [585, 375] on span "Download" at bounding box center [575, 378] width 44 height 13
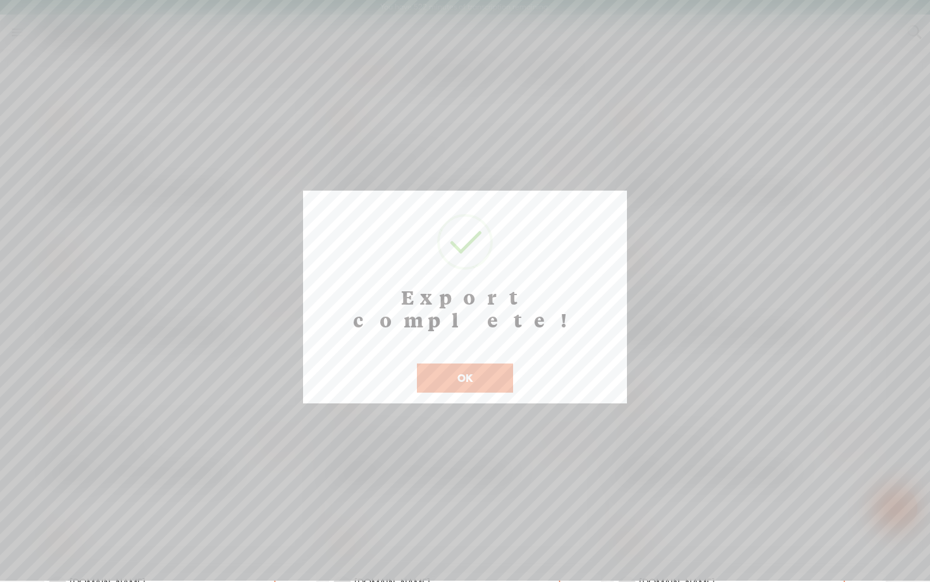
click at [465, 363] on button "OK" at bounding box center [465, 377] width 96 height 29
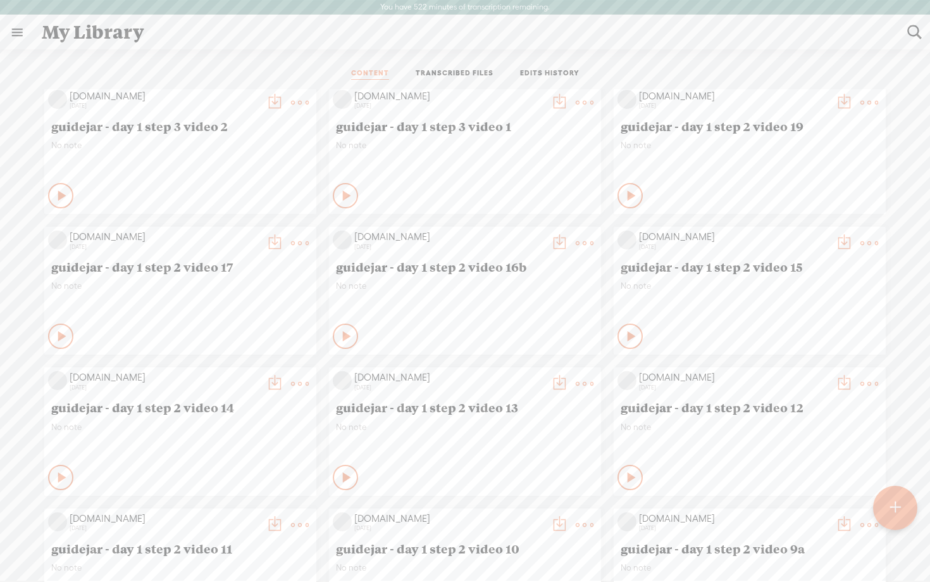
scroll to position [990, 0]
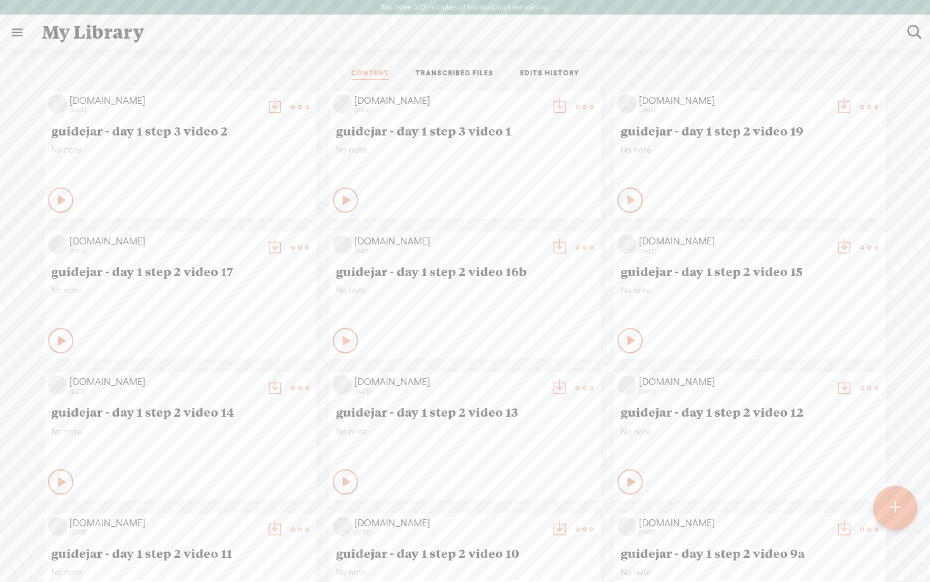
click at [840, 245] on t at bounding box center [844, 248] width 18 height 18
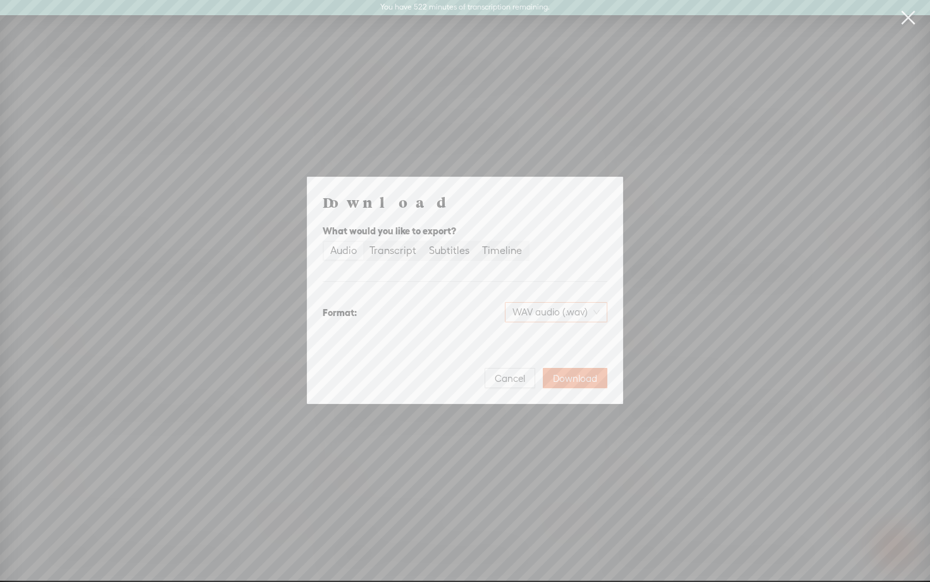
click at [542, 316] on span "WAV audio (.wav)" at bounding box center [556, 312] width 87 height 19
click at [537, 339] on div "MP3 audio (.mp3)" at bounding box center [545, 338] width 103 height 13
click at [585, 375] on span "Download" at bounding box center [575, 378] width 44 height 13
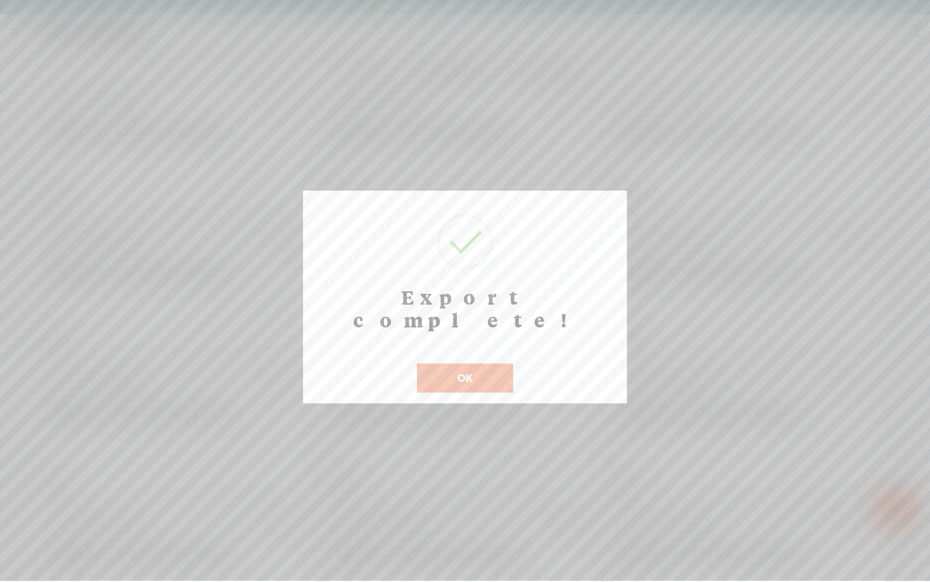
click at [479, 363] on button "OK" at bounding box center [465, 377] width 96 height 29
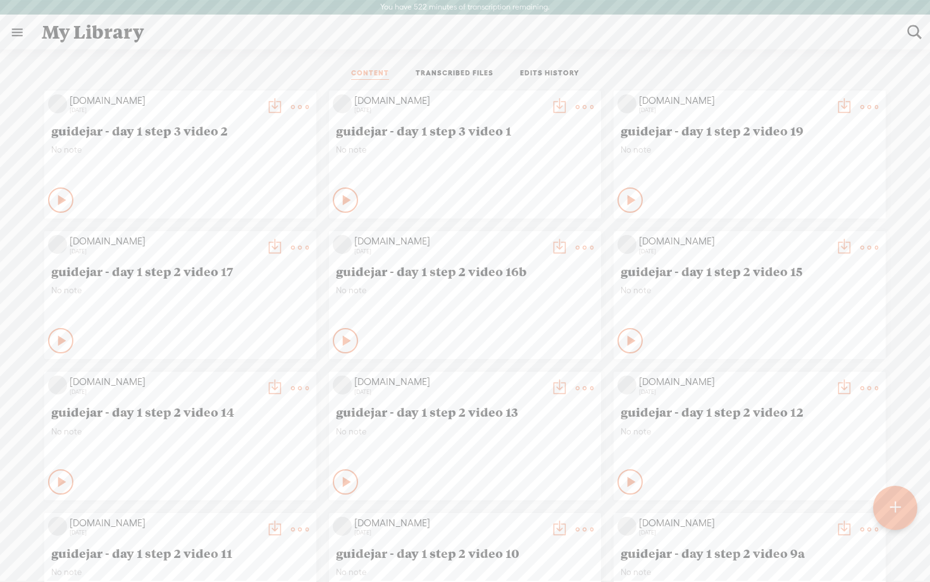
click at [599, 294] on div "[DOMAIN_NAME] [DATE] OTO No note Play Content VSL" at bounding box center [464, 84] width 911 height 1971
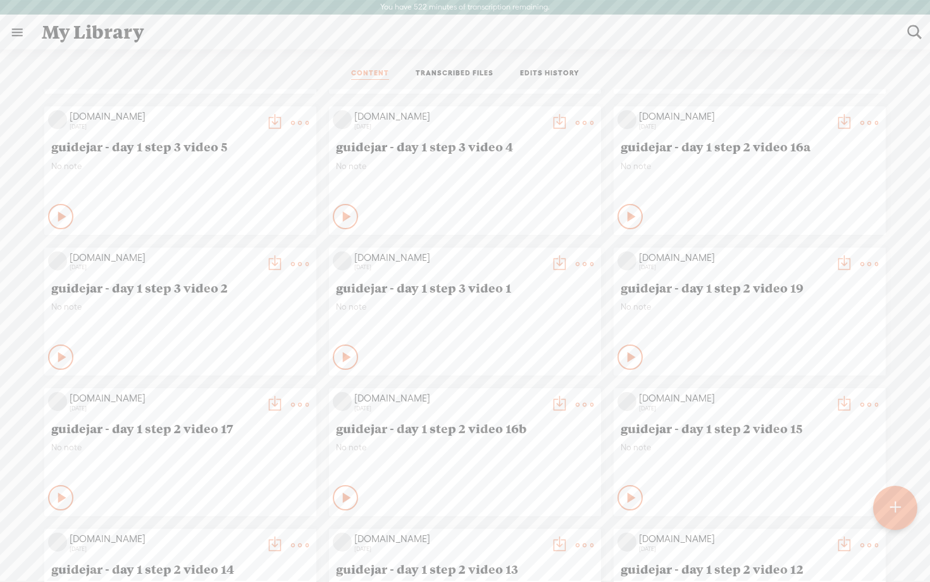
scroll to position [823, 0]
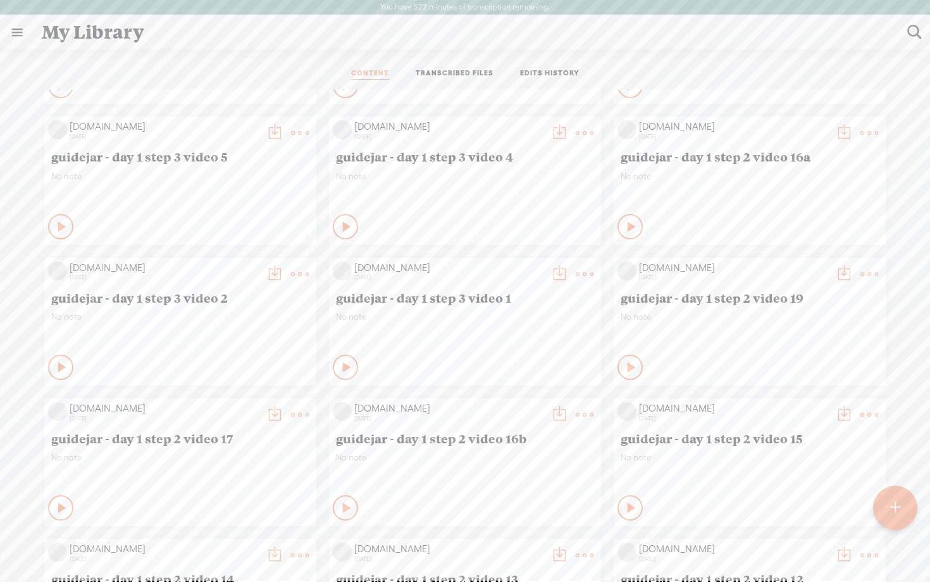
click at [844, 128] on t at bounding box center [844, 133] width 18 height 18
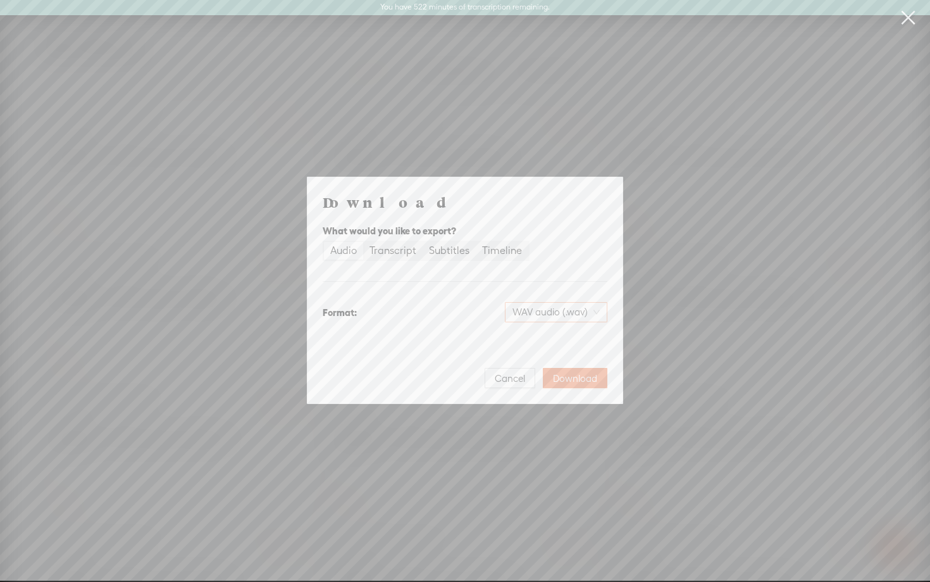
click at [542, 309] on span "WAV audio (.wav)" at bounding box center [556, 312] width 87 height 19
click at [527, 339] on div "MP3 audio (.mp3)" at bounding box center [545, 338] width 103 height 13
click at [573, 376] on span "Download" at bounding box center [575, 378] width 44 height 13
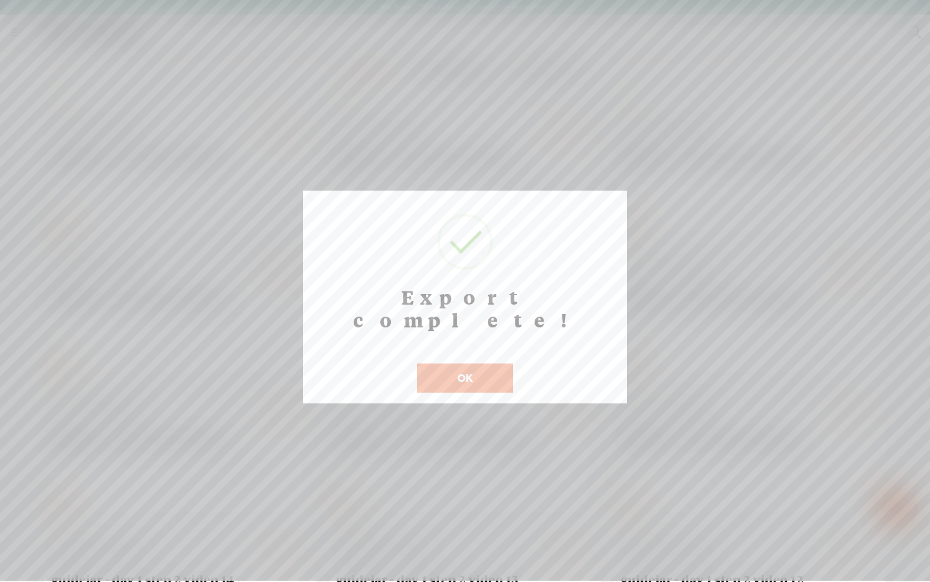
click at [477, 363] on button "OK" at bounding box center [465, 377] width 96 height 29
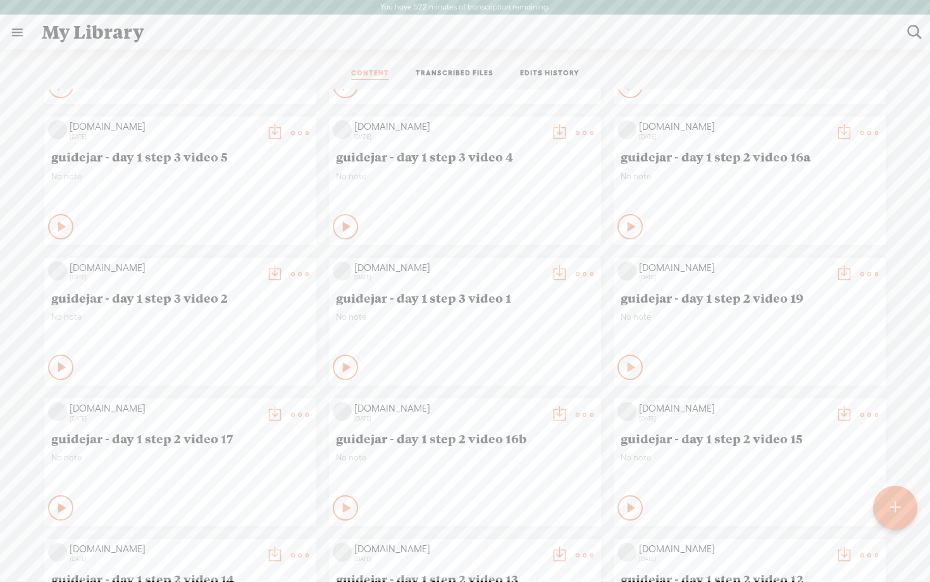
click at [556, 413] on t at bounding box center [560, 415] width 18 height 18
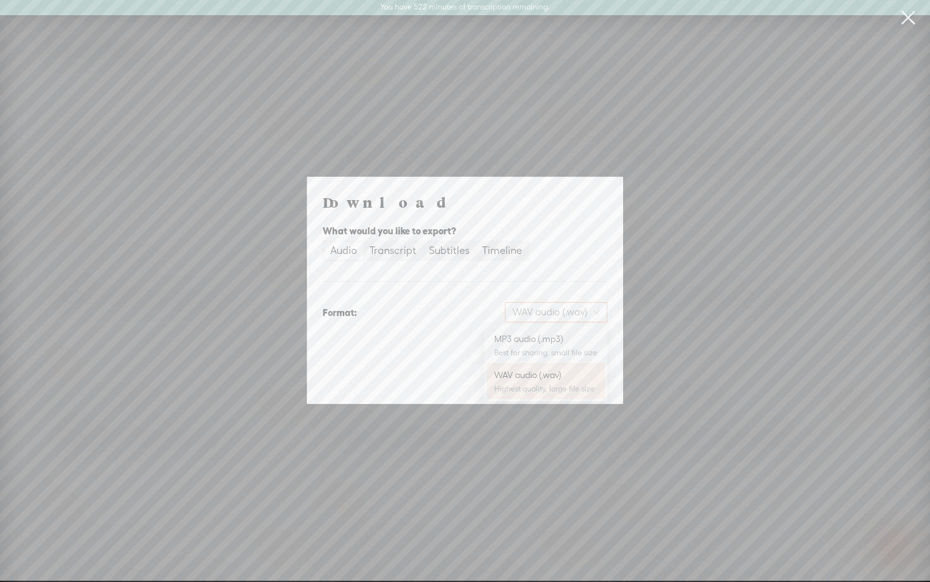
click at [552, 315] on span "WAV audio (.wav)" at bounding box center [556, 312] width 87 height 19
click at [544, 338] on div "MP3 audio (.mp3)" at bounding box center [545, 338] width 103 height 13
click at [564, 378] on span "Download" at bounding box center [575, 378] width 44 height 13
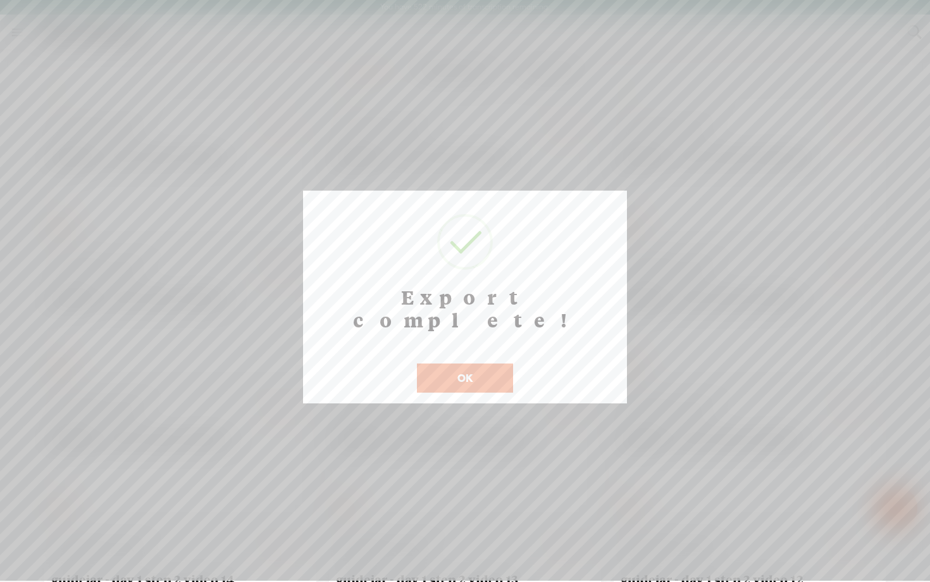
click at [498, 363] on button "OK" at bounding box center [465, 377] width 96 height 29
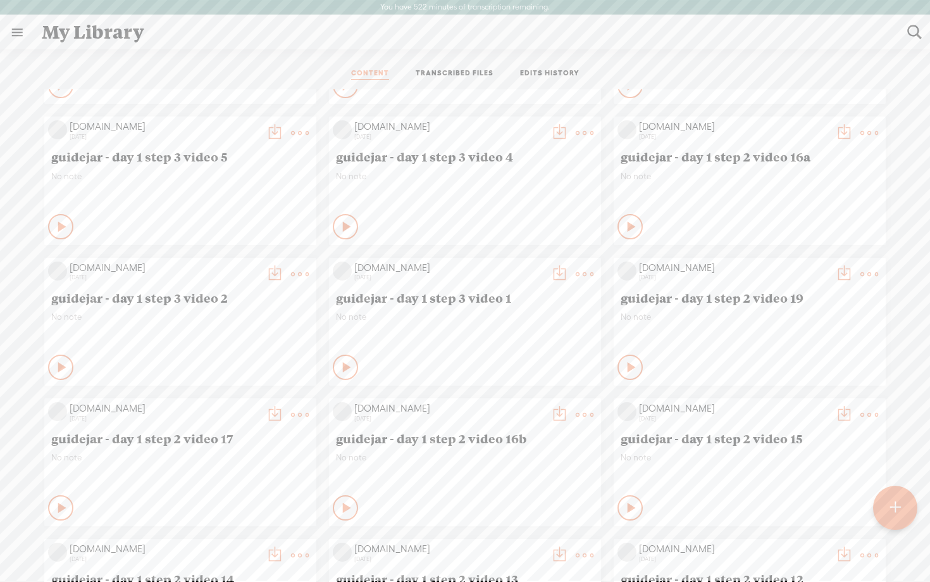
click at [190, 485] on div "No note" at bounding box center [180, 471] width 258 height 38
click at [270, 413] on t at bounding box center [275, 415] width 18 height 18
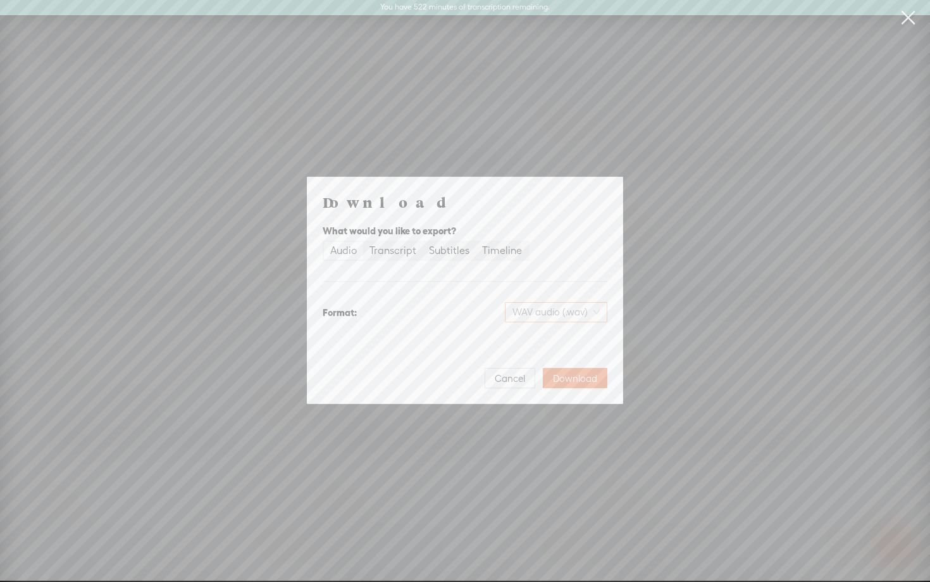
click at [554, 315] on span "WAV audio (.wav)" at bounding box center [556, 312] width 87 height 19
click at [544, 337] on div "MP3 audio (.mp3)" at bounding box center [545, 338] width 103 height 13
click at [590, 372] on span "Download" at bounding box center [575, 378] width 44 height 13
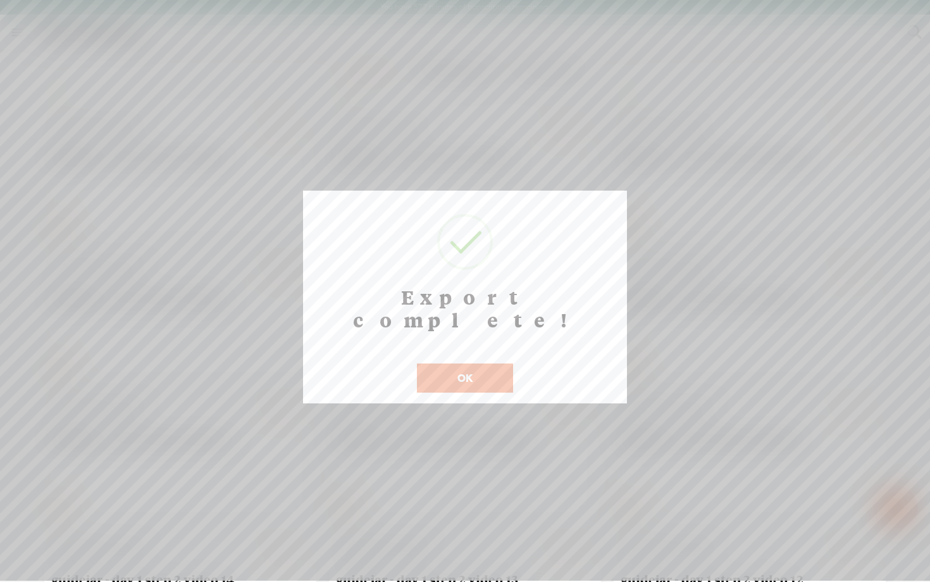
click at [459, 363] on button "OK" at bounding box center [465, 377] width 96 height 29
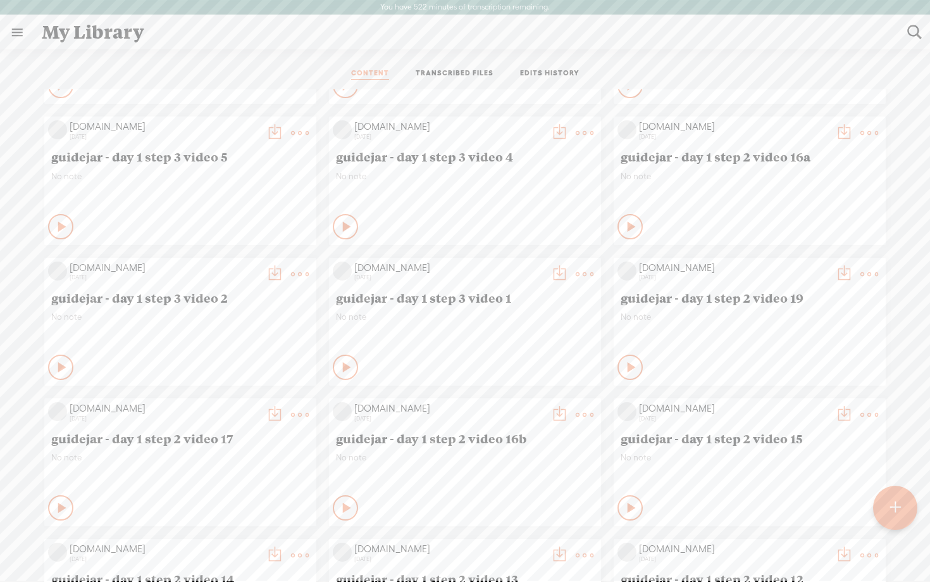
click at [320, 401] on div "[DOMAIN_NAME] [DATE] OTO No note Play Content VSL" at bounding box center [464, 251] width 911 height 1971
click at [868, 272] on t at bounding box center [870, 274] width 18 height 18
click at [817, 314] on link "Edit" at bounding box center [809, 316] width 127 height 29
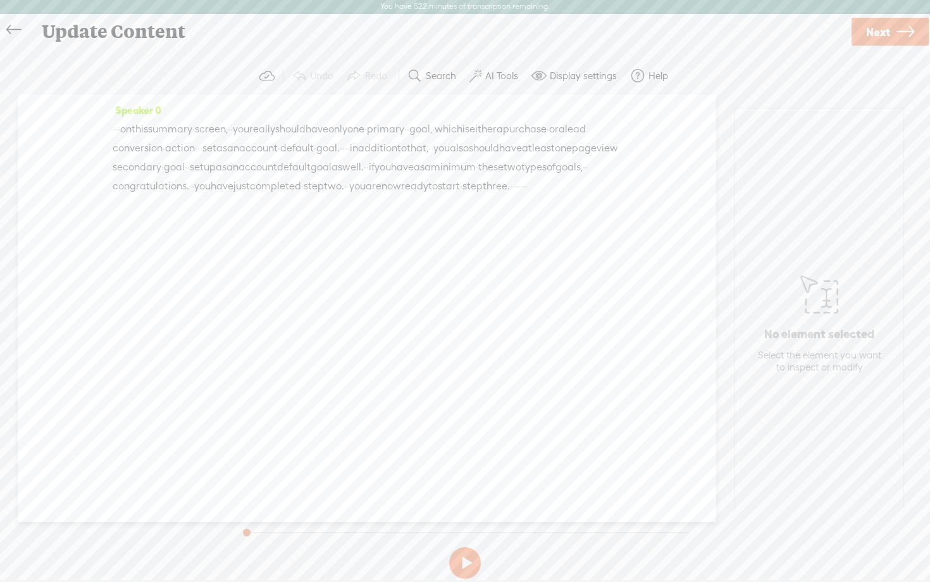
click at [887, 32] on span "Next" at bounding box center [878, 32] width 24 height 32
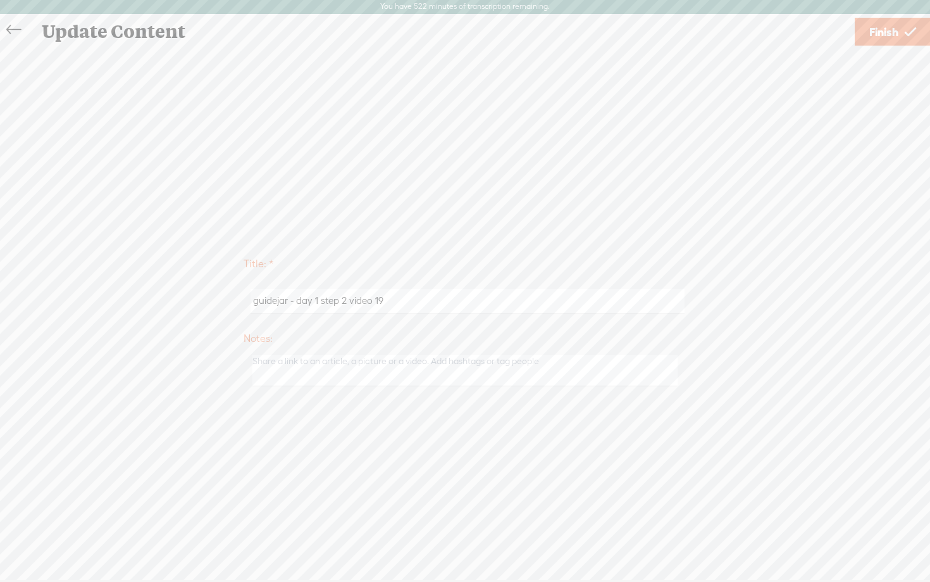
click at [416, 297] on input "guidejar - day 1 step 2 video 19" at bounding box center [468, 301] width 434 height 25
type input "guidejar - day 1 step 2 video 18"
click at [626, 259] on label "Title: *" at bounding box center [465, 264] width 443 height 26
click at [900, 28] on link "Finish" at bounding box center [893, 32] width 76 height 28
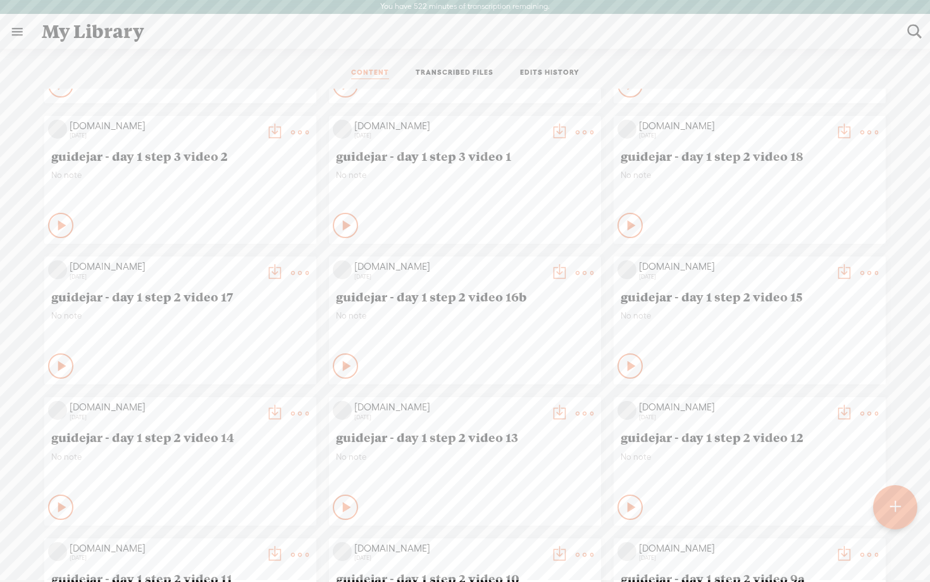
scroll to position [961, 0]
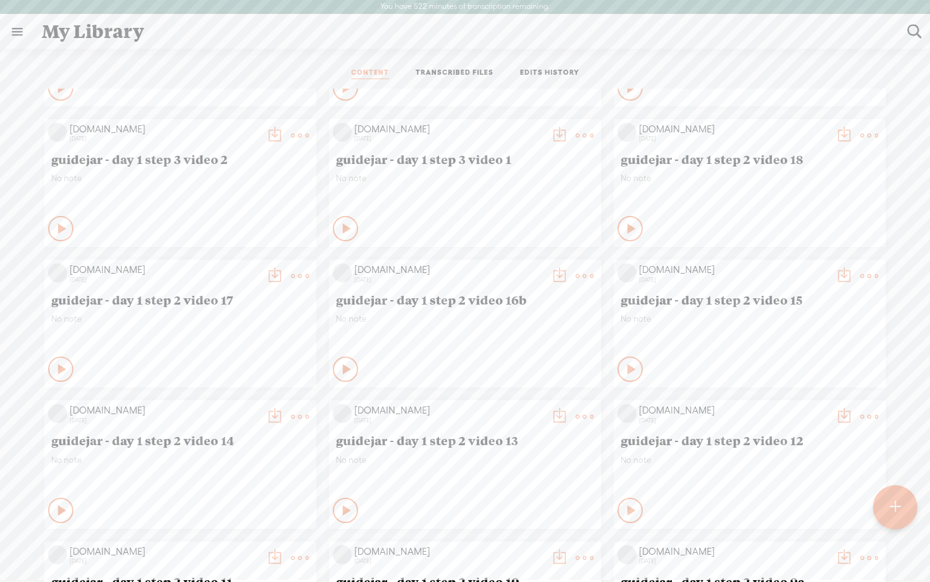
click at [849, 132] on t at bounding box center [844, 136] width 18 height 18
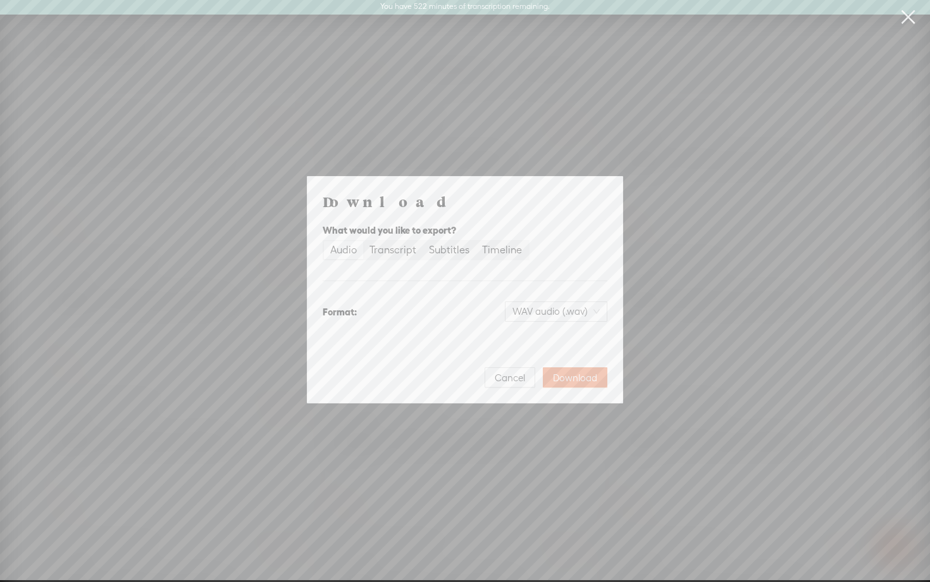
scroll to position [0, 0]
click at [567, 310] on span "WAV audio (.wav)" at bounding box center [556, 312] width 87 height 19
click at [551, 340] on div "MP3 audio (.mp3)" at bounding box center [545, 338] width 103 height 13
click at [572, 380] on span "Download" at bounding box center [575, 378] width 44 height 13
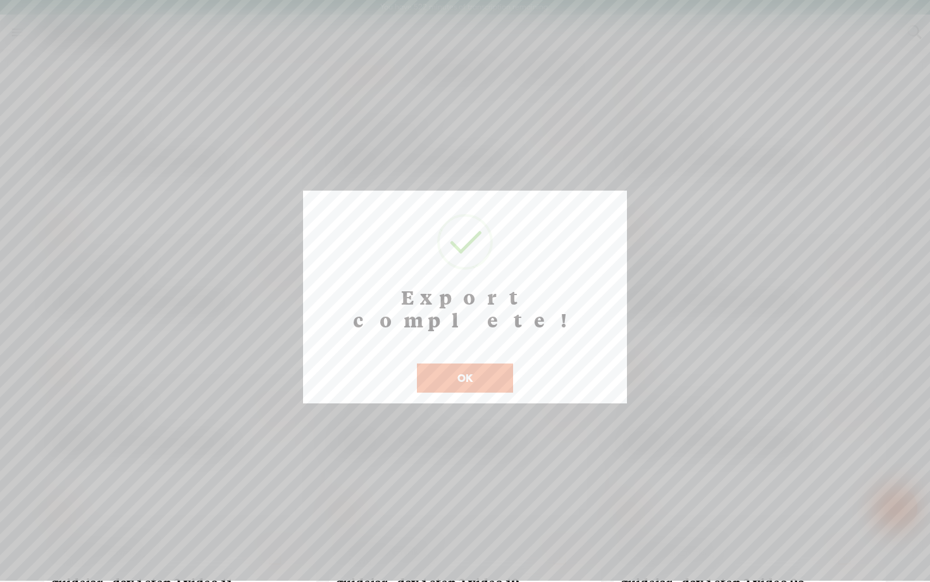
click at [910, 213] on div at bounding box center [465, 290] width 930 height 580
click at [491, 363] on button "OK" at bounding box center [465, 377] width 96 height 29
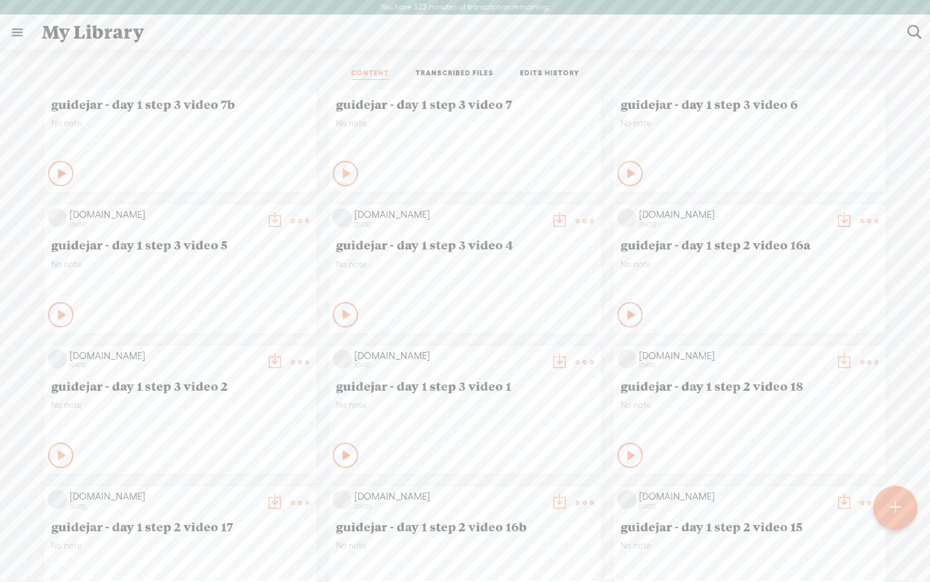
scroll to position [734, 0]
click at [556, 365] on t at bounding box center [560, 364] width 18 height 18
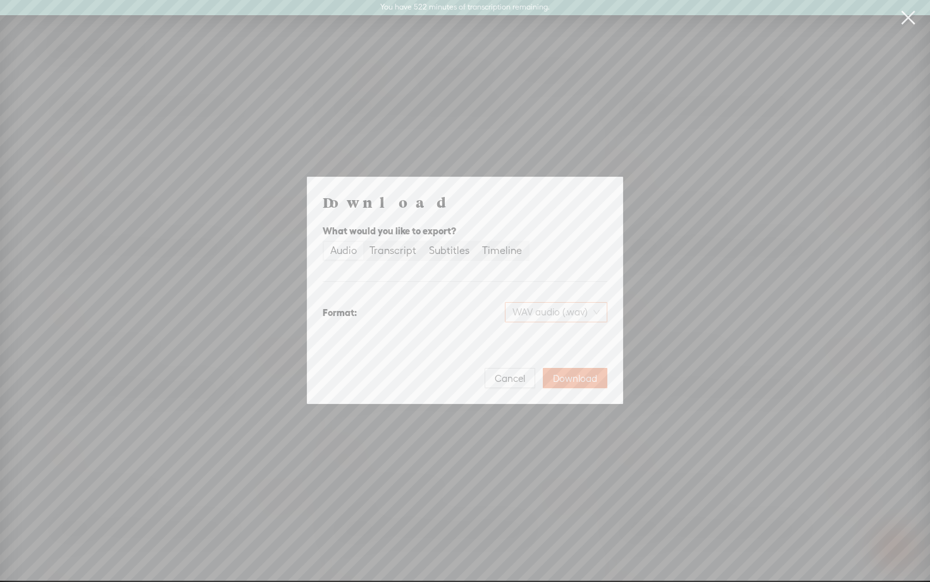
click at [556, 311] on span "WAV audio (.wav)" at bounding box center [556, 312] width 87 height 19
click at [540, 339] on div "MP3 audio (.mp3)" at bounding box center [545, 338] width 103 height 13
click at [575, 377] on span "Download" at bounding box center [575, 378] width 44 height 13
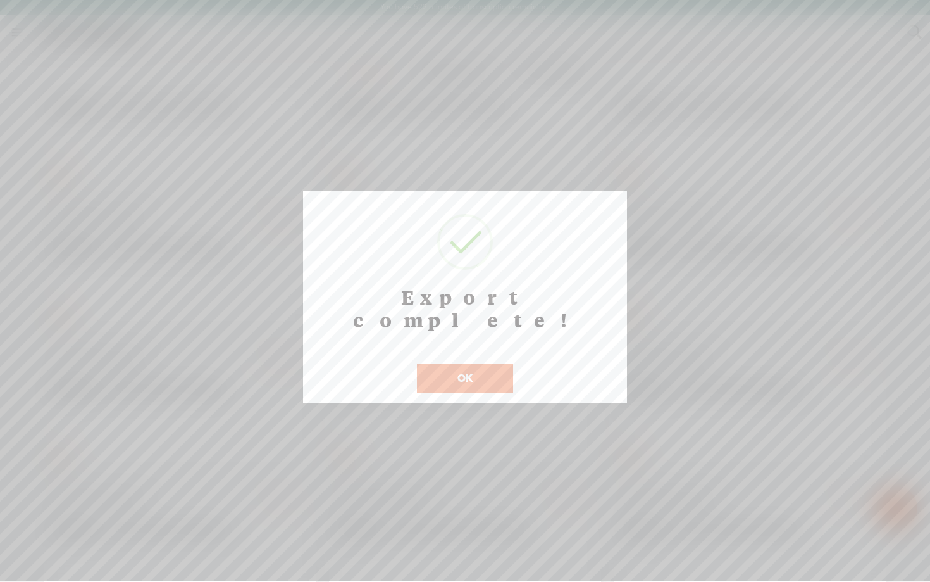
click at [480, 363] on button "OK" at bounding box center [465, 377] width 96 height 29
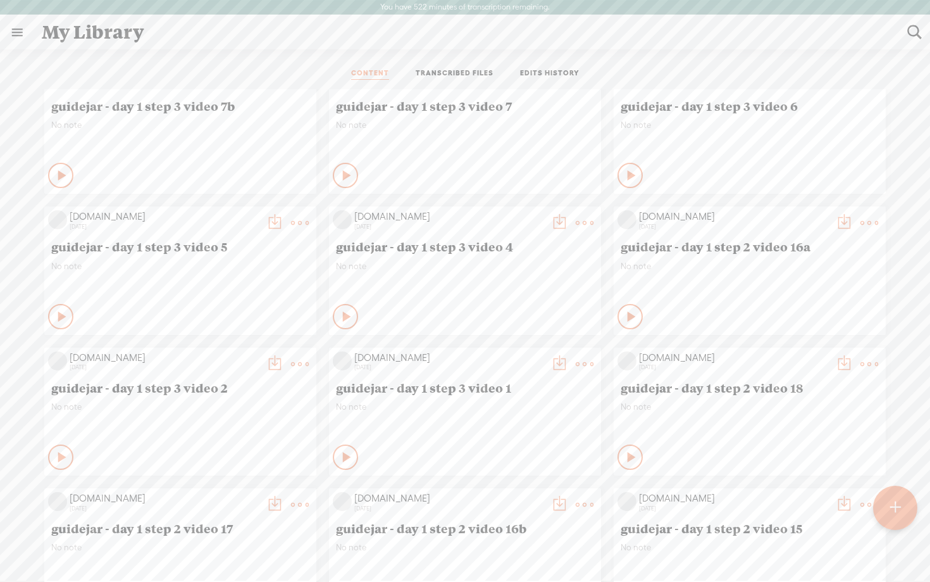
click at [270, 361] on t at bounding box center [275, 364] width 18 height 18
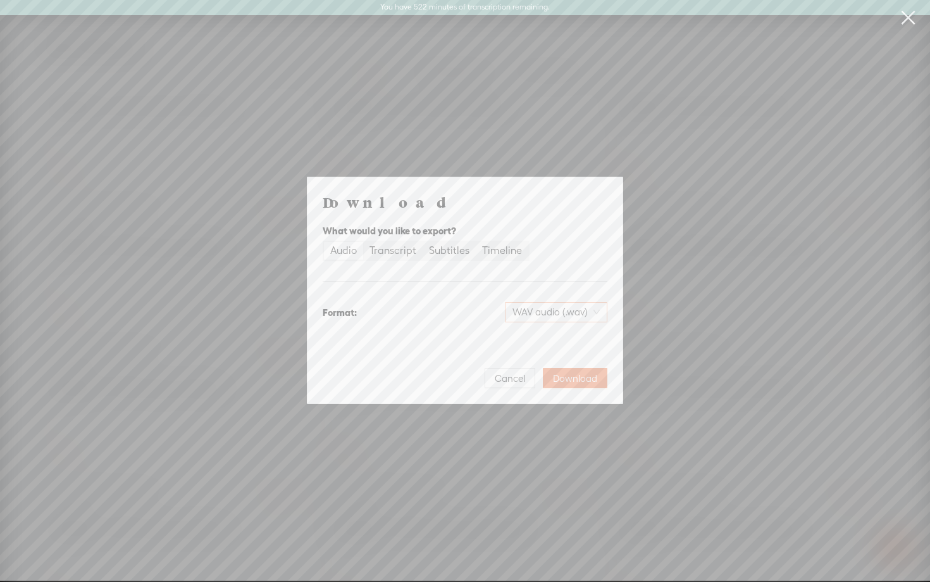
click at [534, 309] on span "WAV audio (.wav)" at bounding box center [556, 312] width 87 height 19
click at [533, 340] on div "MP3 audio (.mp3)" at bounding box center [545, 338] width 103 height 13
click at [579, 377] on span "Download" at bounding box center [575, 378] width 44 height 13
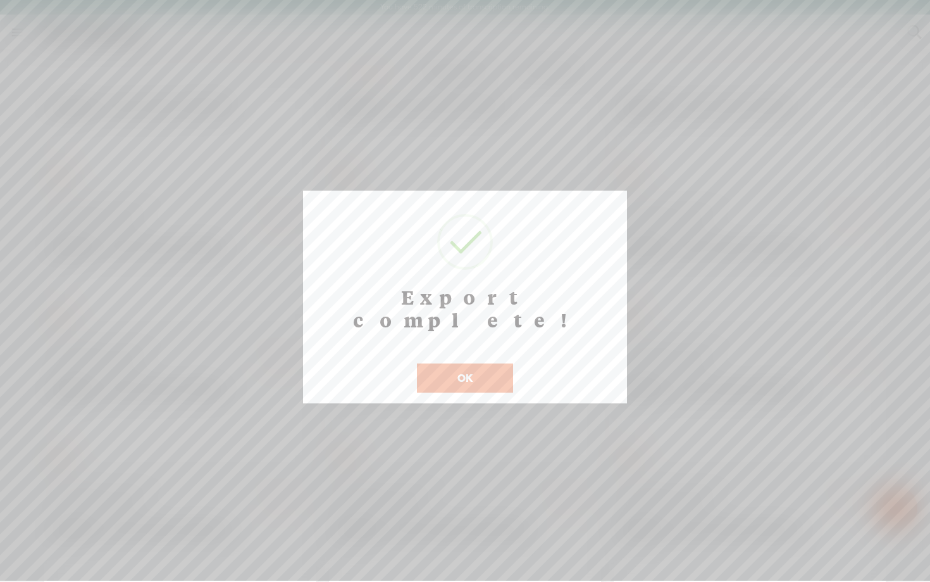
click at [475, 363] on button "OK" at bounding box center [465, 377] width 96 height 29
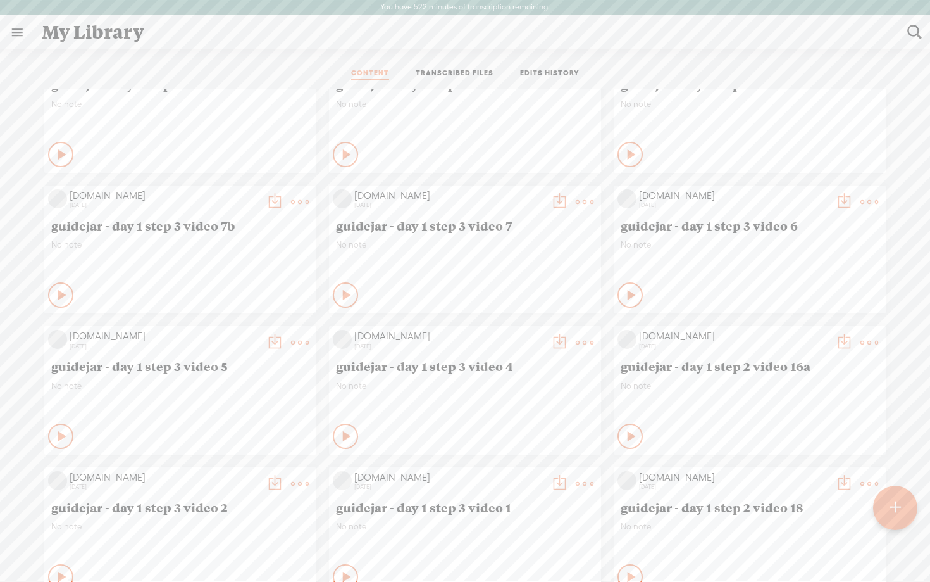
scroll to position [615, 0]
click at [629, 442] on div "Play Content" at bounding box center [630, 435] width 25 height 25
click at [868, 337] on t at bounding box center [870, 342] width 18 height 18
click at [808, 385] on link "Edit" at bounding box center [809, 384] width 127 height 29
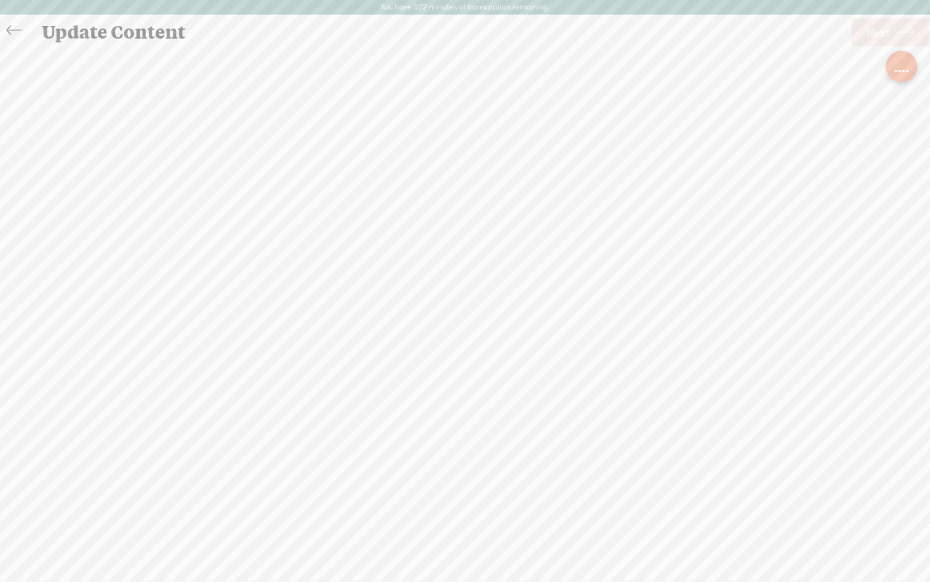
scroll to position [1, 0]
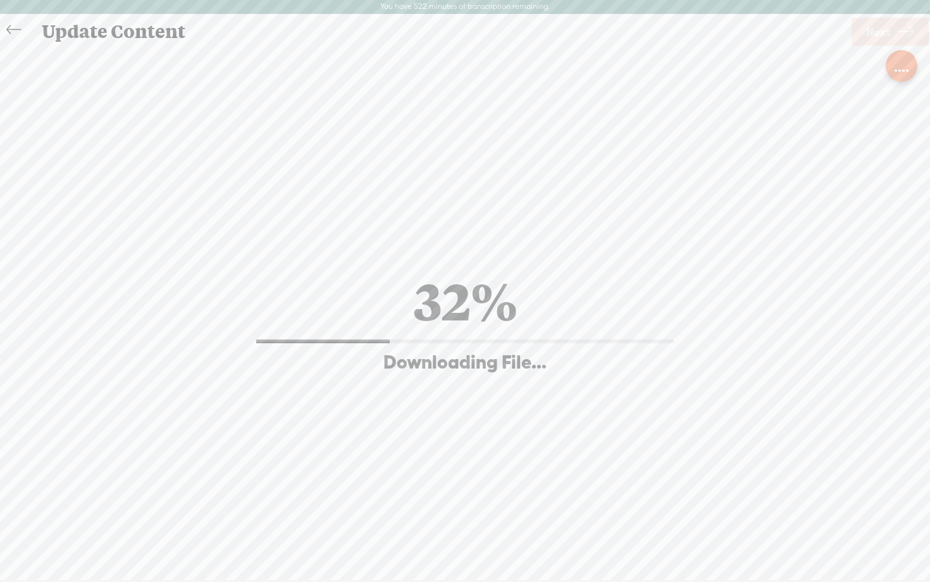
click at [903, 70] on div at bounding box center [904, 69] width 3 height 3
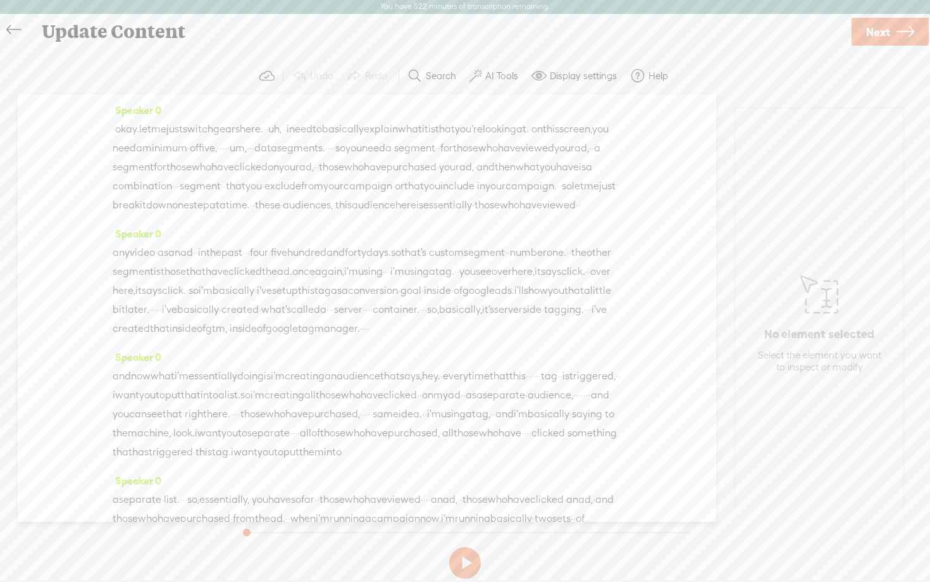
click at [492, 72] on label "AI Tools" at bounding box center [501, 76] width 33 height 13
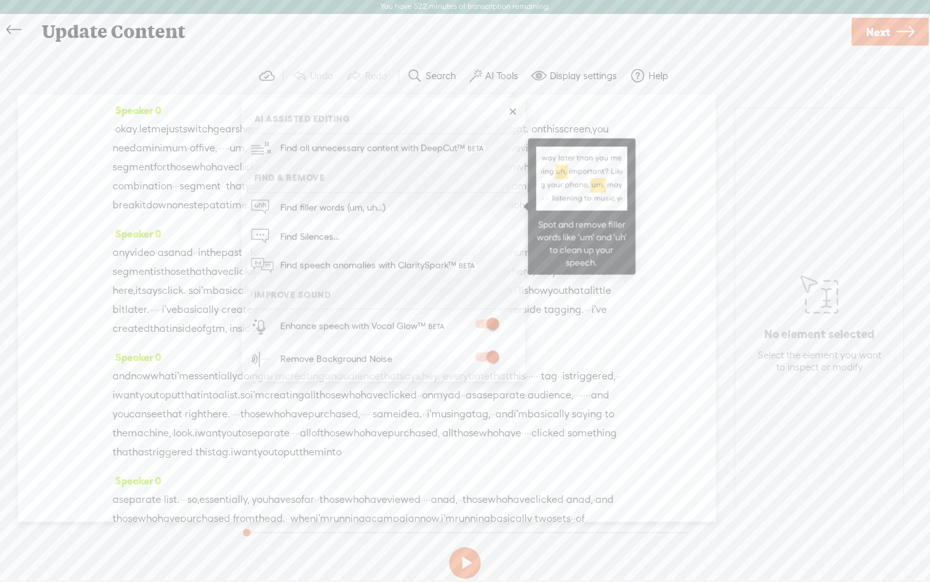
click at [409, 203] on link "Find filler words (um, uh...)" at bounding box center [383, 206] width 271 height 29
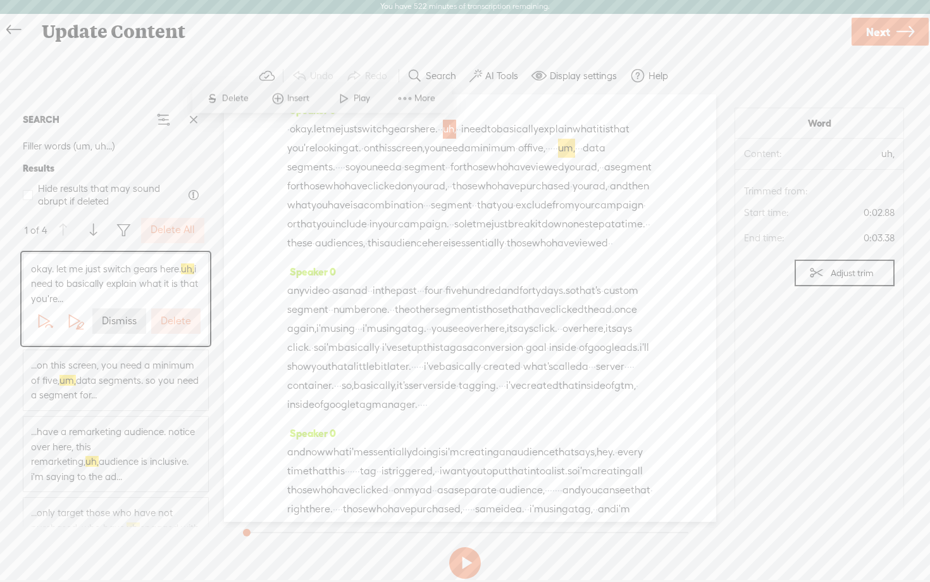
click at [175, 233] on label "Delete All" at bounding box center [173, 229] width 44 height 13
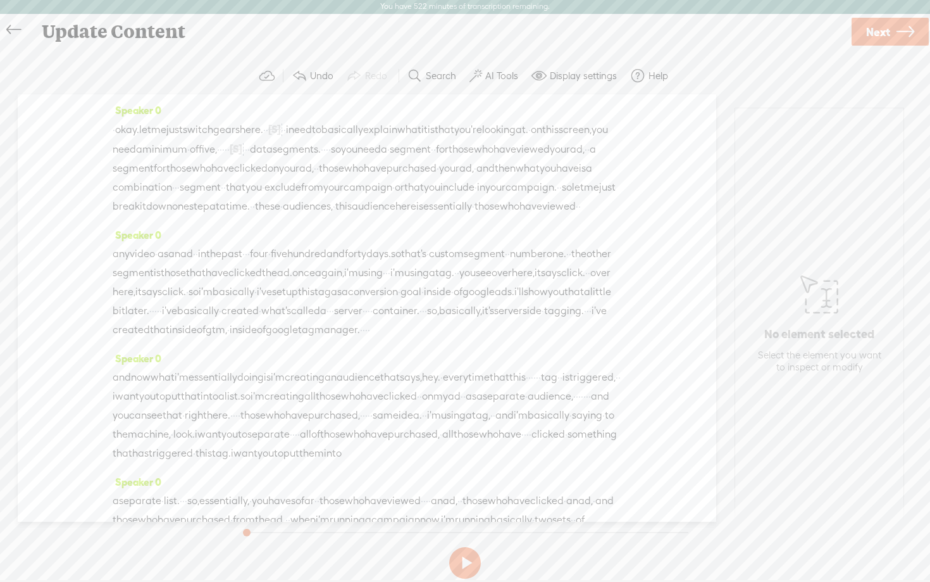
click at [470, 563] on button at bounding box center [465, 563] width 32 height 32
click at [495, 77] on label "AI Tools" at bounding box center [501, 76] width 33 height 13
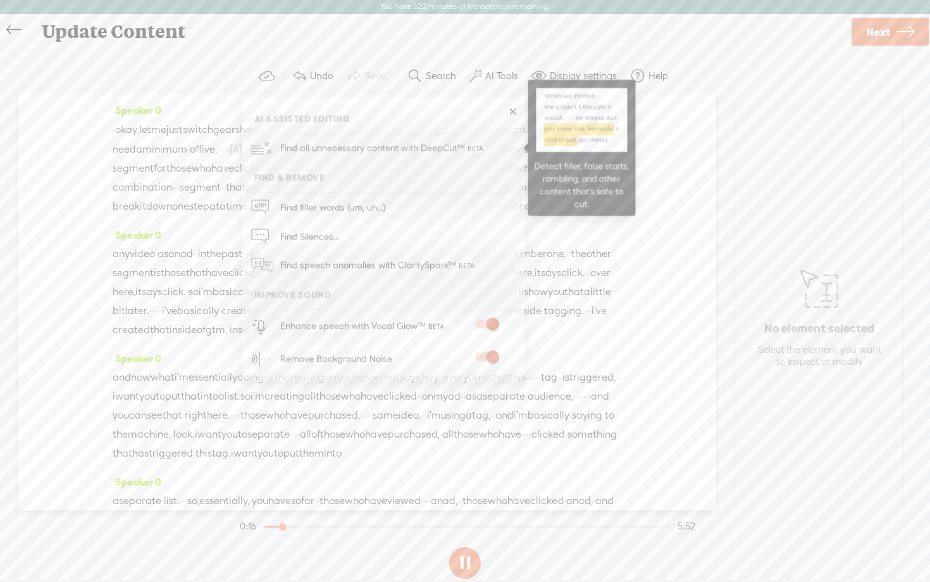
click at [363, 147] on span "Find all unnecessary content with DeepCut™" at bounding box center [383, 149] width 215 height 30
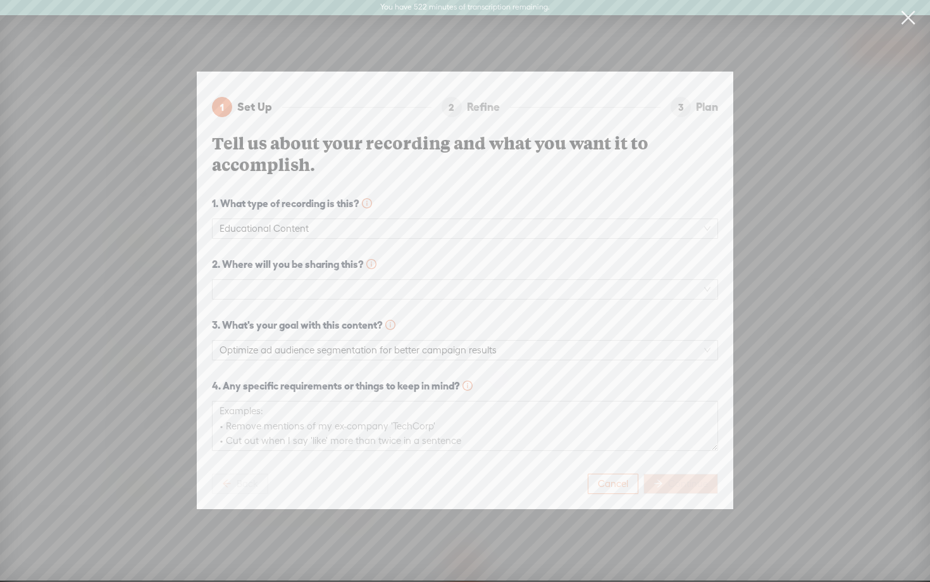
click at [620, 482] on span "Cancel" at bounding box center [613, 483] width 30 height 13
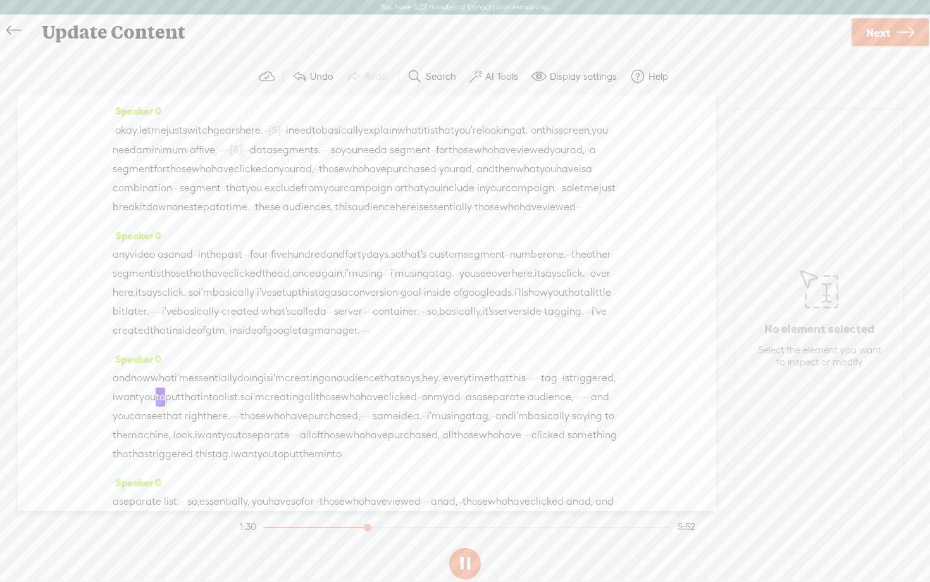
click at [884, 31] on span "Next" at bounding box center [878, 32] width 24 height 32
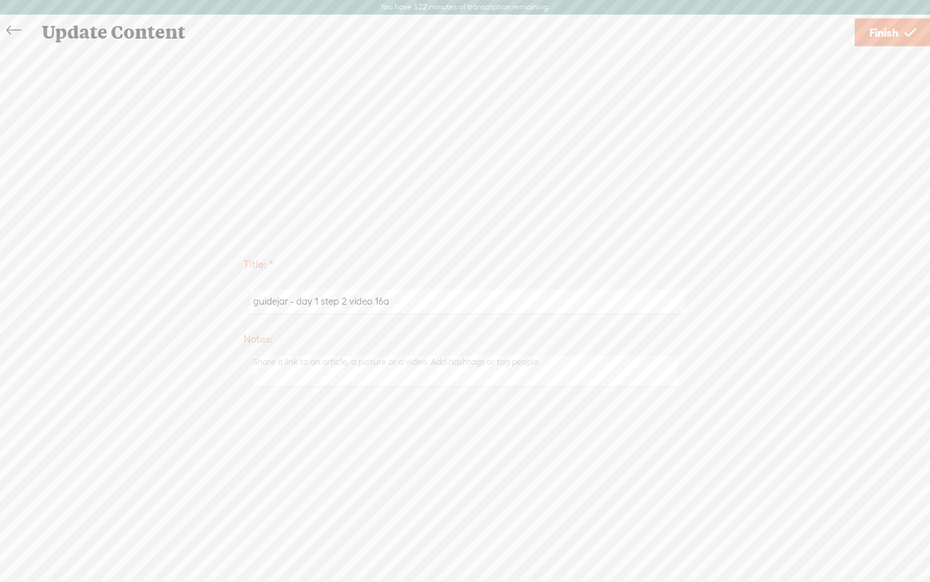
click at [884, 31] on span "Finish" at bounding box center [884, 32] width 29 height 32
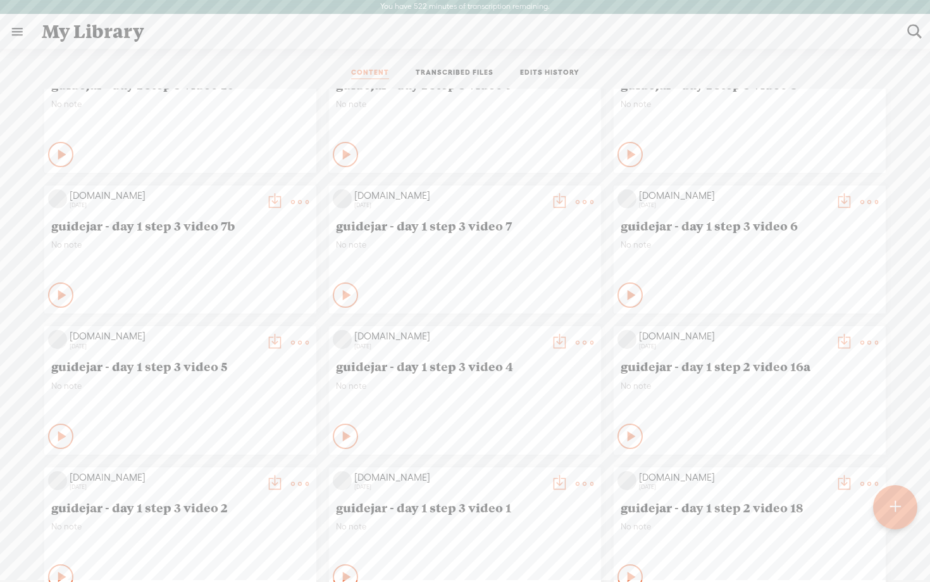
scroll to position [627, 0]
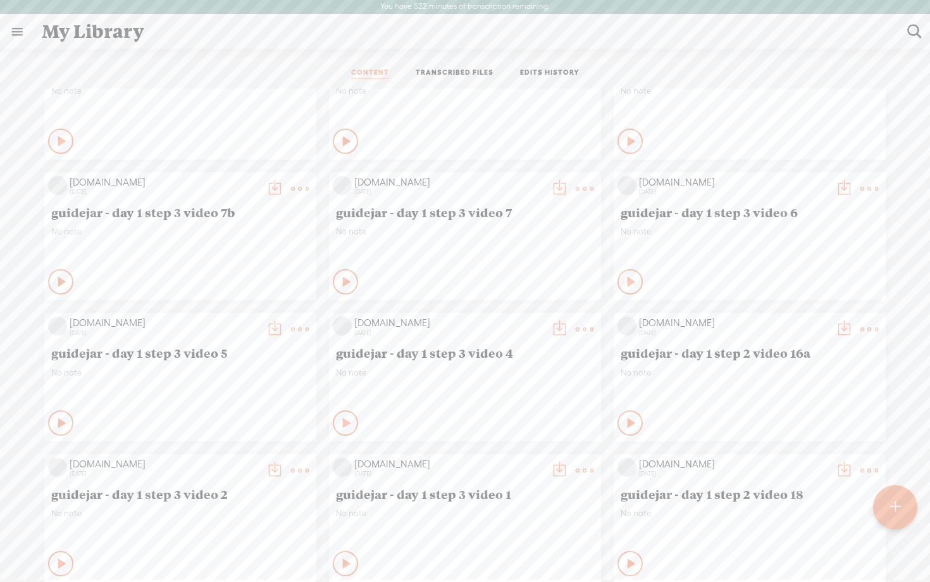
click at [559, 327] on t at bounding box center [560, 329] width 18 height 18
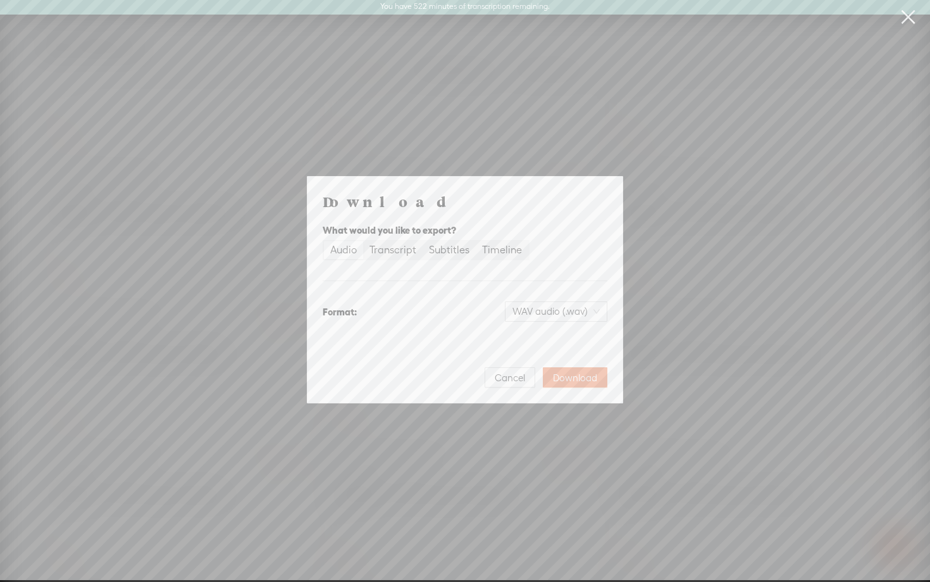
scroll to position [0, 0]
click at [556, 311] on span "WAV audio (.wav)" at bounding box center [556, 312] width 87 height 19
click at [538, 335] on div "MP3 audio (.mp3)" at bounding box center [545, 338] width 103 height 13
click at [577, 380] on span "Download" at bounding box center [575, 378] width 44 height 13
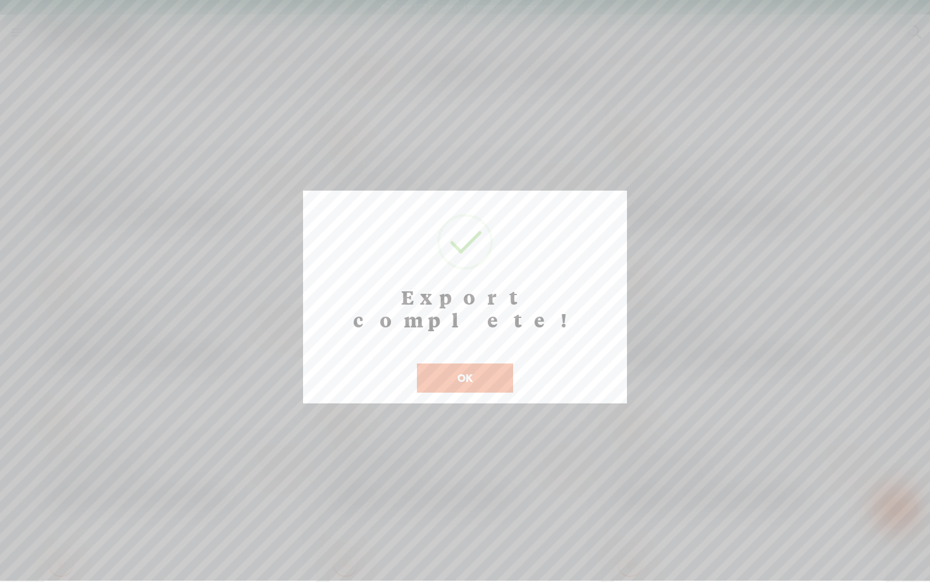
click at [449, 363] on button "OK" at bounding box center [465, 377] width 96 height 29
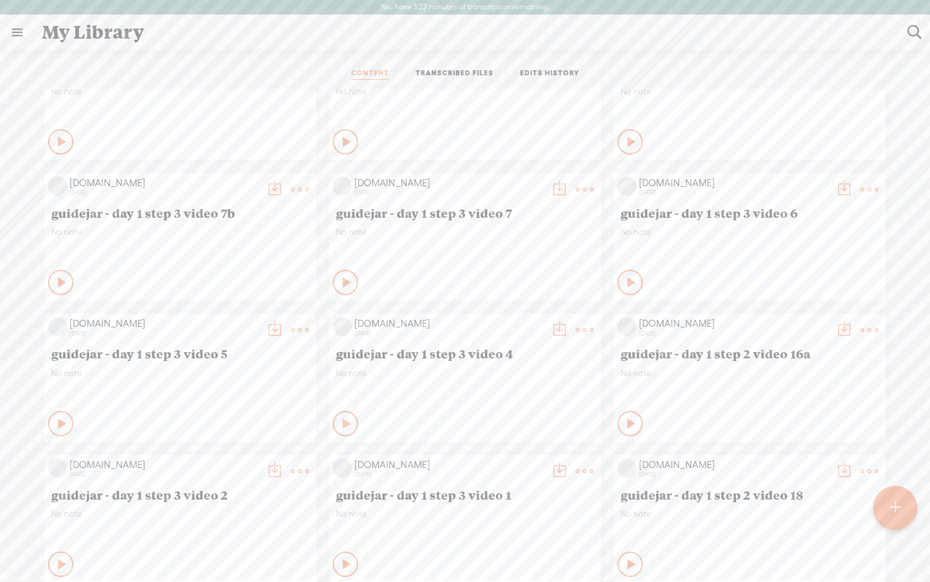
click at [270, 327] on t at bounding box center [275, 330] width 18 height 18
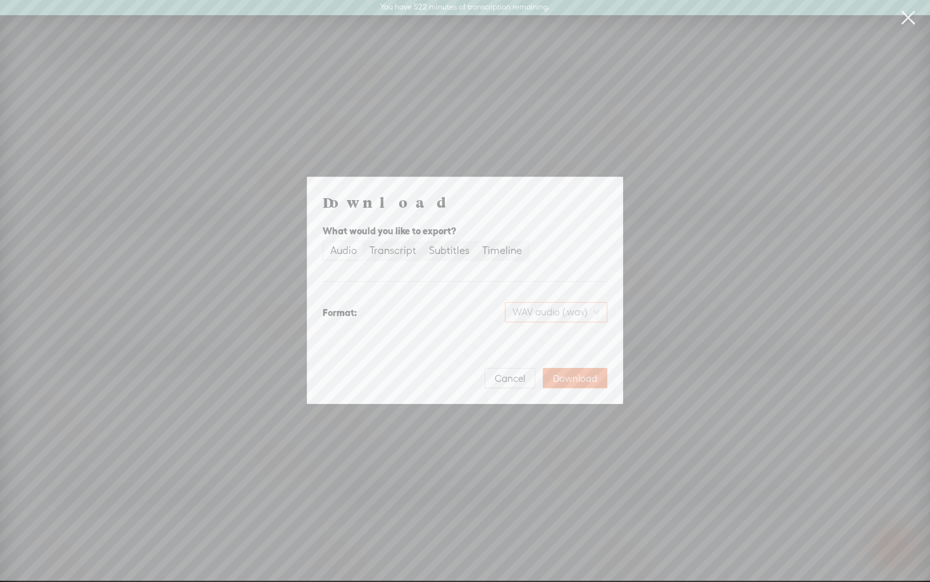
click at [571, 316] on span "WAV audio (.wav)" at bounding box center [556, 312] width 87 height 19
click at [558, 347] on div "MP3 audio (.mp3) Best for sharing, small file size" at bounding box center [545, 345] width 103 height 30
click at [572, 380] on span "Download" at bounding box center [575, 378] width 44 height 13
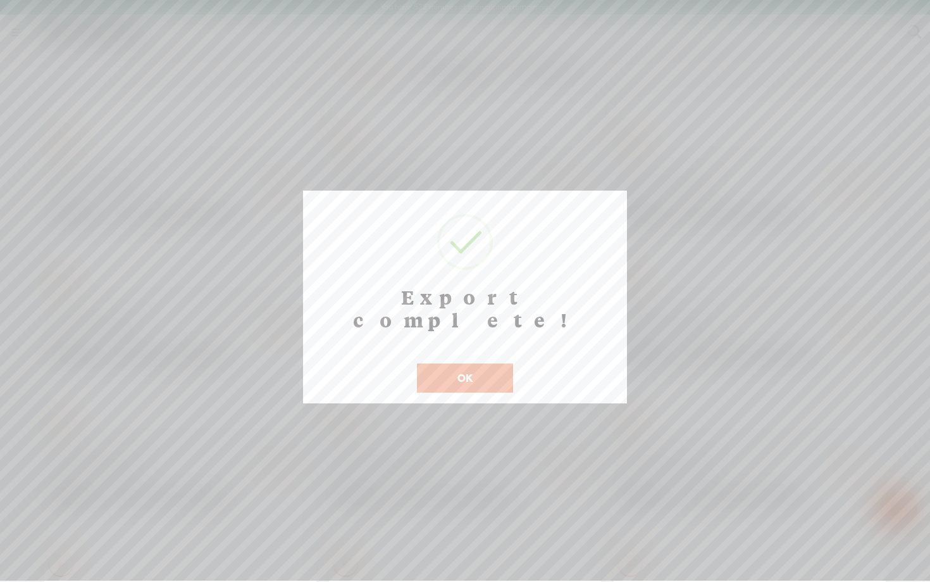
drag, startPoint x: 572, startPoint y: 380, endPoint x: 748, endPoint y: 13, distance: 407.3
click at [572, 368] on body "You have 522 minutes of transcription remaining. Upgrade to increase your limit…" at bounding box center [465, 290] width 930 height 580
click at [475, 363] on button "OK" at bounding box center [465, 377] width 96 height 29
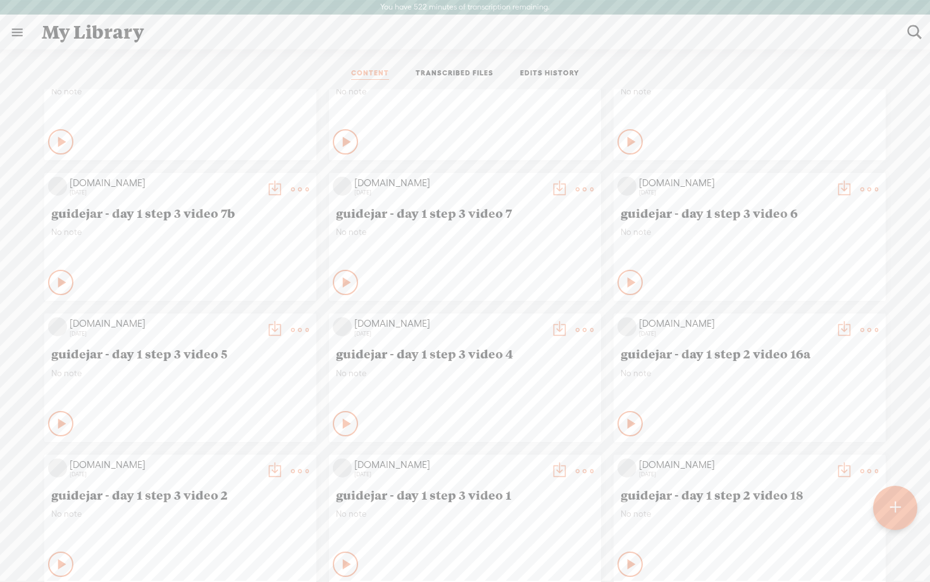
click at [842, 188] on t at bounding box center [844, 189] width 18 height 18
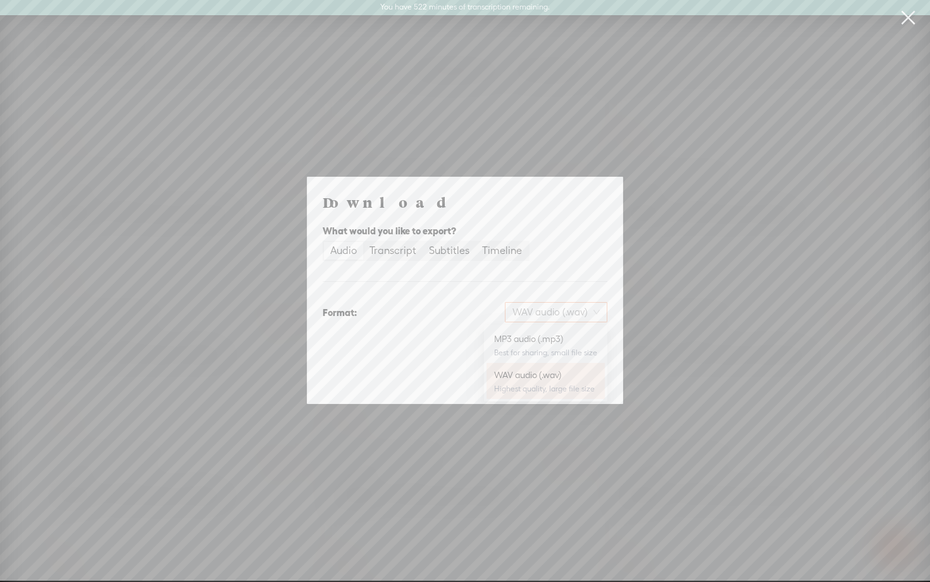
click at [530, 311] on span "WAV audio (.wav)" at bounding box center [556, 312] width 87 height 19
click at [522, 339] on div "MP3 audio (.mp3)" at bounding box center [545, 338] width 103 height 13
click at [593, 377] on span "Download" at bounding box center [575, 378] width 44 height 13
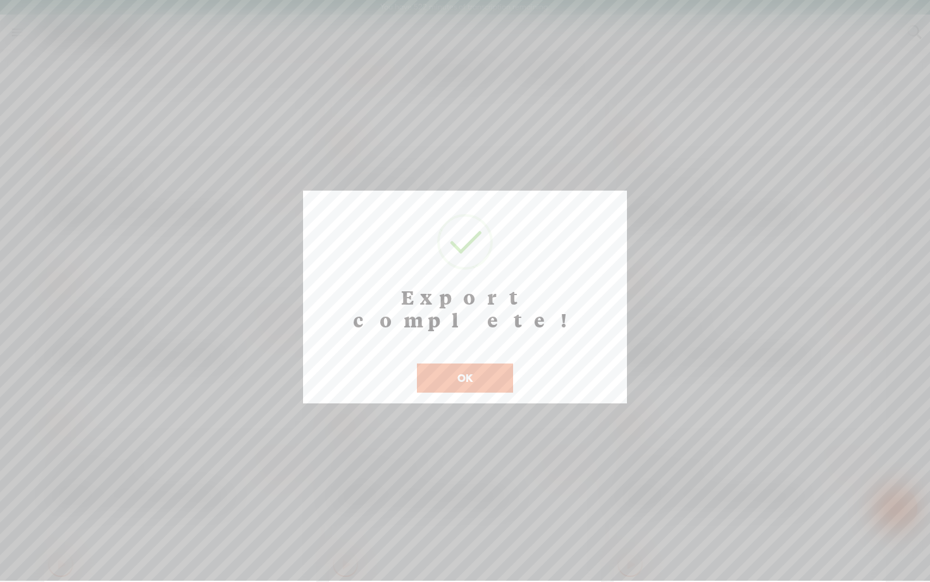
click at [593, 377] on div "Export complete! ! Not valid! Cancel OK" at bounding box center [465, 297] width 324 height 213
click at [472, 363] on button "OK" at bounding box center [465, 377] width 96 height 29
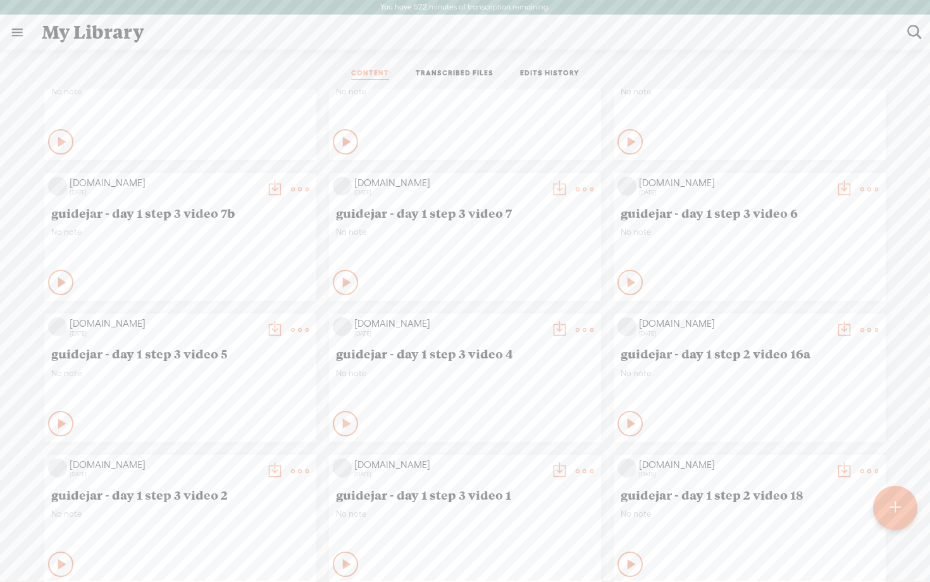
click at [534, 246] on div "No note" at bounding box center [465, 246] width 258 height 38
click at [556, 187] on t at bounding box center [560, 189] width 18 height 18
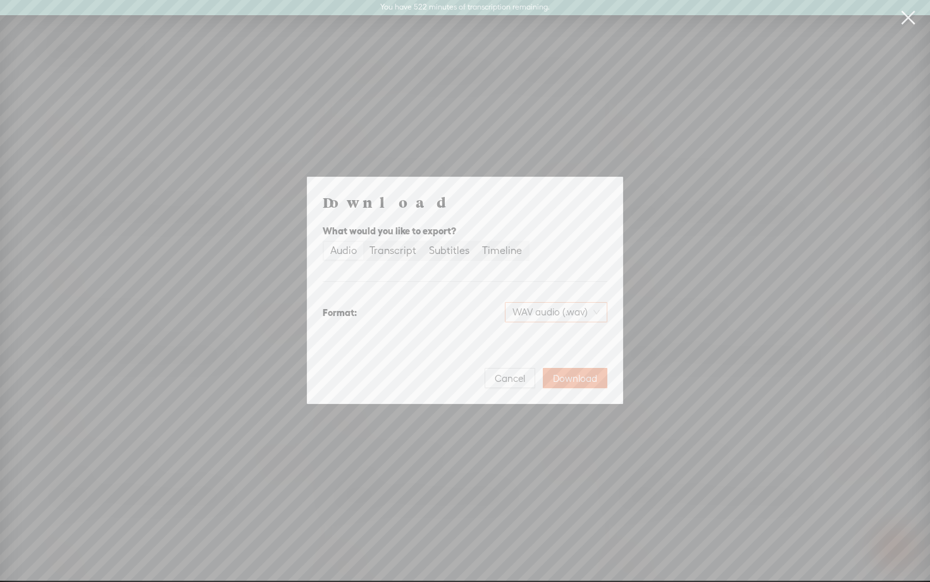
click at [535, 311] on span "WAV audio (.wav)" at bounding box center [556, 312] width 87 height 19
click at [525, 346] on div "MP3 audio (.mp3) Best for sharing, small file size" at bounding box center [545, 345] width 103 height 30
click at [575, 379] on span "Download" at bounding box center [575, 378] width 44 height 13
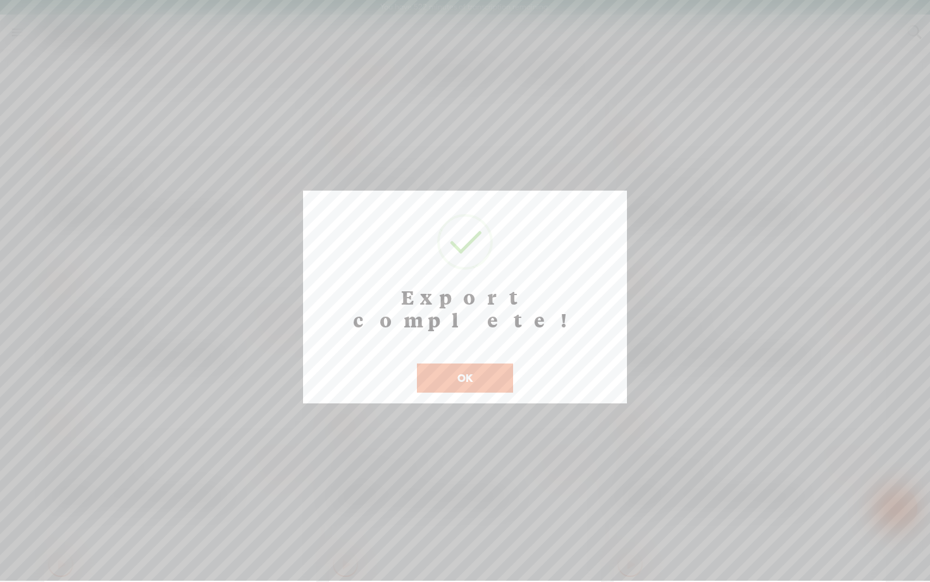
click at [468, 363] on button "OK" at bounding box center [465, 377] width 96 height 29
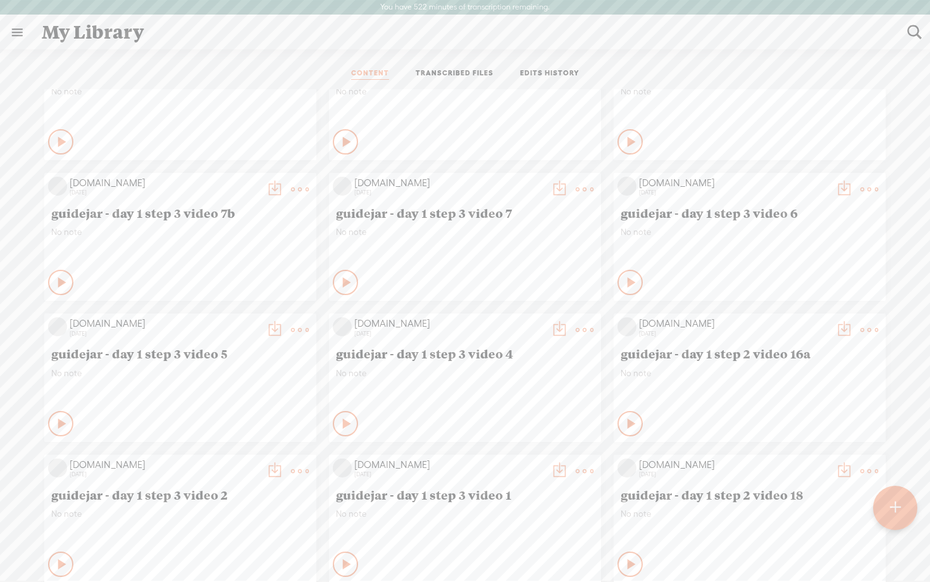
click at [270, 185] on t at bounding box center [275, 189] width 18 height 18
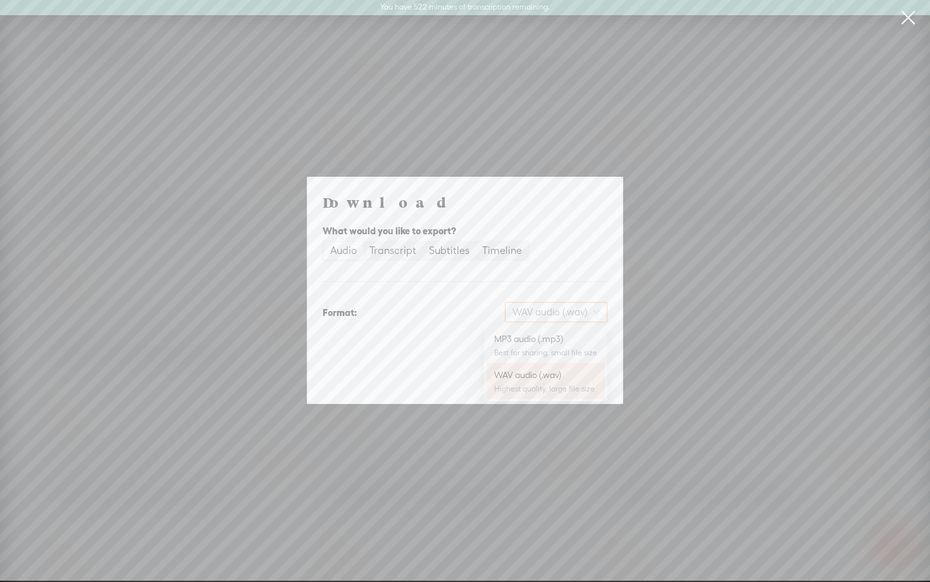
click at [547, 317] on span "WAV audio (.wav)" at bounding box center [556, 312] width 87 height 19
click at [540, 343] on div "MP3 audio (.mp3)" at bounding box center [545, 338] width 103 height 13
click at [568, 376] on span "Download" at bounding box center [575, 378] width 44 height 13
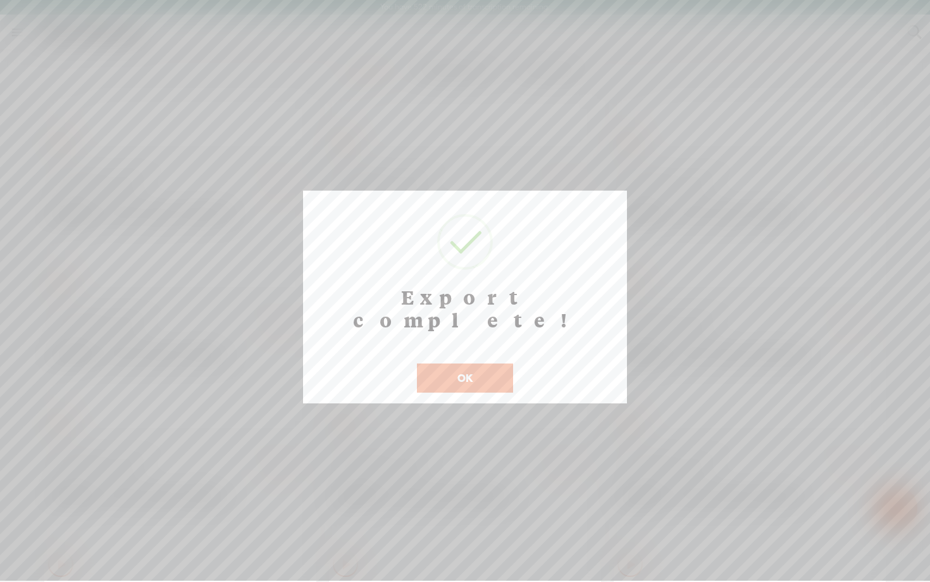
click at [478, 363] on button "OK" at bounding box center [465, 377] width 96 height 29
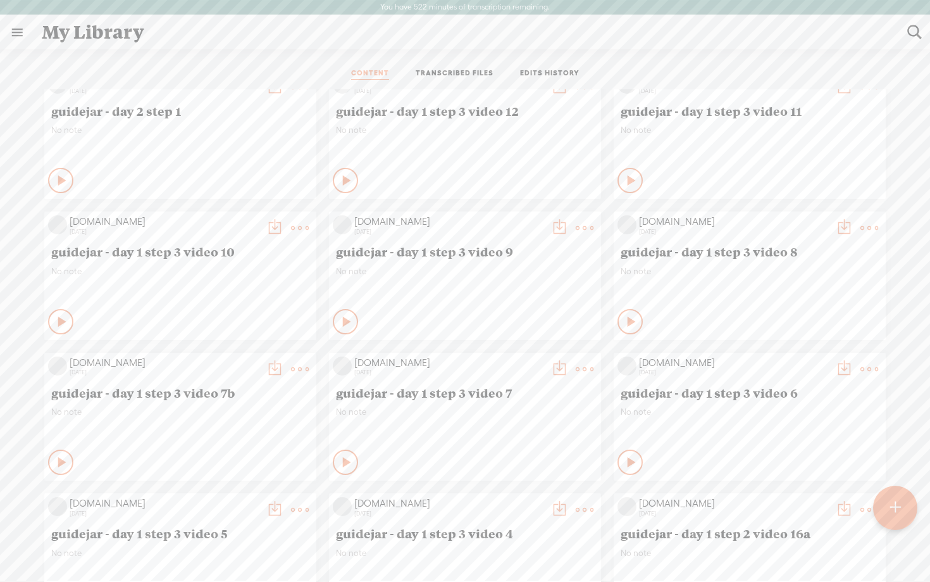
scroll to position [446, 0]
click at [838, 231] on t at bounding box center [844, 229] width 18 height 18
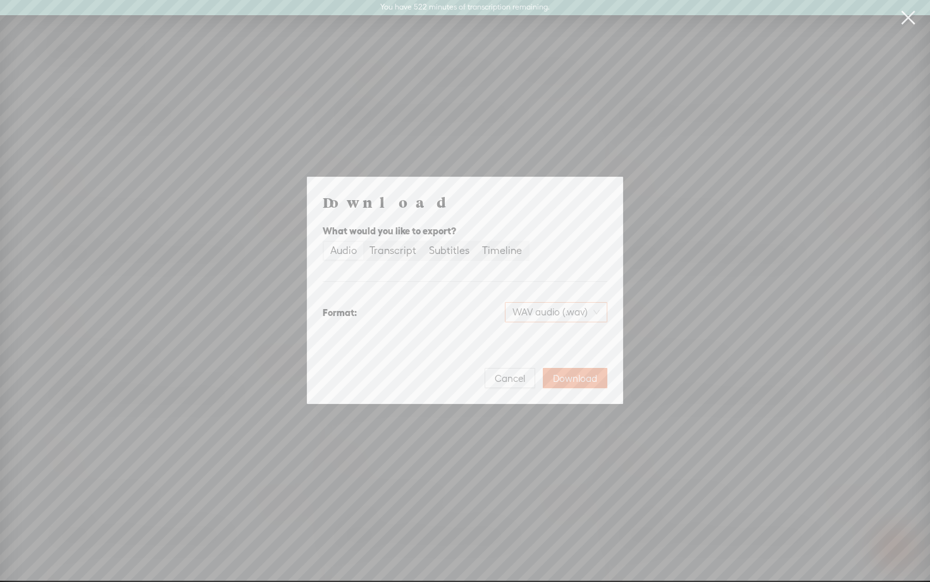
click at [560, 308] on span "WAV audio (.wav)" at bounding box center [556, 312] width 87 height 19
click at [539, 341] on div "MP3 audio (.mp3)" at bounding box center [545, 338] width 103 height 13
click at [594, 386] on button "Download" at bounding box center [575, 378] width 65 height 20
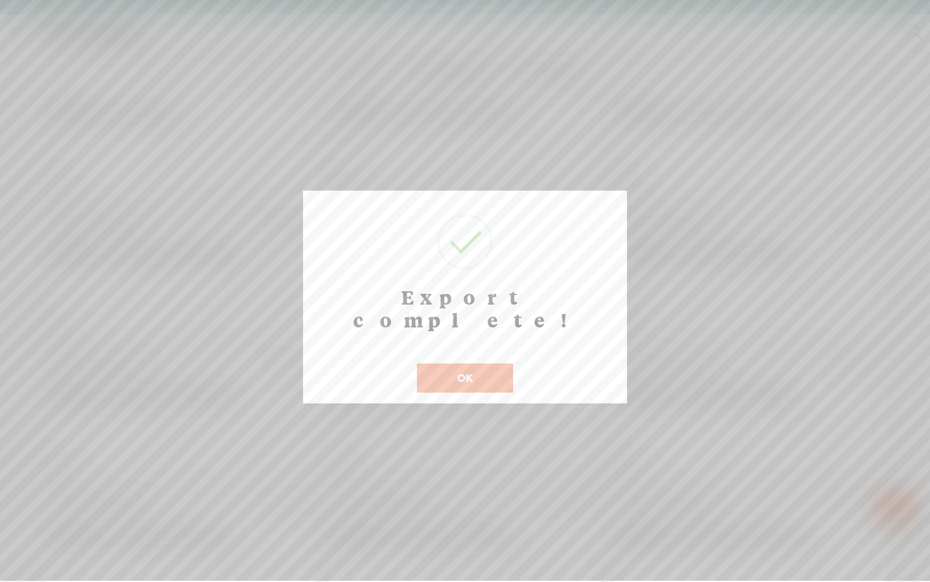
click at [463, 363] on button "OK" at bounding box center [465, 377] width 96 height 29
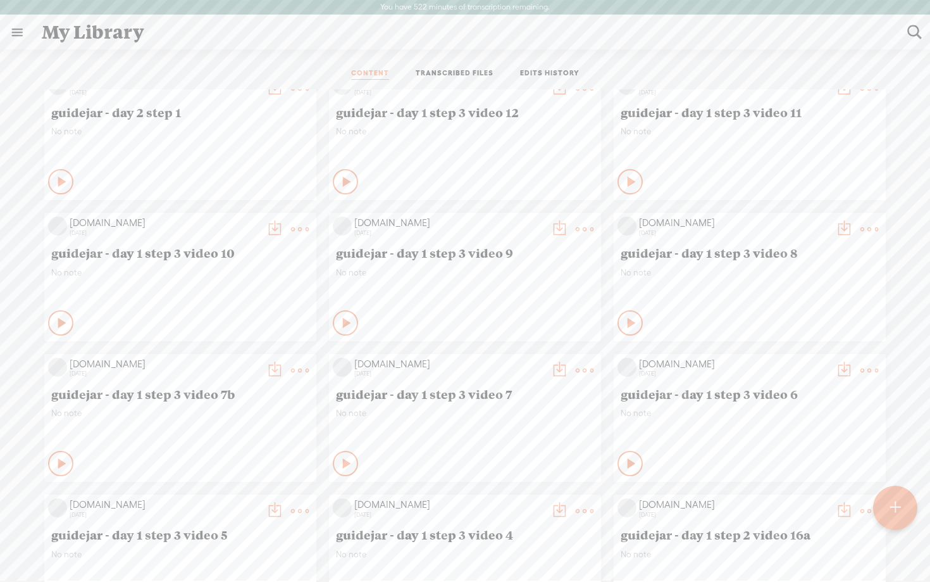
click at [558, 227] on t at bounding box center [560, 229] width 18 height 18
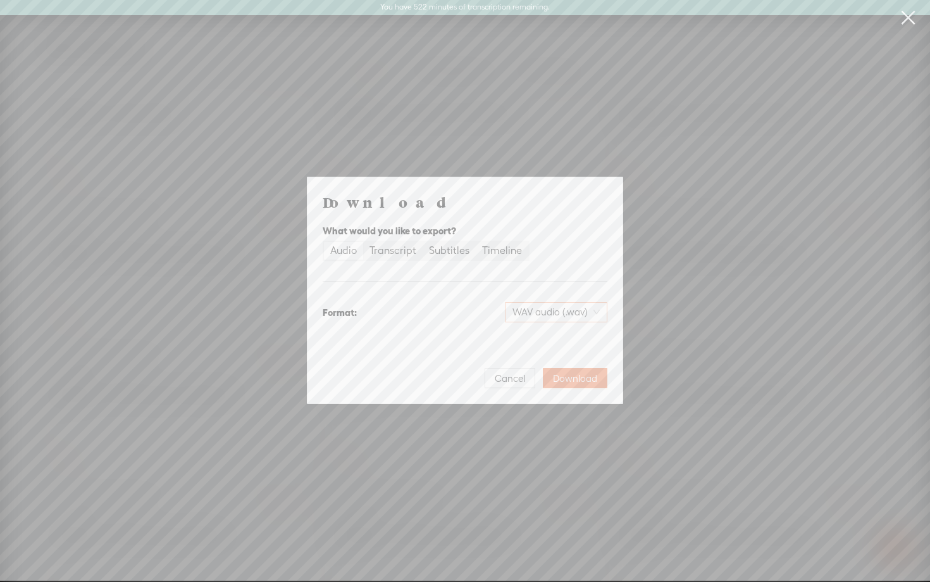
click at [539, 318] on span "WAV audio (.wav)" at bounding box center [556, 312] width 87 height 19
click at [532, 347] on div "Best for sharing, small file size" at bounding box center [545, 352] width 103 height 10
click at [576, 379] on span "Download" at bounding box center [575, 378] width 44 height 13
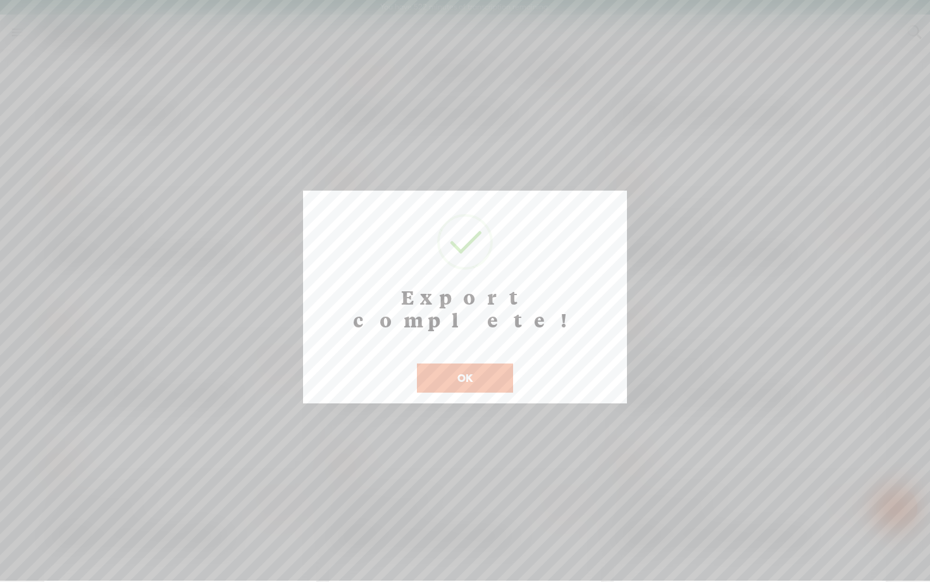
click at [456, 363] on button "OK" at bounding box center [465, 377] width 96 height 29
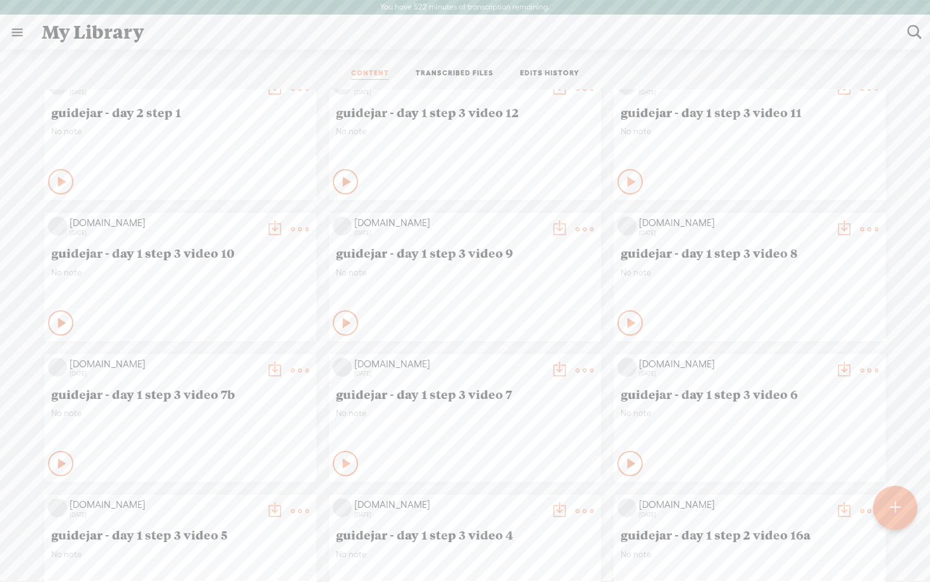
click at [272, 228] on t at bounding box center [275, 229] width 18 height 18
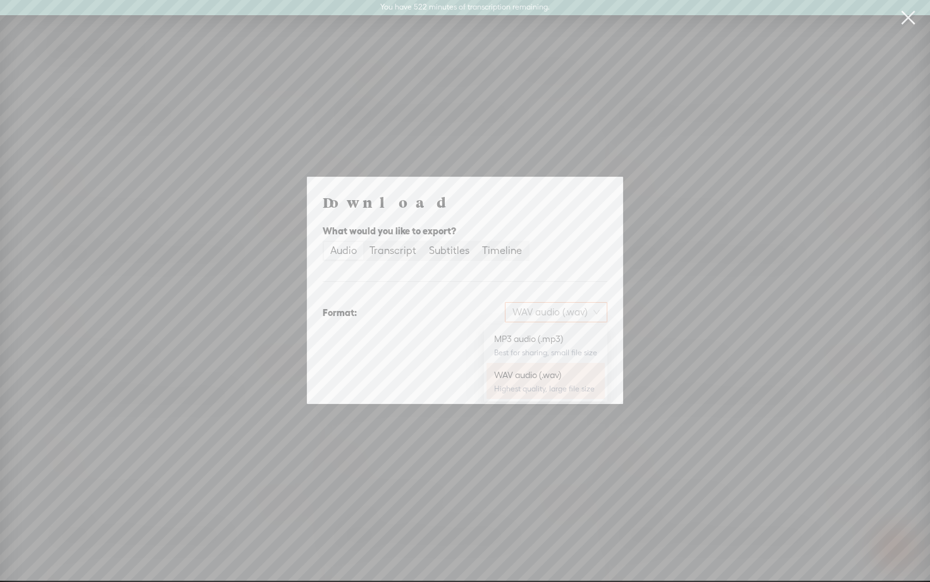
click at [532, 311] on span "WAV audio (.wav)" at bounding box center [556, 312] width 87 height 19
click at [532, 341] on div "MP3 audio (.mp3)" at bounding box center [545, 338] width 103 height 13
click at [594, 378] on span "Download" at bounding box center [575, 378] width 44 height 13
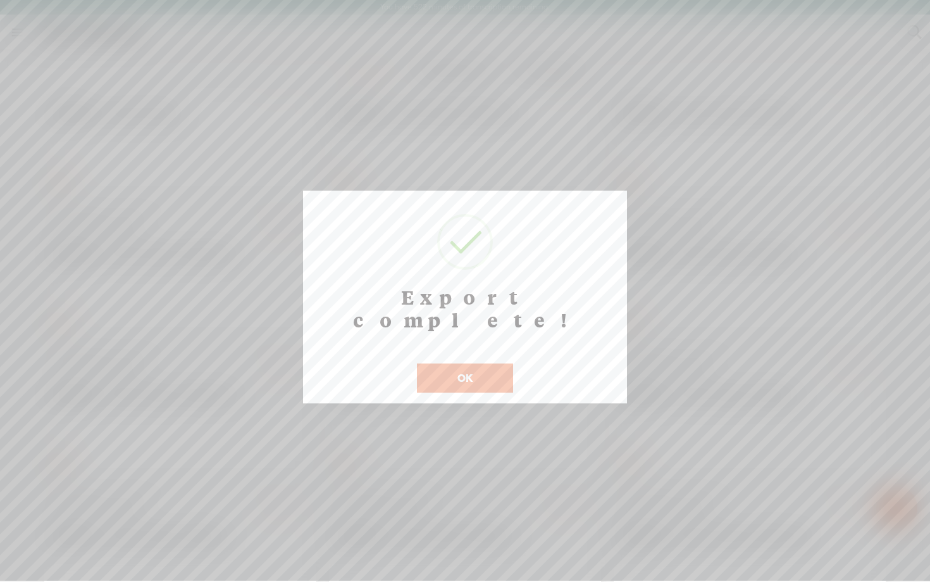
click at [483, 363] on button "OK" at bounding box center [465, 377] width 96 height 29
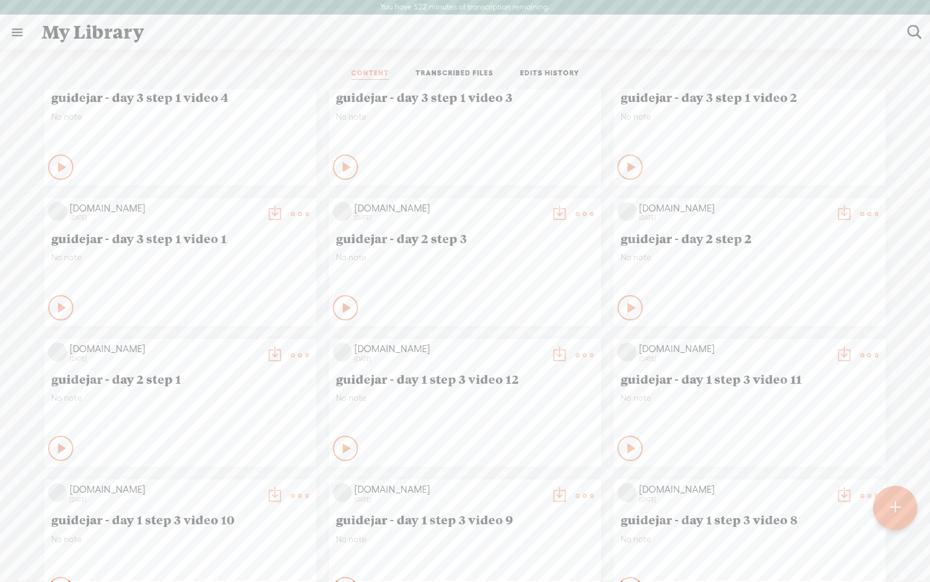
scroll to position [161, 0]
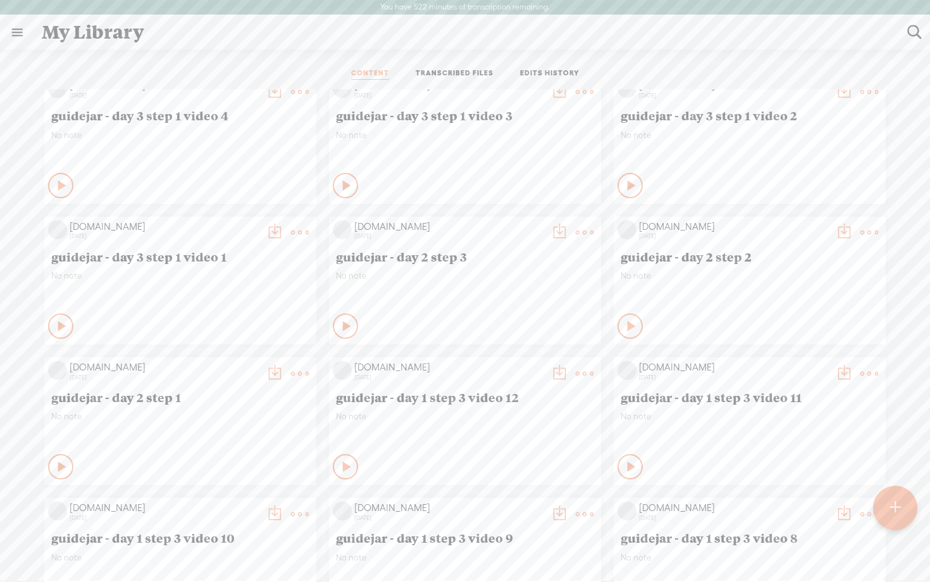
click at [840, 372] on t at bounding box center [844, 374] width 18 height 18
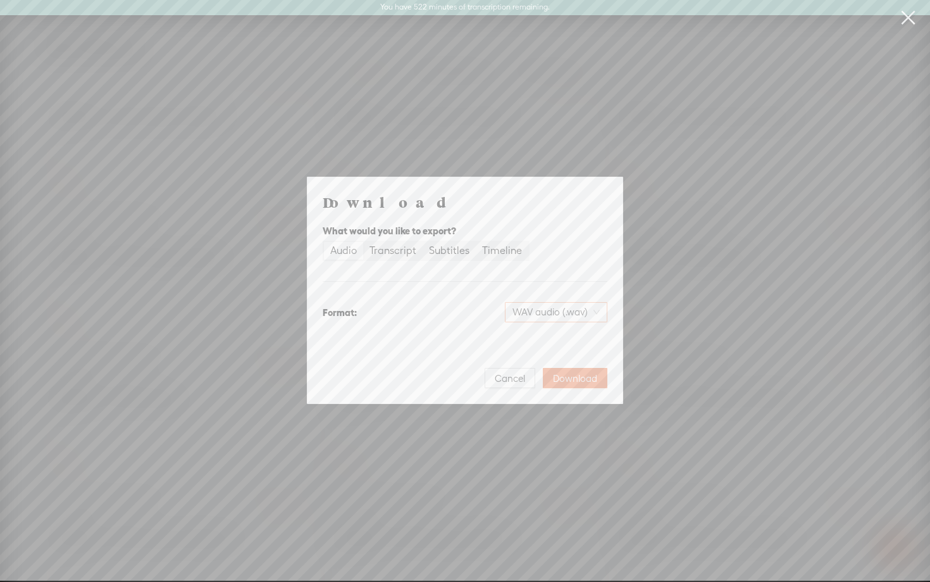
click at [573, 309] on span "WAV audio (.wav)" at bounding box center [556, 312] width 87 height 19
click at [551, 336] on div "MP3 audio (.mp3)" at bounding box center [545, 338] width 103 height 13
click at [582, 378] on span "Download" at bounding box center [575, 378] width 44 height 13
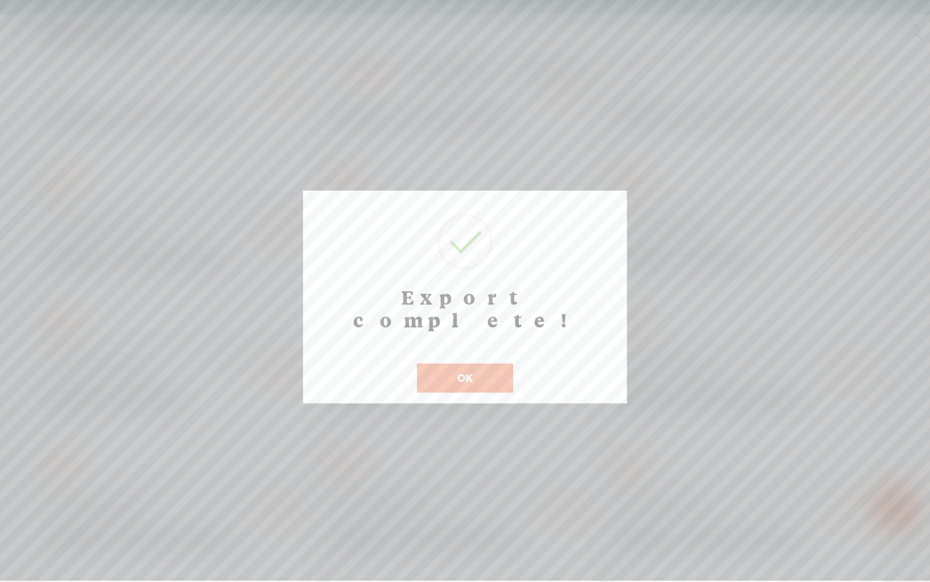
click at [475, 363] on button "OK" at bounding box center [465, 377] width 96 height 29
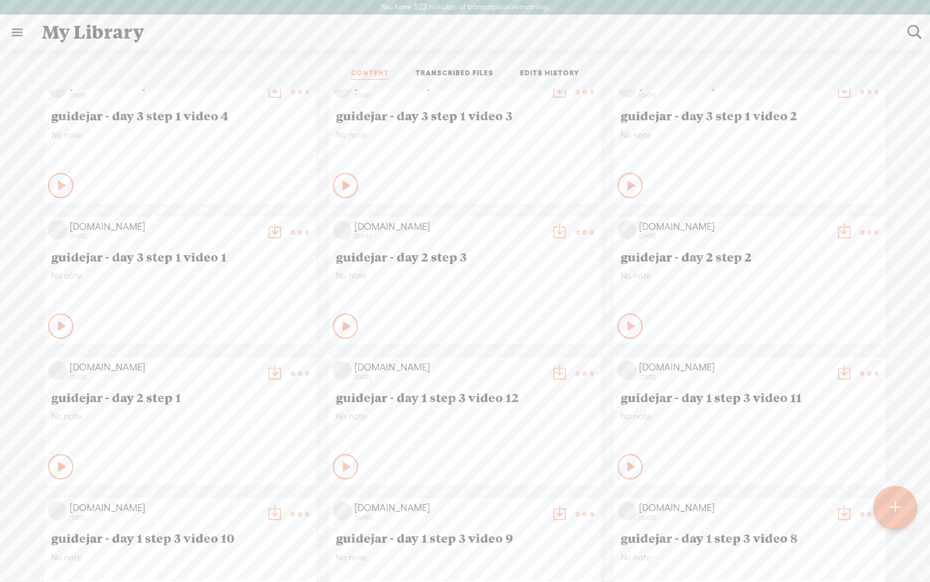
click at [556, 369] on t at bounding box center [560, 374] width 18 height 18
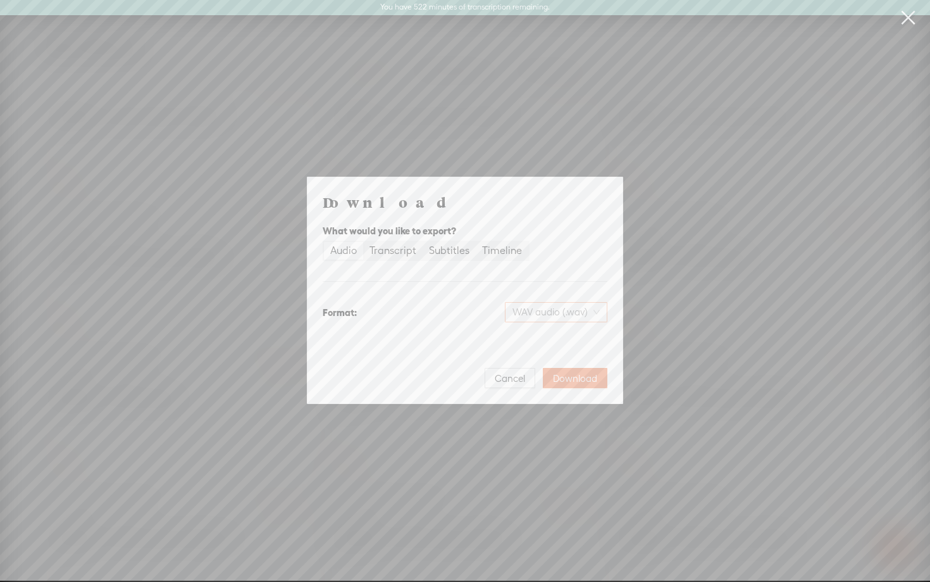
click at [554, 321] on span "WAV audio (.wav)" at bounding box center [556, 312] width 87 height 19
click at [544, 348] on div "Best for sharing, small file size" at bounding box center [545, 352] width 103 height 10
click at [570, 376] on span "Download" at bounding box center [575, 378] width 44 height 13
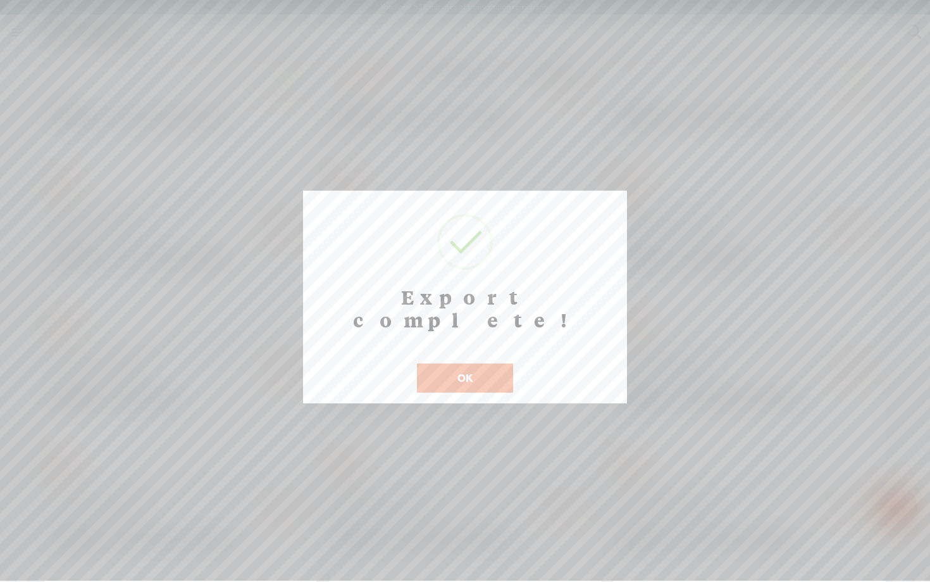
click at [455, 363] on button "OK" at bounding box center [465, 377] width 96 height 29
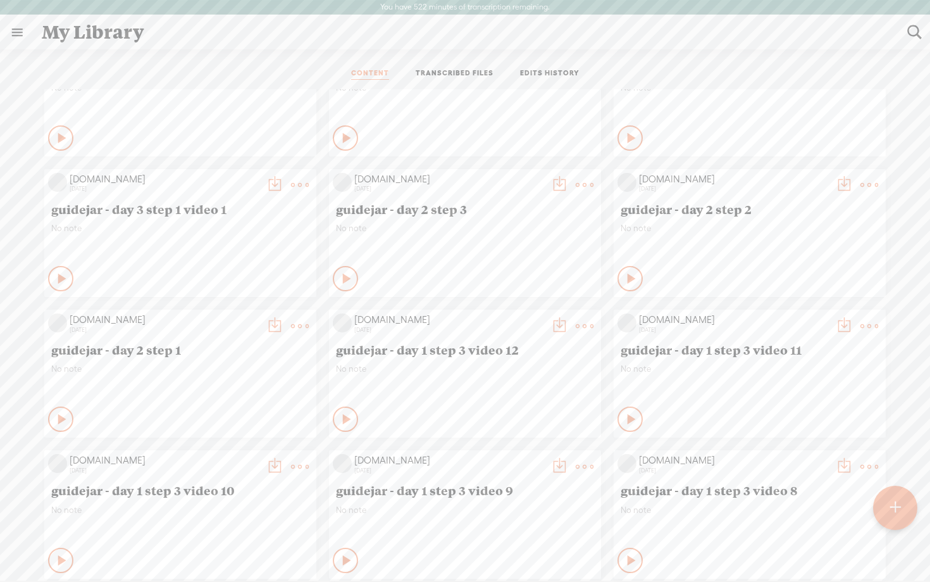
scroll to position [211, 0]
click at [272, 327] on t at bounding box center [275, 324] width 18 height 18
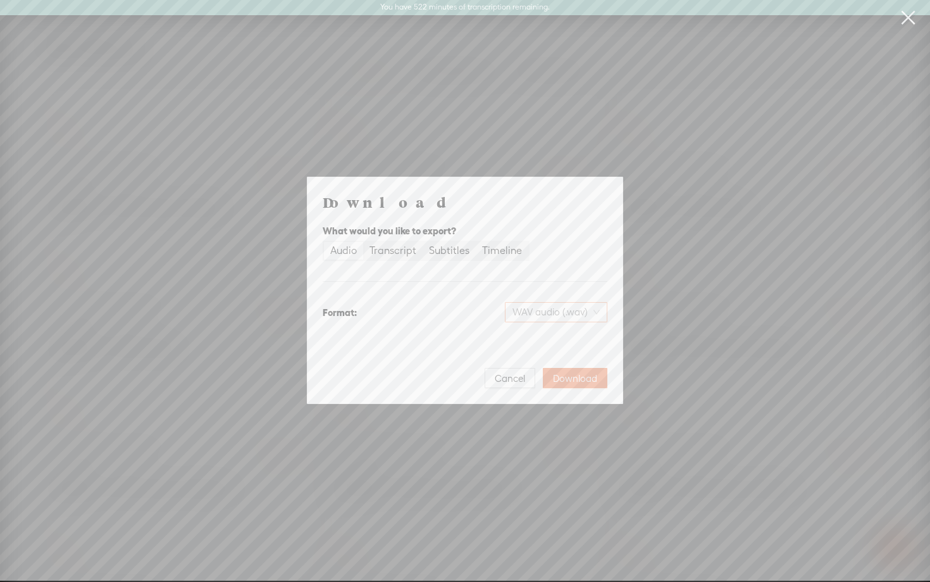
click at [557, 318] on span "WAV audio (.wav)" at bounding box center [556, 312] width 87 height 19
click at [553, 346] on div "MP3 audio (.mp3) Best for sharing, small file size" at bounding box center [545, 345] width 103 height 30
click at [578, 384] on button "Download" at bounding box center [575, 378] width 65 height 20
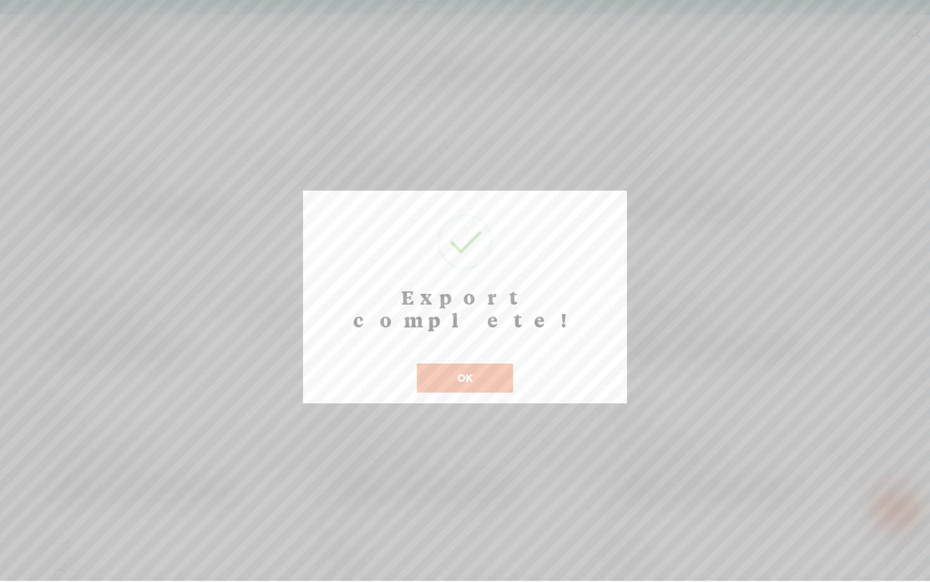
click at [487, 363] on button "OK" at bounding box center [465, 377] width 96 height 29
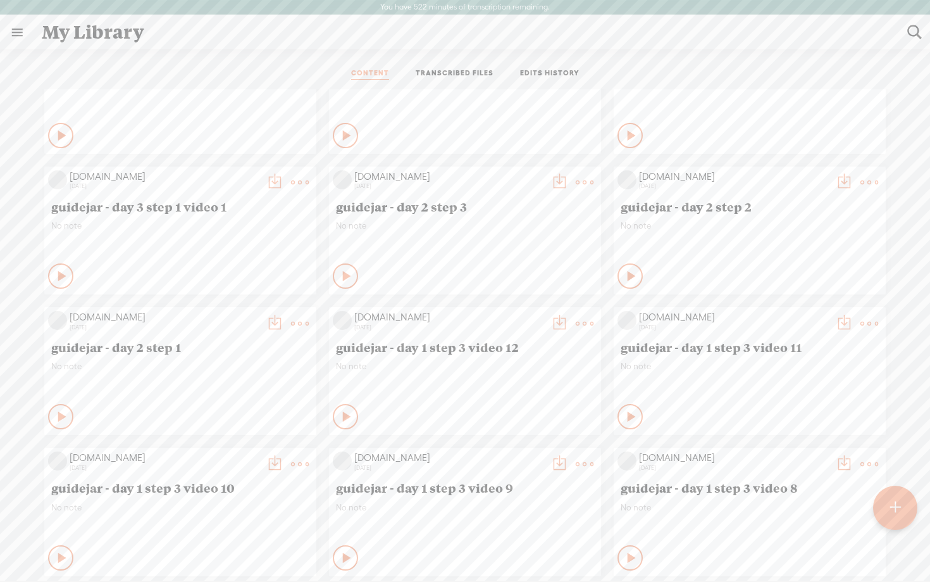
click at [637, 225] on span "No note" at bounding box center [750, 225] width 258 height 11
click at [840, 182] on t at bounding box center [844, 182] width 18 height 18
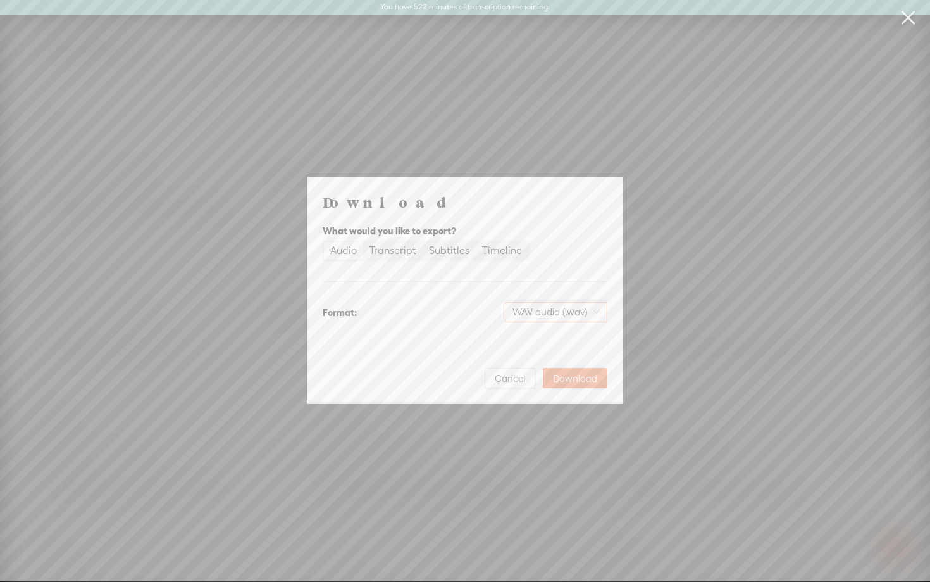
click at [547, 309] on span "WAV audio (.wav)" at bounding box center [556, 312] width 87 height 19
click at [537, 340] on div "MP3 audio (.mp3)" at bounding box center [545, 338] width 103 height 13
click at [577, 375] on span "Download" at bounding box center [575, 378] width 44 height 13
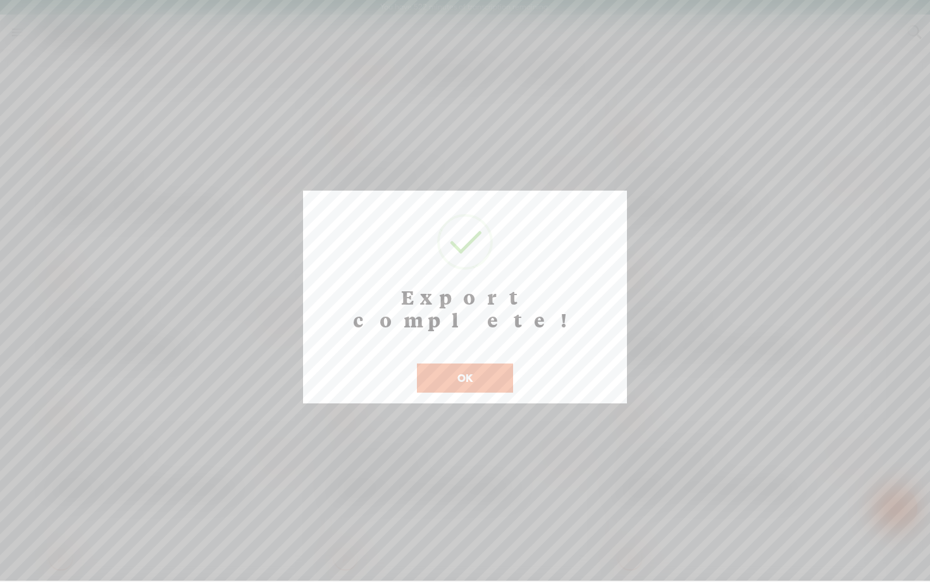
click at [475, 363] on button "OK" at bounding box center [465, 377] width 96 height 29
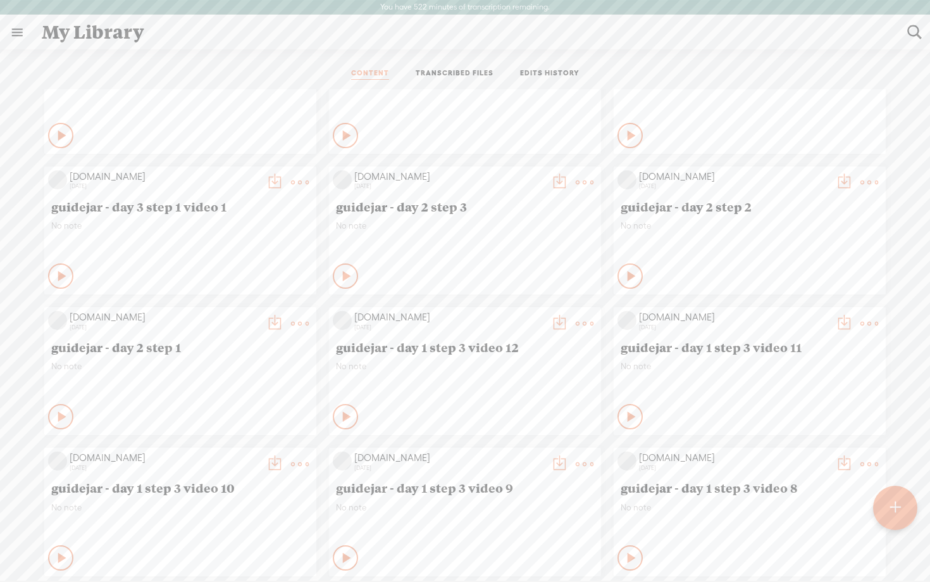
click at [558, 180] on t at bounding box center [560, 182] width 18 height 18
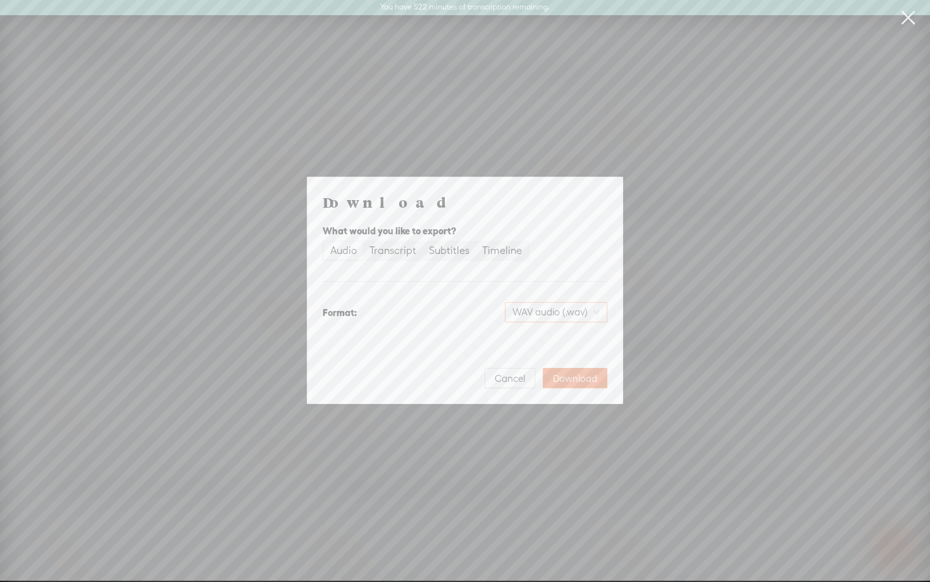
click at [521, 312] on span "WAV audio (.wav)" at bounding box center [556, 312] width 87 height 19
click at [515, 345] on div "MP3 audio (.mp3) Best for sharing, small file size" at bounding box center [545, 345] width 103 height 30
click at [569, 370] on button "Download" at bounding box center [575, 378] width 65 height 20
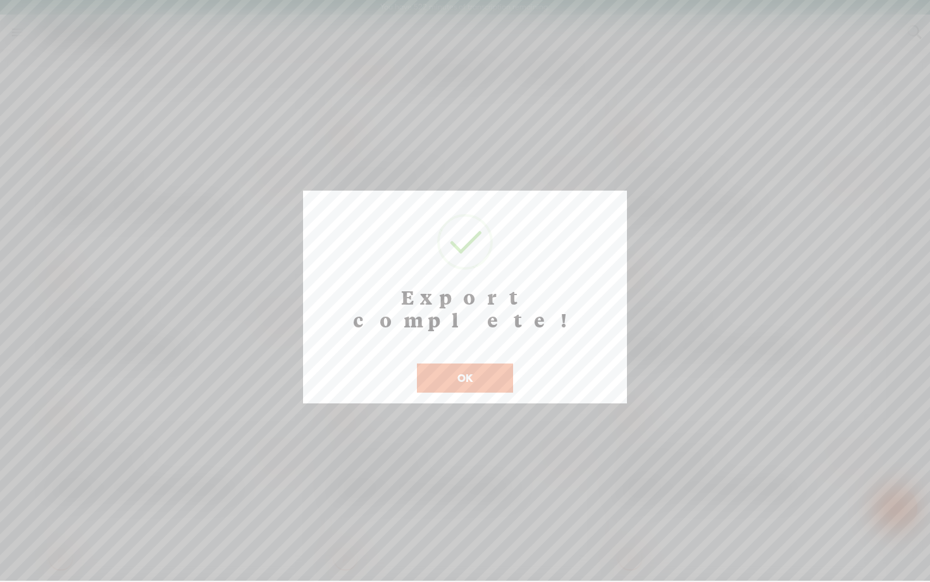
click at [467, 363] on button "OK" at bounding box center [465, 377] width 96 height 29
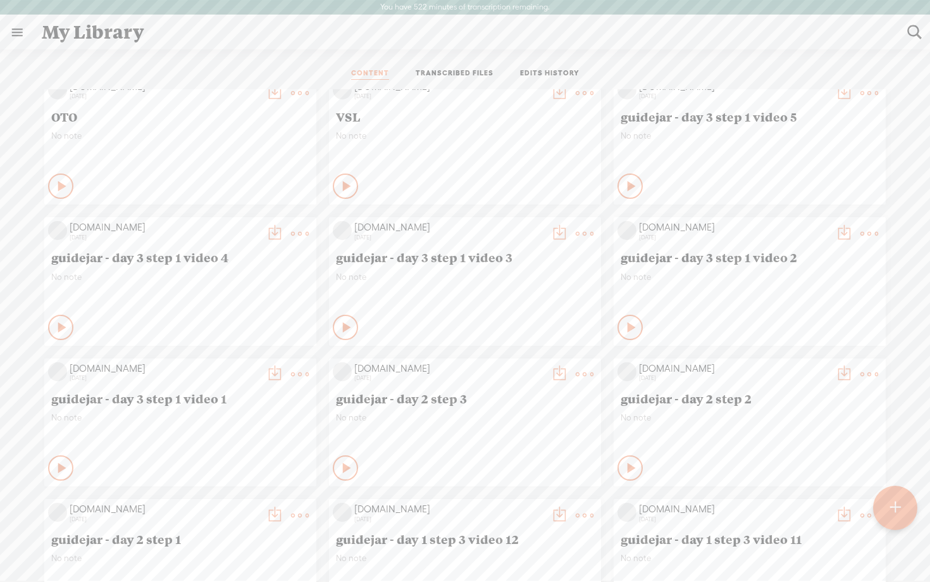
scroll to position [16, 0]
click at [56, 464] on icon at bounding box center [62, 470] width 13 height 13
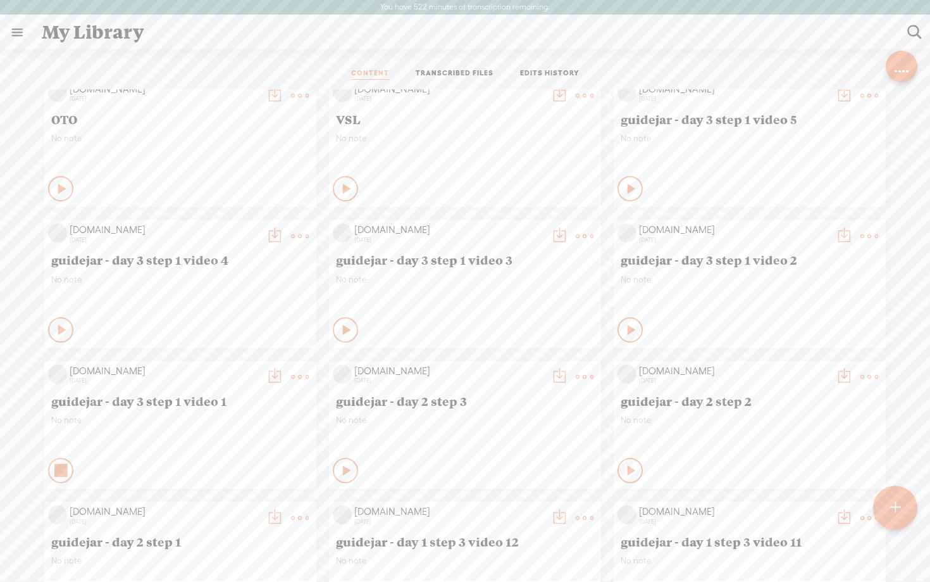
click at [275, 375] on t at bounding box center [275, 377] width 18 height 18
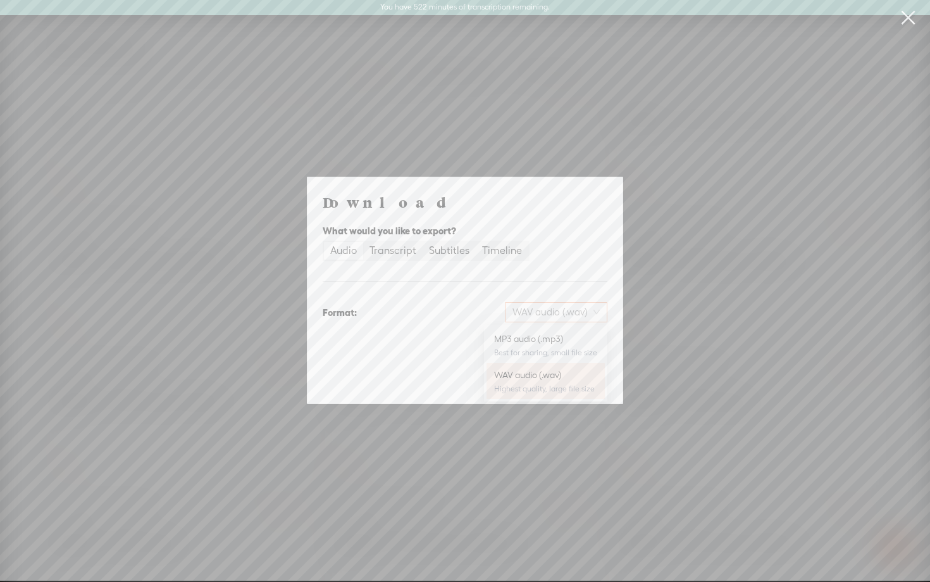
click at [575, 308] on span "WAV audio (.wav)" at bounding box center [556, 312] width 87 height 19
click at [559, 332] on div "MP3 audio (.mp3) Best for sharing, small file size" at bounding box center [545, 345] width 103 height 30
click at [575, 375] on span "Download" at bounding box center [575, 378] width 44 height 13
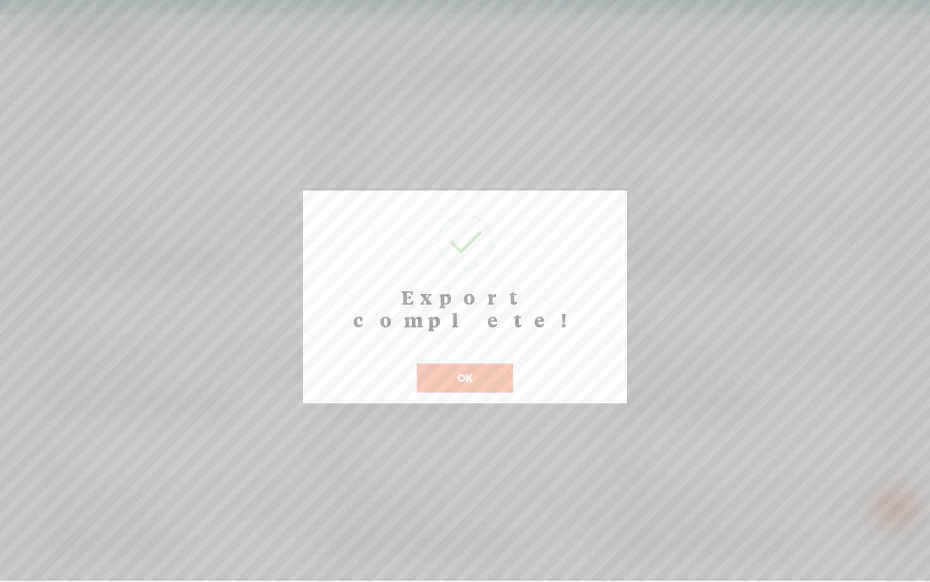
click at [485, 363] on button "OK" at bounding box center [465, 377] width 96 height 29
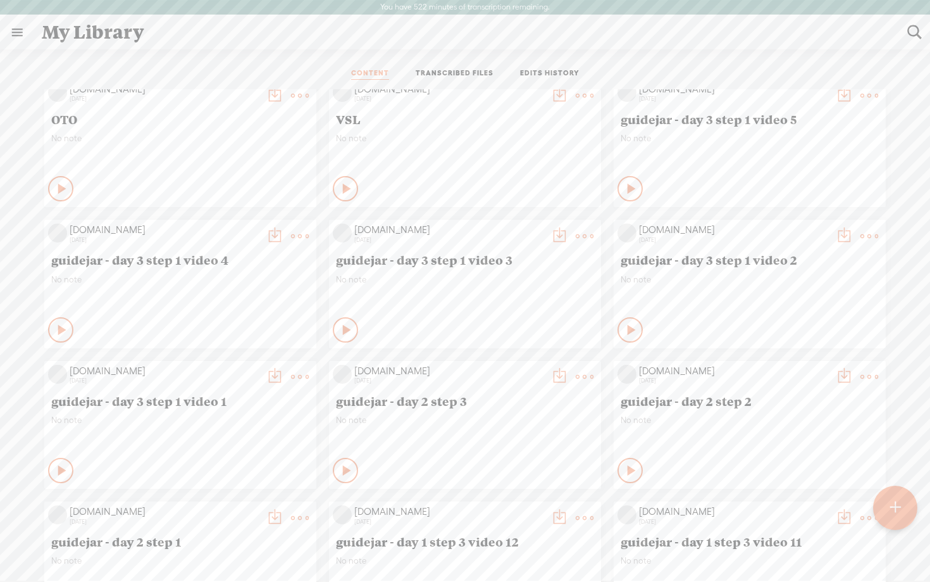
click at [341, 470] on icon at bounding box center [347, 470] width 13 height 13
click at [159, 461] on div "Private" at bounding box center [196, 470] width 233 height 19
click at [301, 374] on t at bounding box center [300, 377] width 18 height 18
click at [261, 418] on link "Edit" at bounding box center [240, 419] width 127 height 29
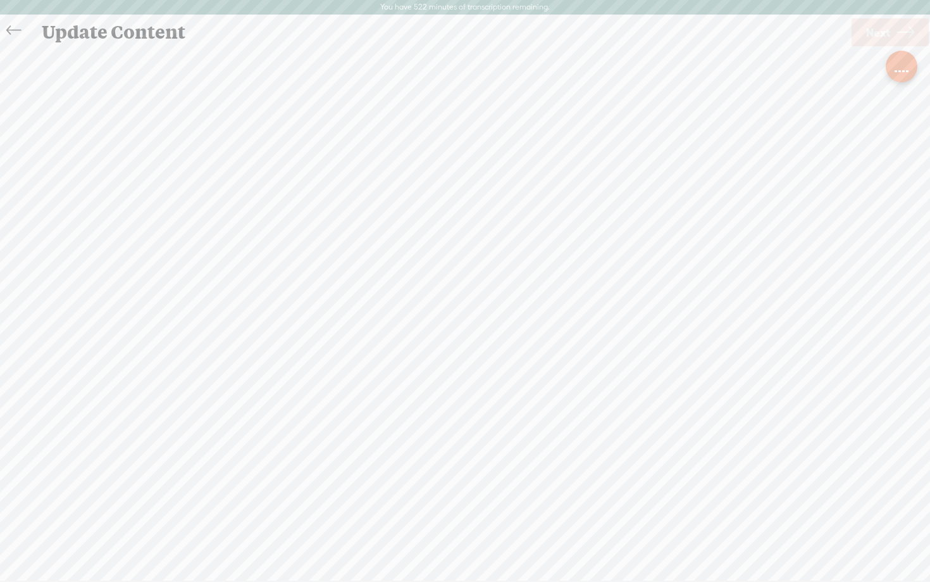
scroll to position [1, 0]
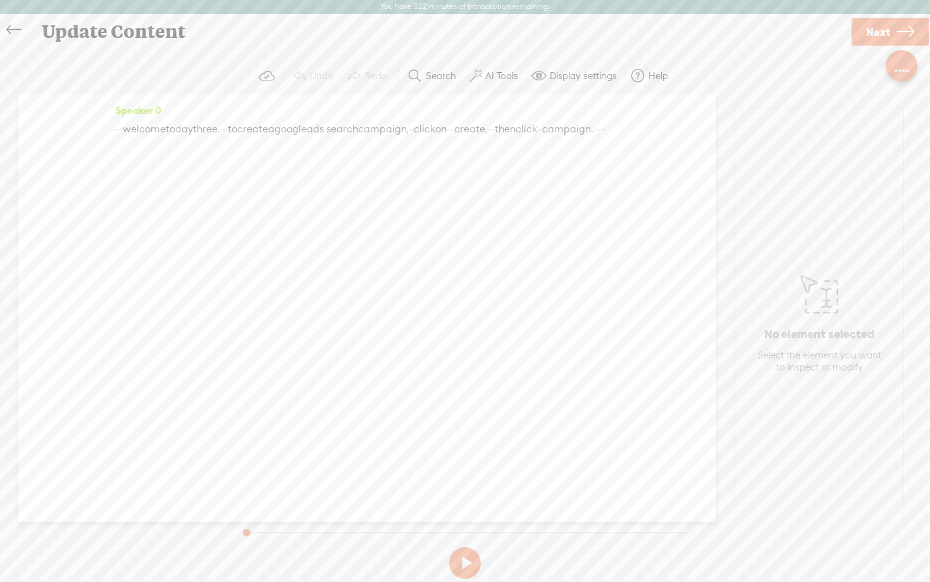
click at [871, 35] on span "Next" at bounding box center [878, 32] width 24 height 32
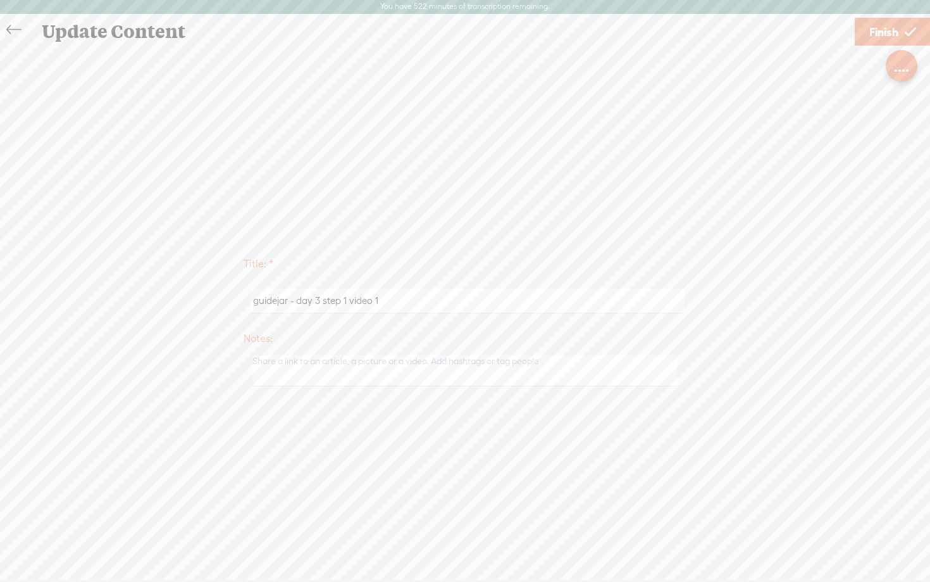
click at [893, 29] on span "Finish" at bounding box center [884, 32] width 29 height 32
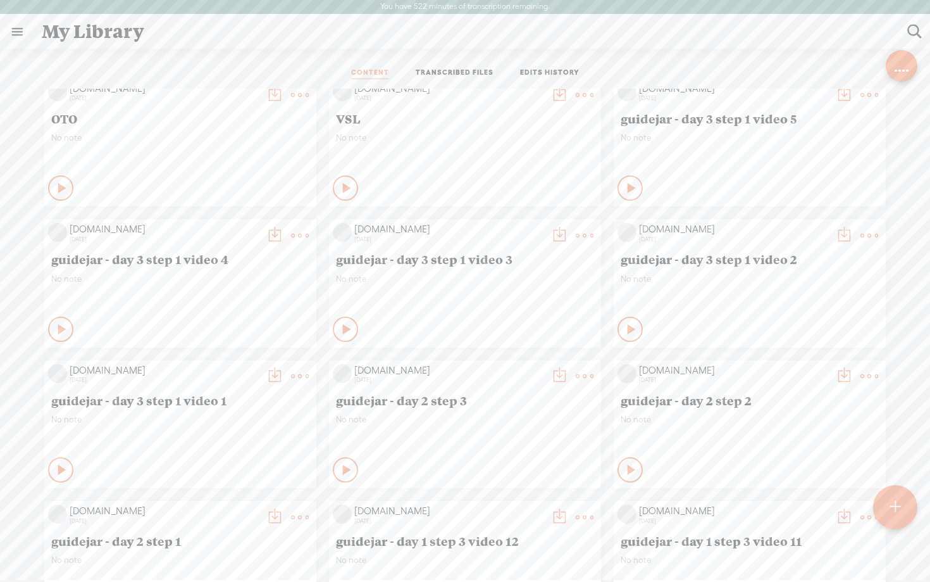
click at [274, 370] on t at bounding box center [275, 376] width 18 height 18
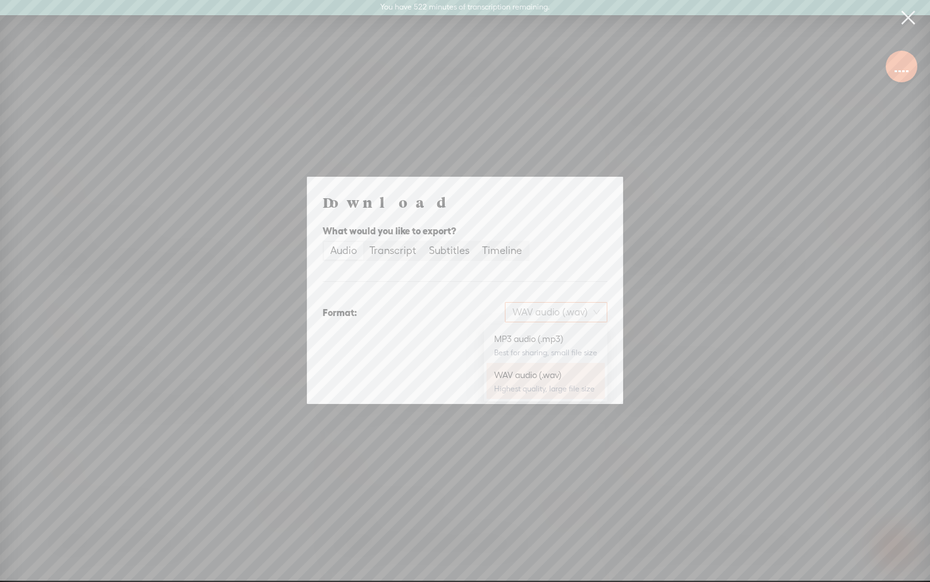
click at [569, 312] on span "WAV audio (.wav)" at bounding box center [556, 312] width 87 height 19
click at [558, 337] on div "MP3 audio (.mp3)" at bounding box center [545, 338] width 103 height 13
click at [570, 375] on span "Download" at bounding box center [575, 378] width 44 height 13
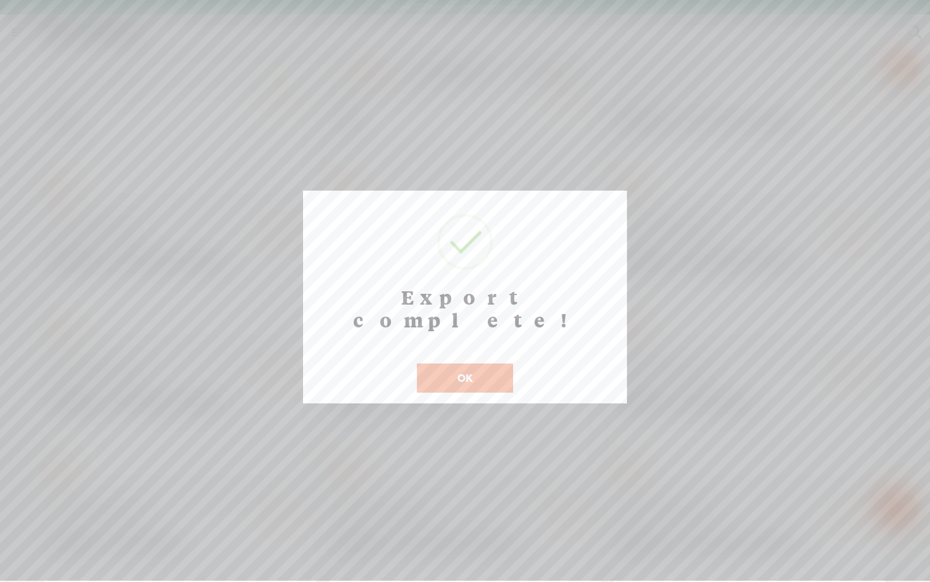
click at [477, 363] on button "OK" at bounding box center [465, 377] width 96 height 29
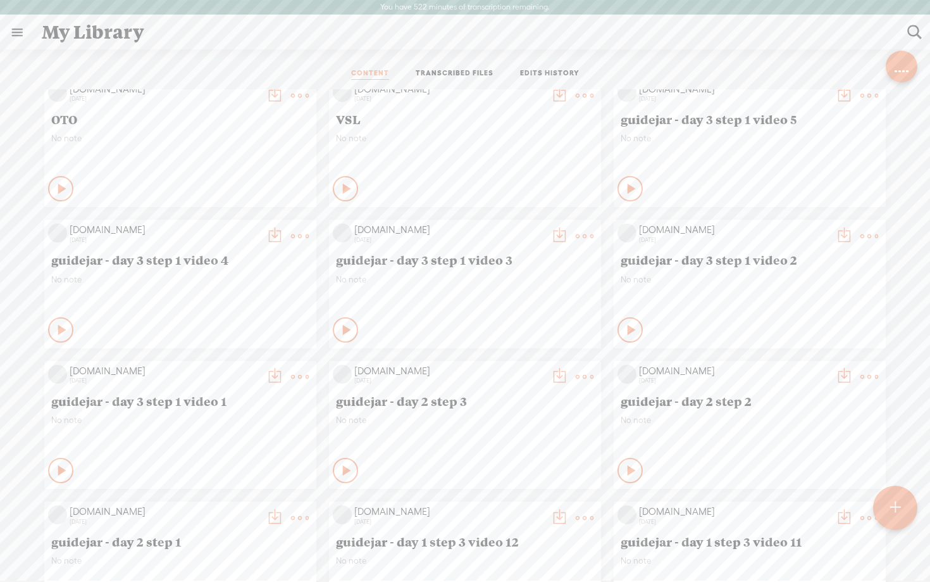
click at [843, 235] on t at bounding box center [844, 236] width 18 height 18
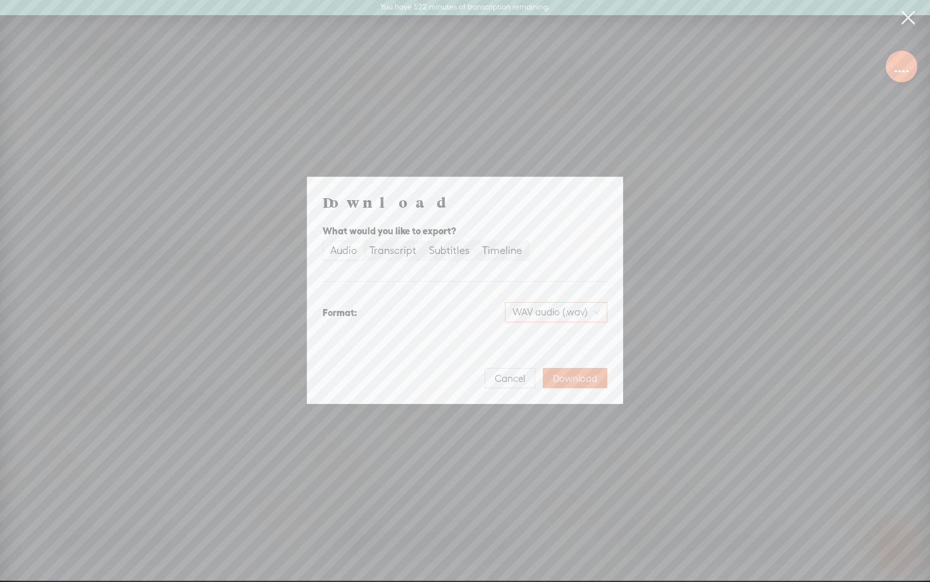
click at [556, 313] on span "WAV audio (.wav)" at bounding box center [556, 312] width 87 height 19
click at [533, 338] on div "MP3 audio (.mp3)" at bounding box center [545, 338] width 103 height 13
click at [578, 376] on span "Download" at bounding box center [575, 378] width 44 height 13
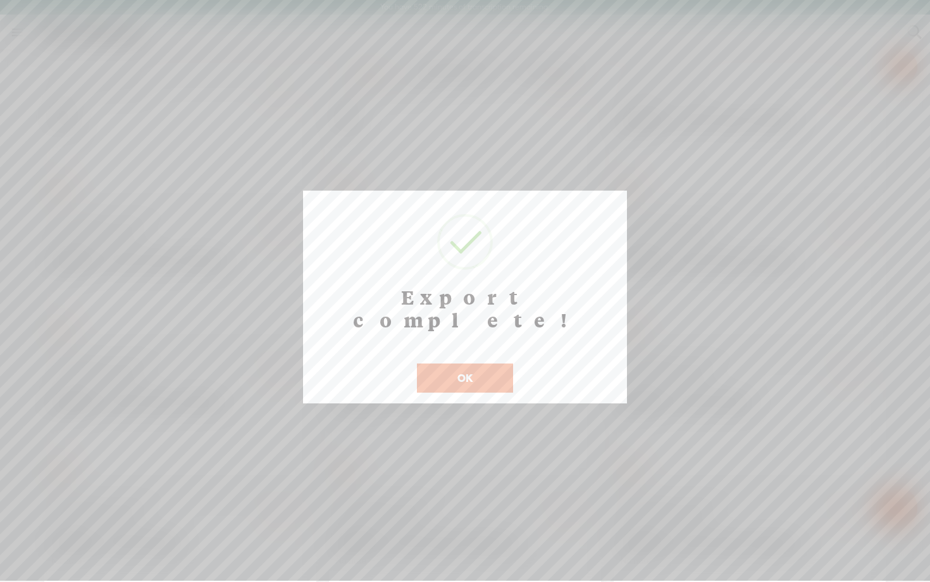
click at [485, 363] on button "OK" at bounding box center [465, 377] width 96 height 29
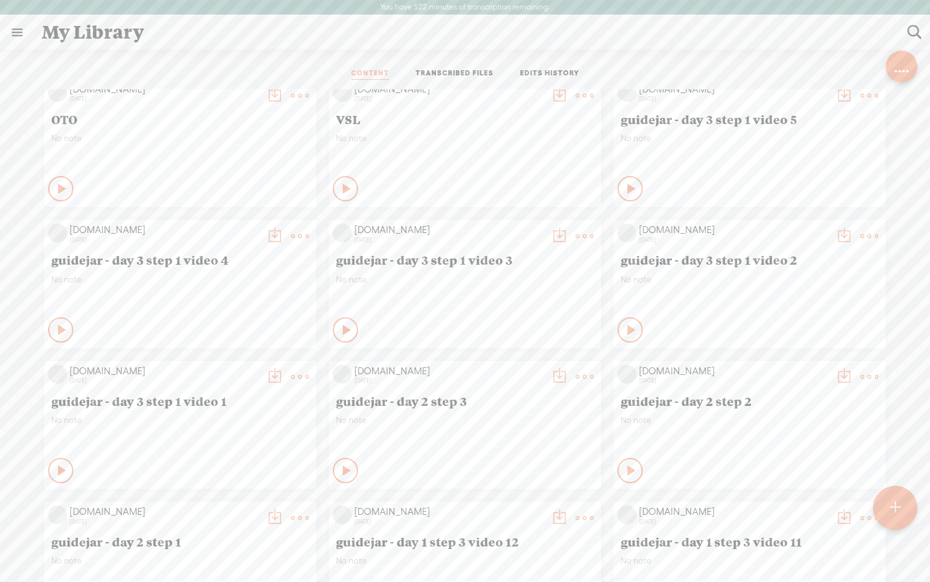
click at [895, 331] on div "[DOMAIN_NAME] [DATE] OTO No note Play Content VSL" at bounding box center [464, 565] width 911 height 985
click at [556, 233] on t at bounding box center [560, 236] width 18 height 18
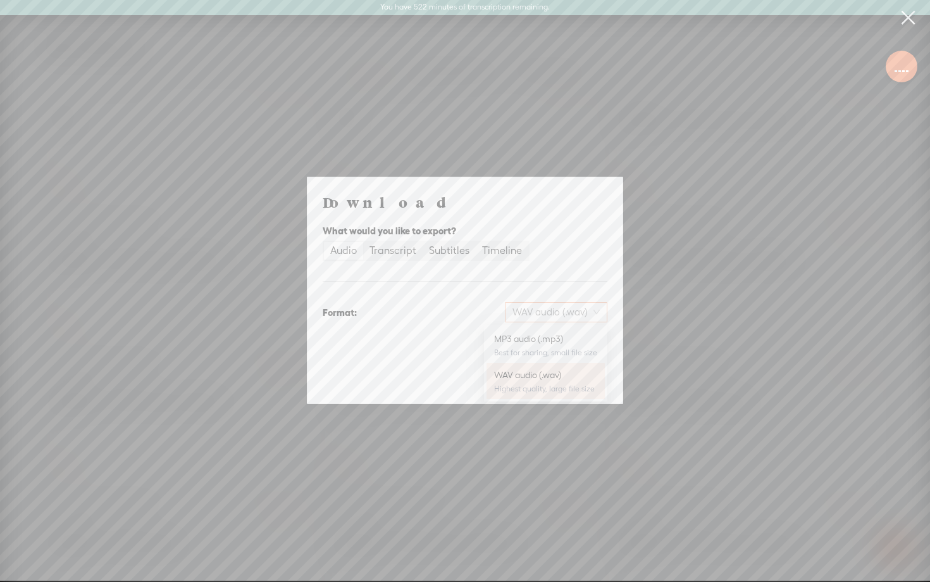
click at [541, 308] on span "WAV audio (.wav)" at bounding box center [556, 312] width 87 height 19
click at [529, 339] on div "MP3 audio (.mp3)" at bounding box center [545, 338] width 103 height 13
click at [563, 377] on span "Download" at bounding box center [575, 378] width 44 height 13
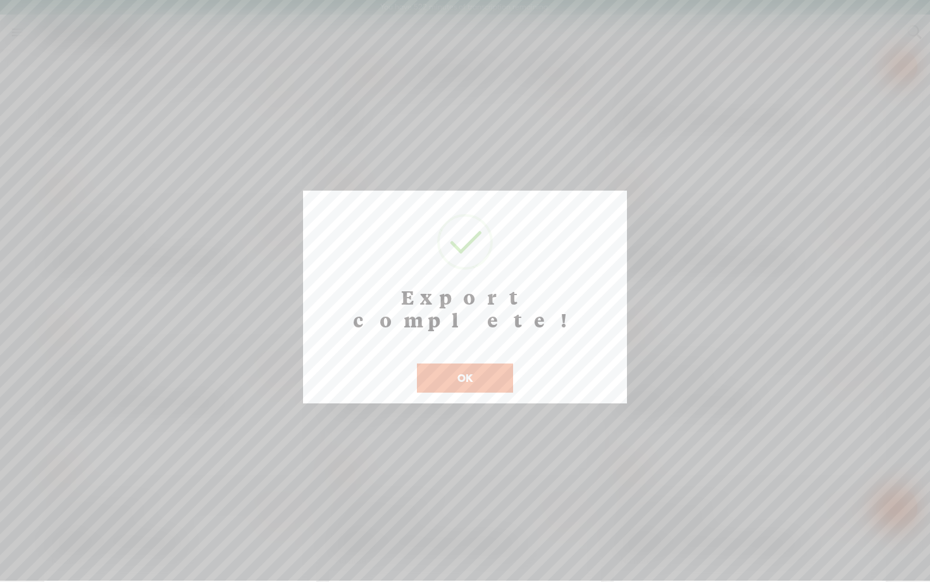
click at [484, 363] on button "OK" at bounding box center [465, 377] width 96 height 29
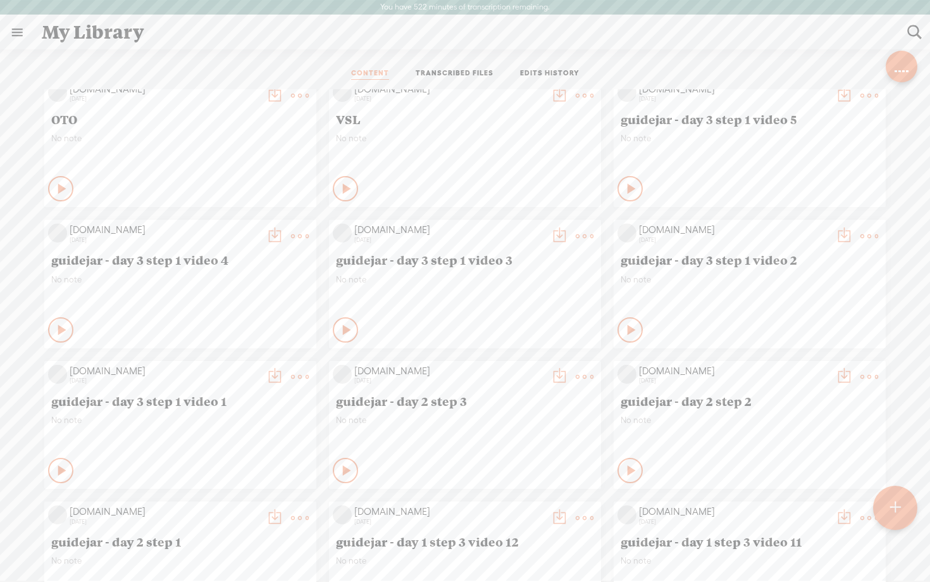
click at [272, 234] on t at bounding box center [275, 236] width 18 height 18
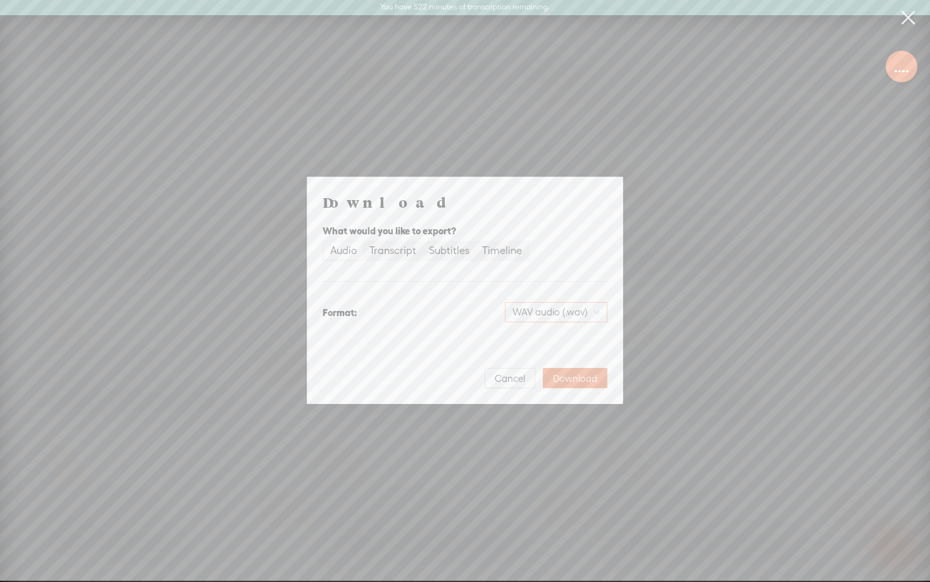
click at [520, 308] on span "WAV audio (.wav)" at bounding box center [556, 312] width 87 height 19
click at [529, 344] on div "MP3 audio (.mp3)" at bounding box center [545, 338] width 103 height 13
click at [574, 378] on span "Download" at bounding box center [575, 378] width 44 height 13
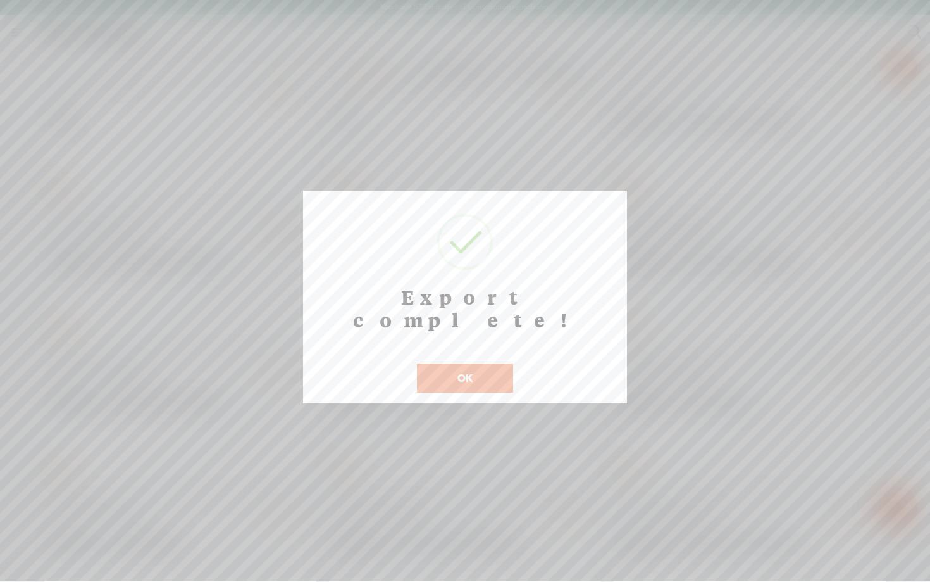
click at [464, 363] on button "OK" at bounding box center [465, 377] width 96 height 29
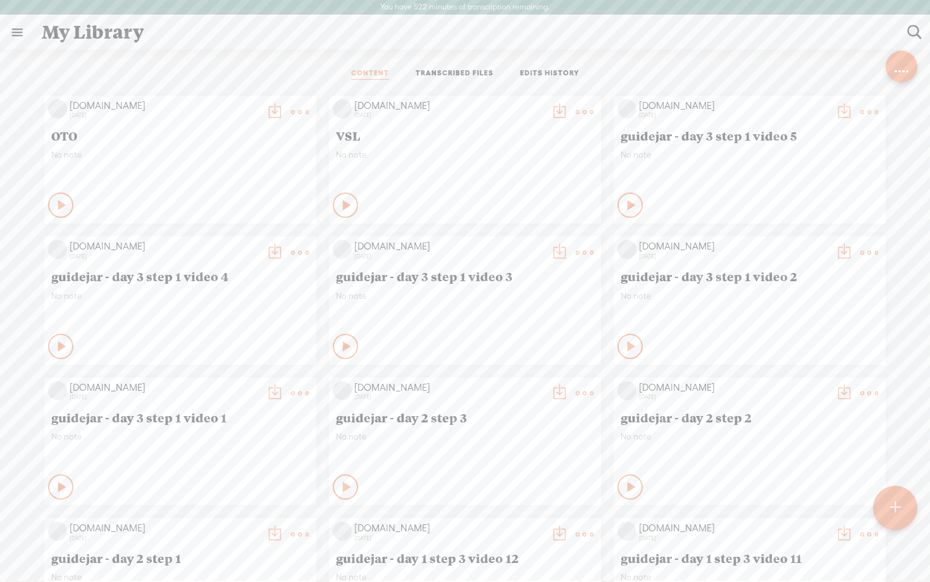
click at [905, 163] on div "[DOMAIN_NAME] [DATE] OTO No note Play Content VSL" at bounding box center [464, 581] width 911 height 985
click at [838, 106] on t at bounding box center [844, 112] width 18 height 18
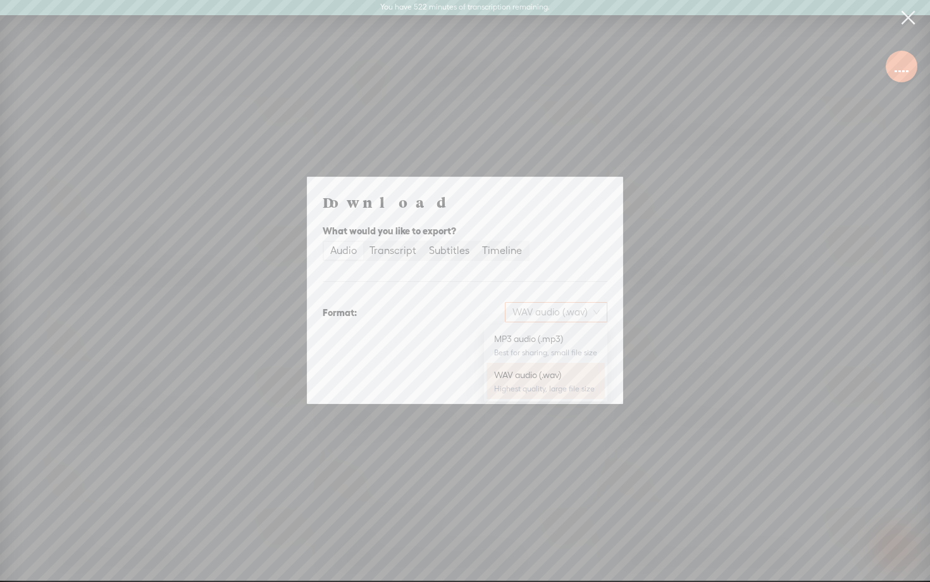
click at [580, 308] on span "WAV audio (.wav)" at bounding box center [556, 312] width 87 height 19
click at [528, 347] on div "MP3 audio (.mp3) Best for sharing, small file size" at bounding box center [545, 345] width 103 height 30
click at [568, 384] on span "Download" at bounding box center [575, 378] width 44 height 13
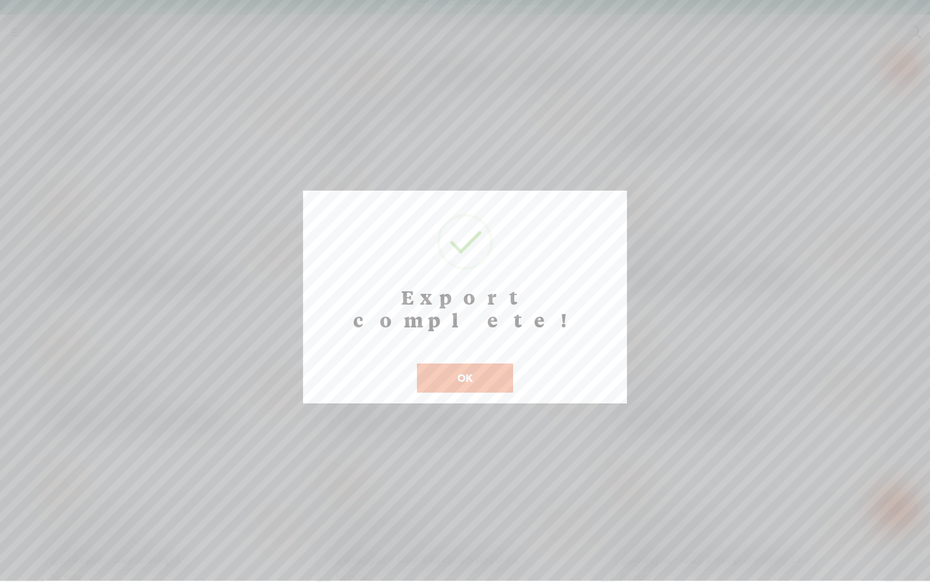
click at [471, 363] on button "OK" at bounding box center [465, 377] width 96 height 29
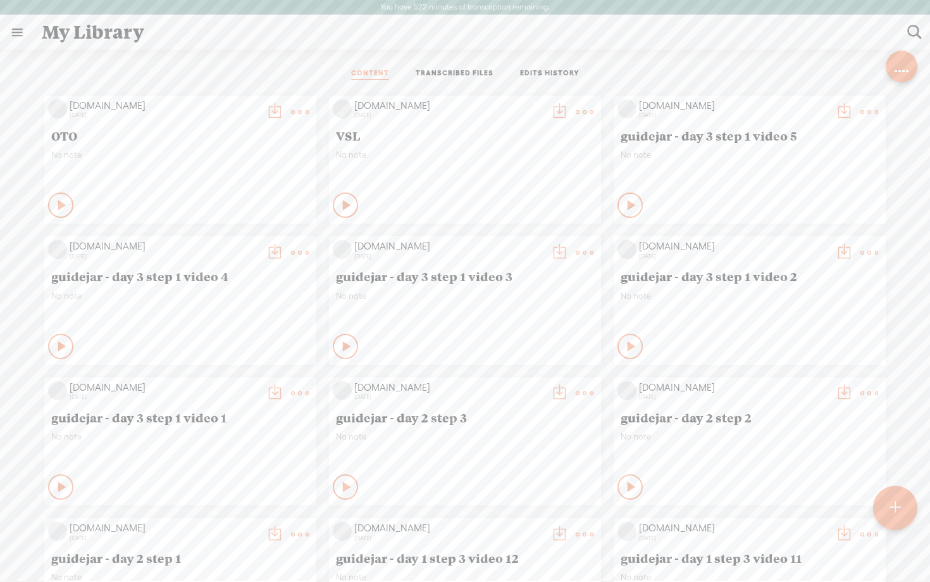
click at [861, 109] on t at bounding box center [870, 112] width 18 height 18
click at [816, 152] on link "Edit" at bounding box center [809, 154] width 127 height 29
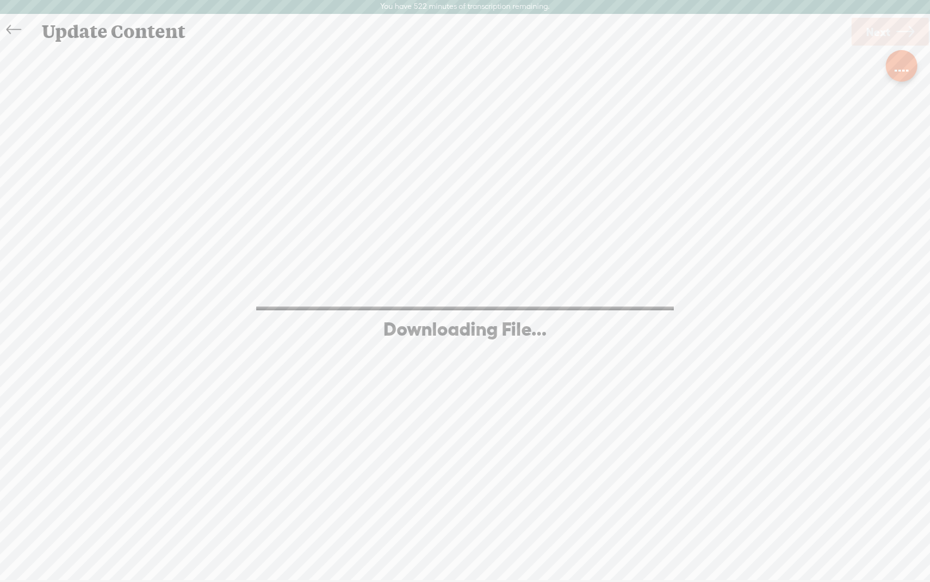
click at [899, 67] on div at bounding box center [902, 65] width 16 height 13
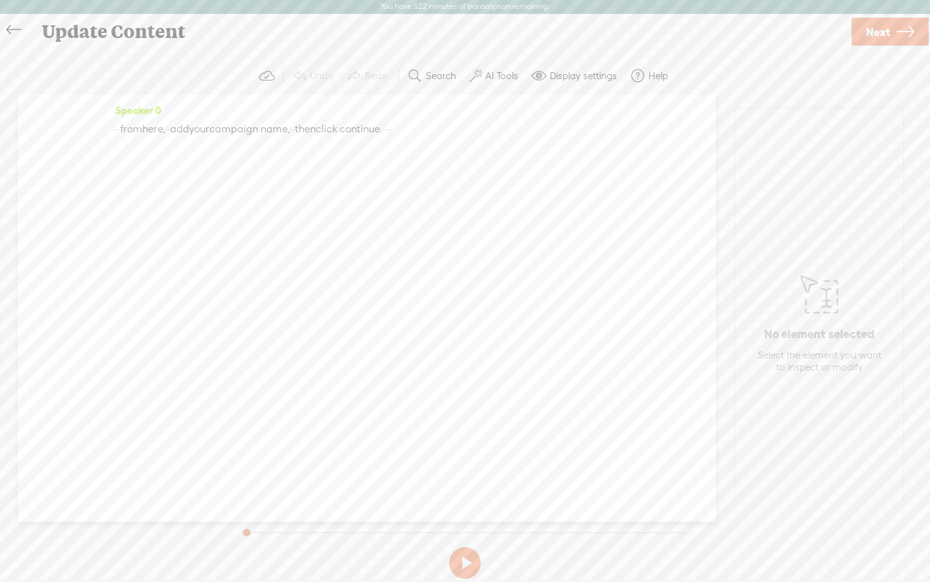
click at [890, 37] on link "Next" at bounding box center [890, 32] width 77 height 28
click at [890, 37] on span "Finish" at bounding box center [884, 32] width 29 height 32
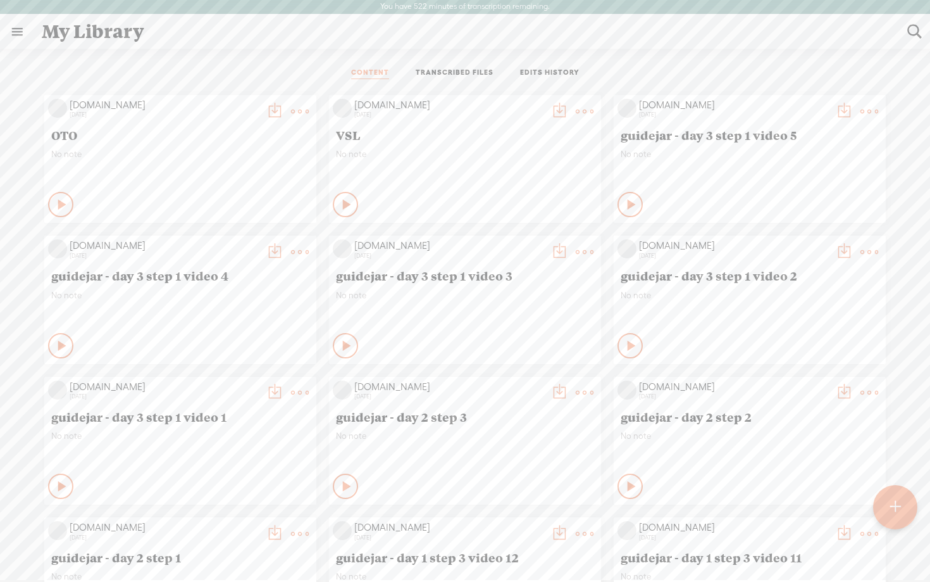
click at [842, 111] on t at bounding box center [844, 112] width 18 height 18
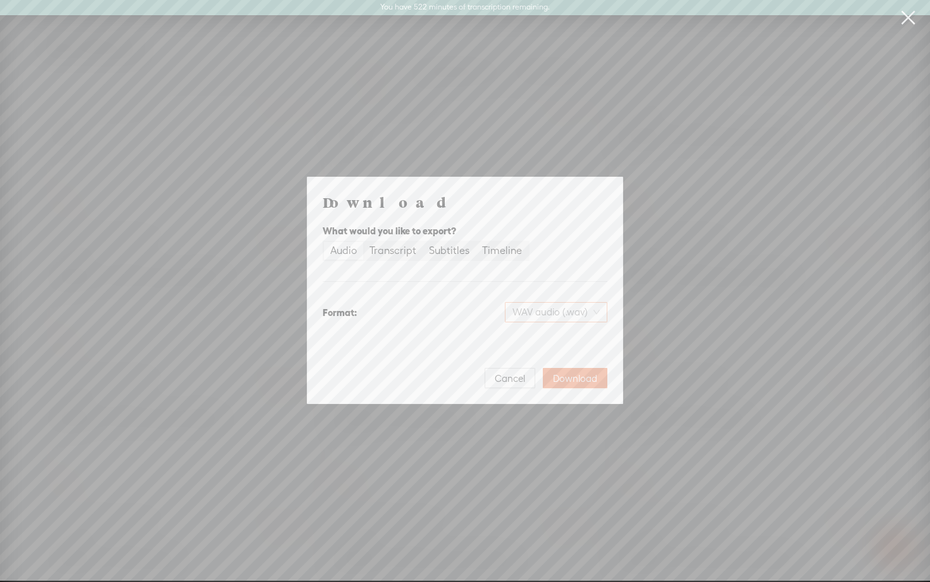
click at [547, 308] on span "WAV audio (.wav)" at bounding box center [556, 312] width 87 height 19
click at [539, 329] on div "MP3 audio (.mp3) Best for sharing, small file size" at bounding box center [546, 344] width 118 height 35
click at [573, 377] on span "Download" at bounding box center [575, 378] width 44 height 13
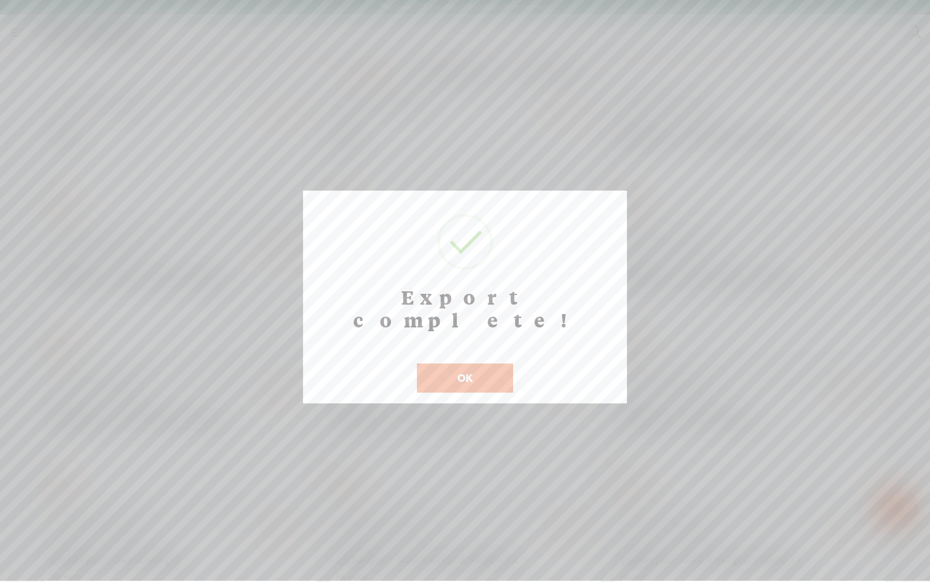
click at [865, 137] on div at bounding box center [465, 290] width 930 height 580
click at [453, 365] on button "OK" at bounding box center [465, 377] width 96 height 29
